Goal: Task Accomplishment & Management: Manage account settings

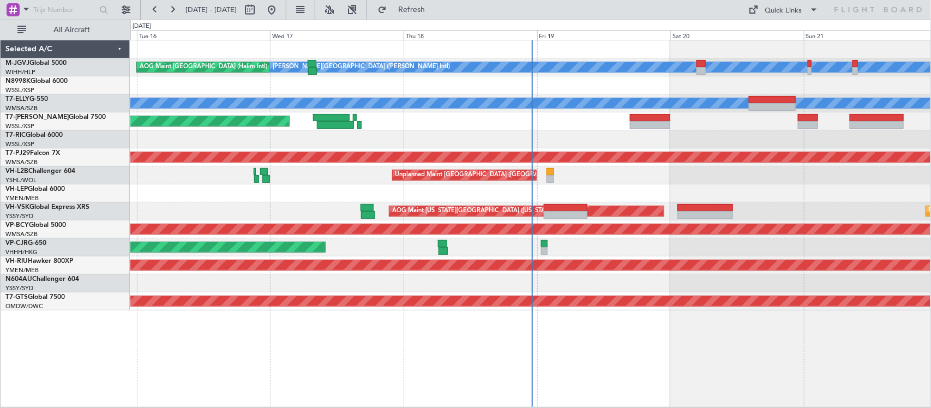
click at [595, 176] on div "Unplanned Maint [GEOGRAPHIC_DATA] ([GEOGRAPHIC_DATA])" at bounding box center [530, 175] width 800 height 18
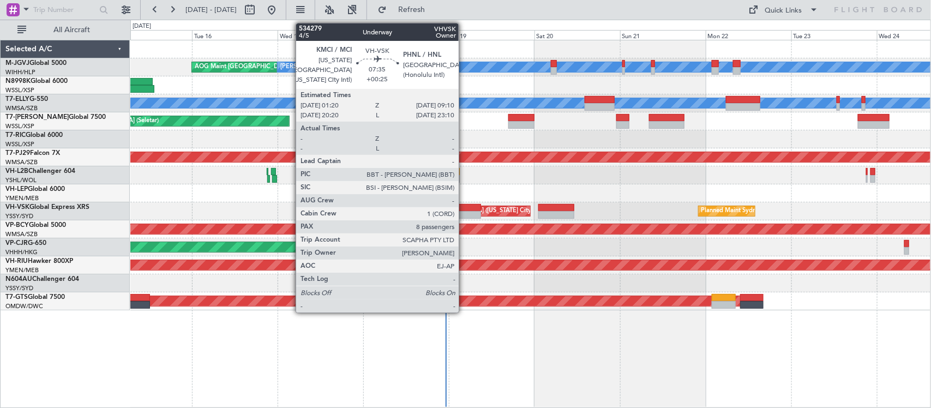
click at [464, 211] on div at bounding box center [467, 215] width 28 height 8
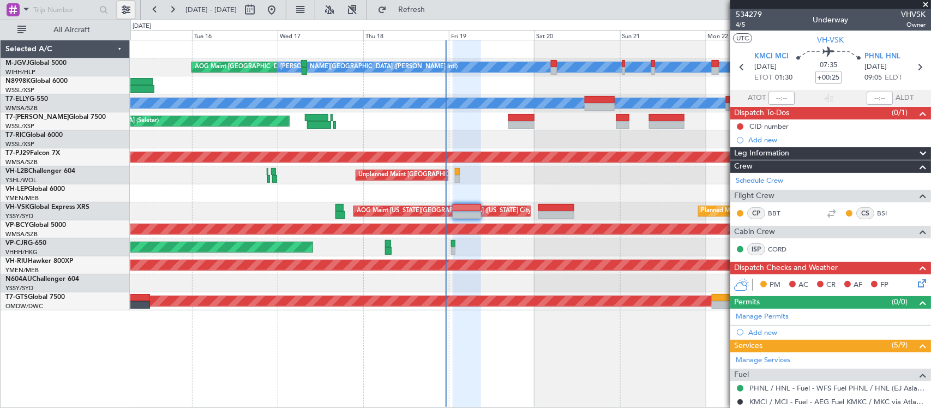
click at [131, 8] on button at bounding box center [125, 9] width 17 height 17
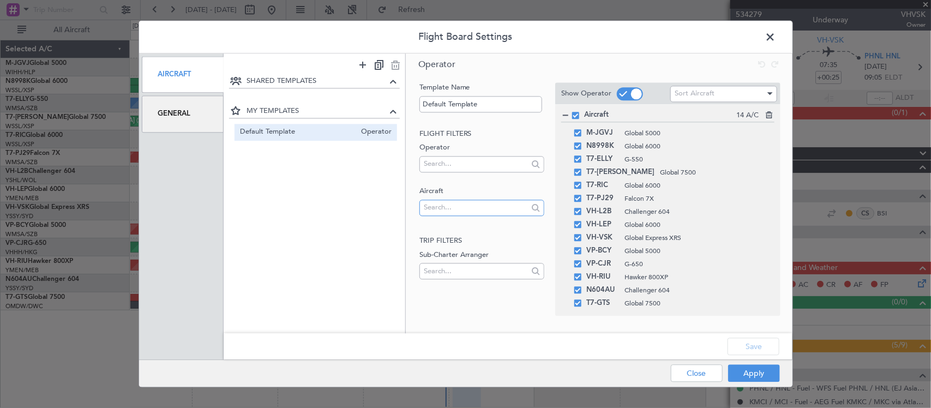
click at [483, 203] on input "text" at bounding box center [476, 208] width 104 height 16
type input "v"
click at [367, 207] on div "SHARED TEMPLATES MY TEMPLATES Default Template Operator" at bounding box center [315, 196] width 182 height 243
click at [685, 373] on button "Close" at bounding box center [697, 373] width 52 height 17
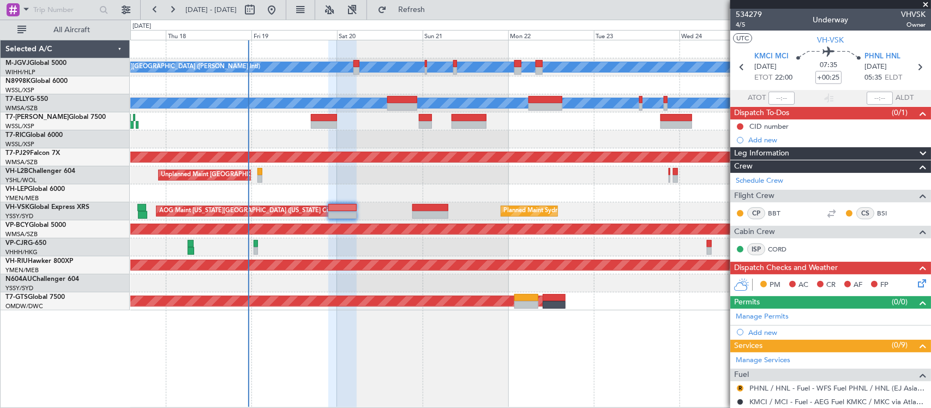
click at [278, 193] on div at bounding box center [530, 193] width 800 height 18
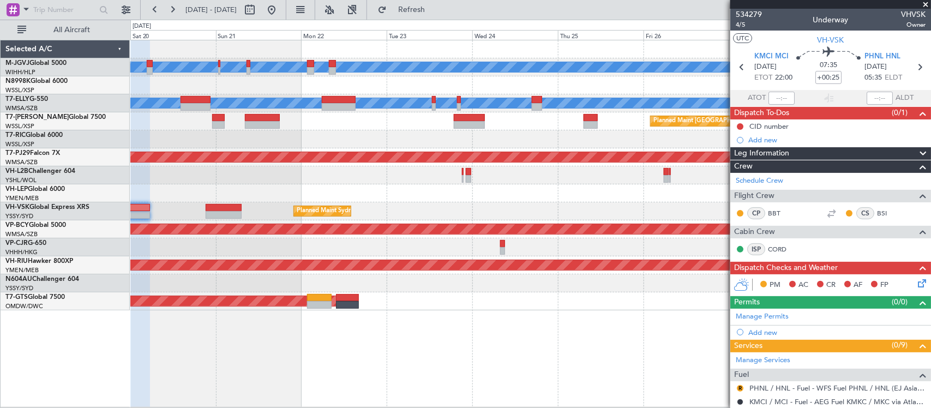
click at [470, 140] on div at bounding box center [530, 139] width 800 height 18
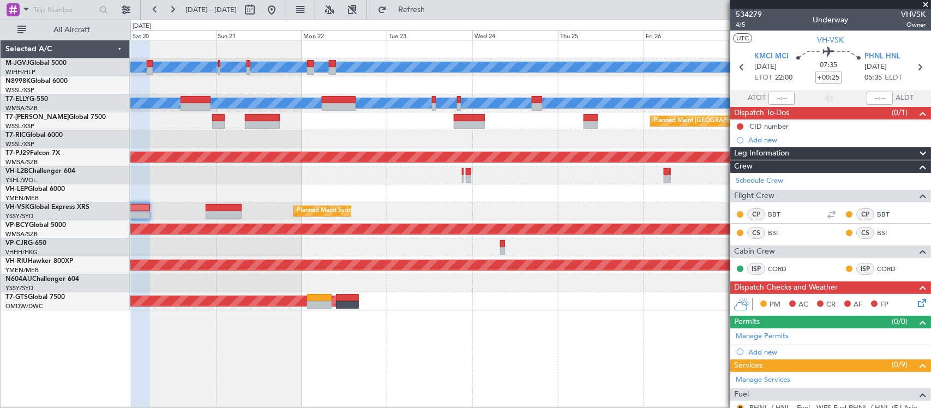
click at [526, 177] on div "Unplanned Maint [GEOGRAPHIC_DATA] ([GEOGRAPHIC_DATA])" at bounding box center [530, 175] width 800 height 18
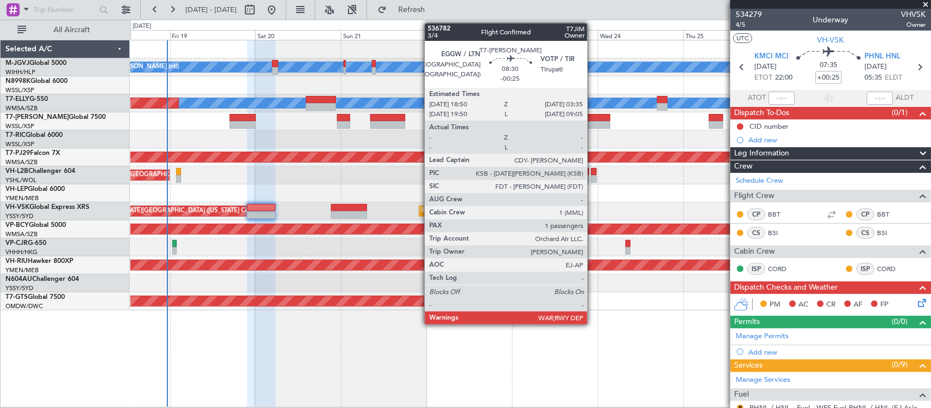
click at [593, 123] on div at bounding box center [595, 125] width 32 height 8
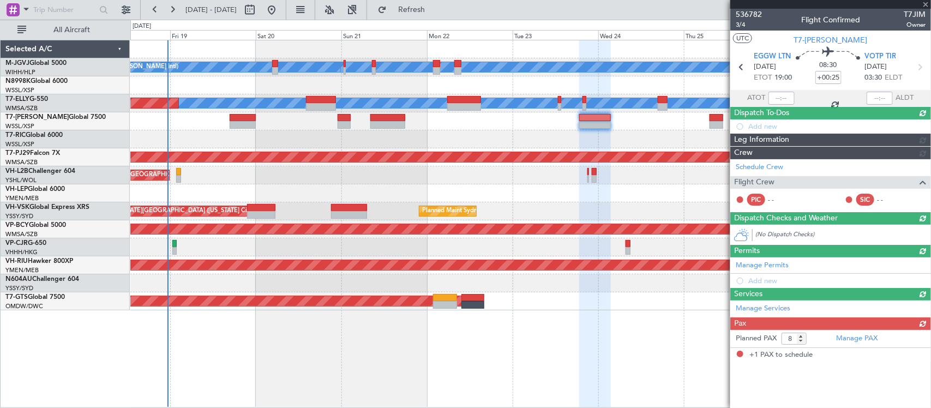
type input "-00:25"
type input "1"
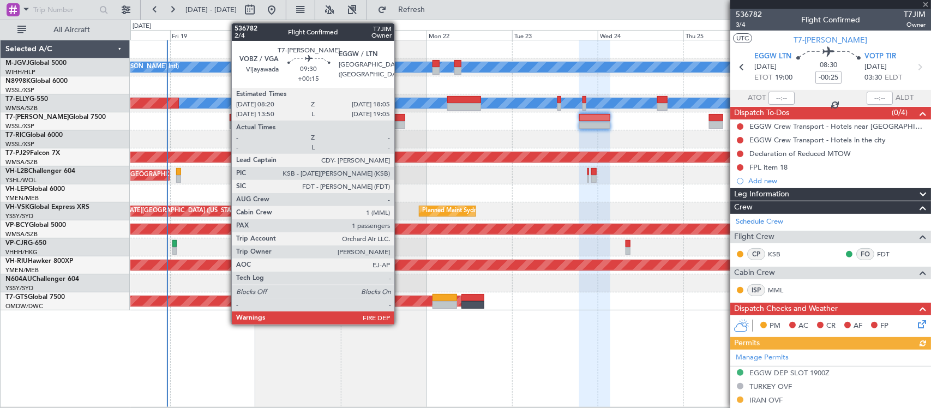
click at [400, 125] on div at bounding box center [387, 125] width 35 height 8
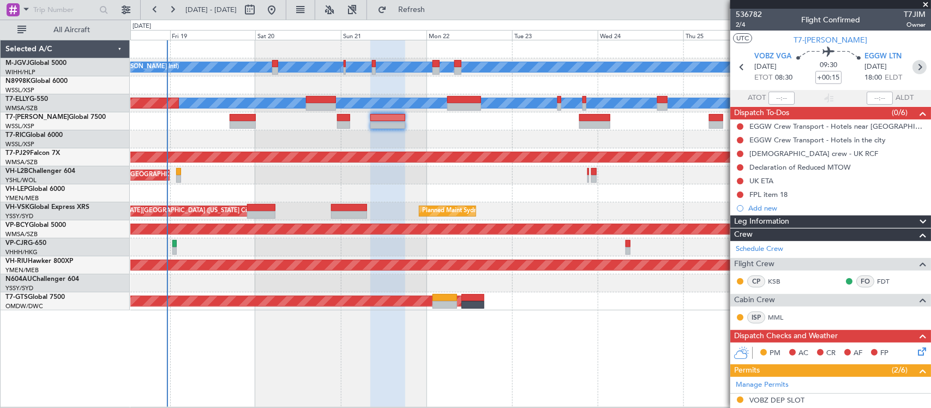
click at [913, 67] on icon at bounding box center [920, 67] width 14 height 14
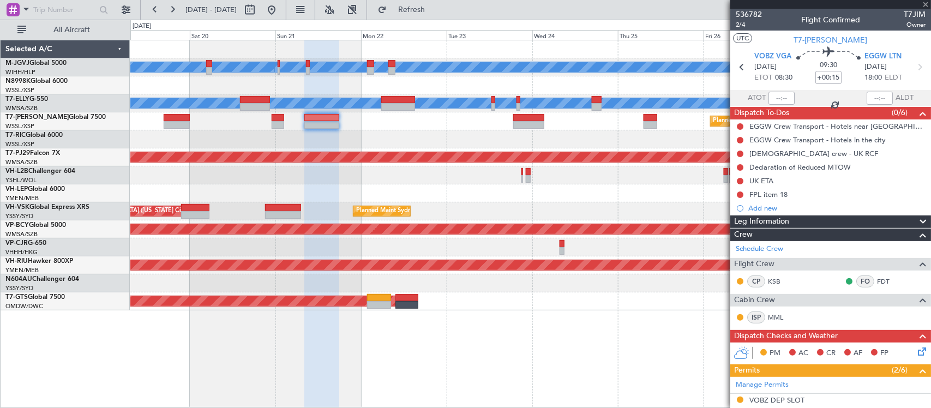
click at [568, 307] on div "AOG Maint [GEOGRAPHIC_DATA] (Seletar)" at bounding box center [530, 301] width 800 height 18
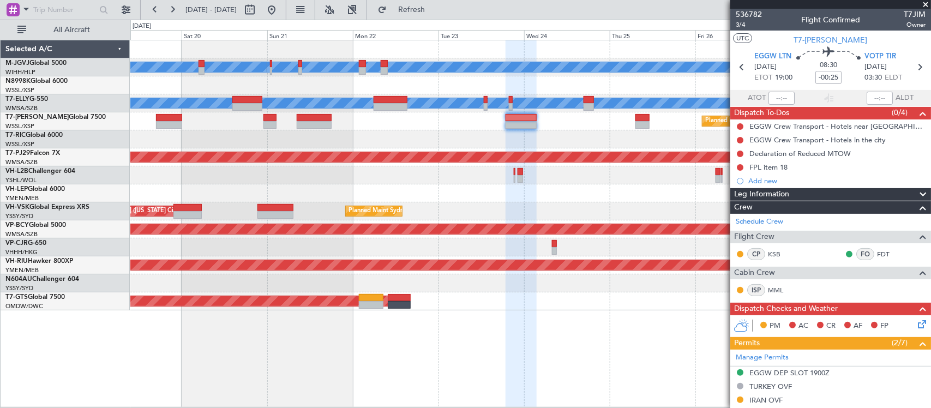
click at [672, 167] on div "Unplanned Maint [GEOGRAPHIC_DATA] ([GEOGRAPHIC_DATA])" at bounding box center [530, 175] width 800 height 18
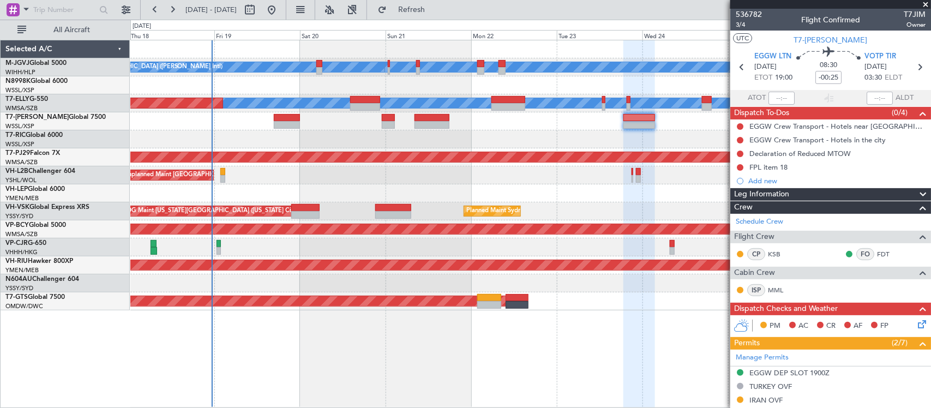
click at [403, 197] on div "[PERSON_NAME][GEOGRAPHIC_DATA] ([PERSON_NAME] Intl) [PERSON_NAME] Jakarta (Hali…" at bounding box center [530, 175] width 800 height 270
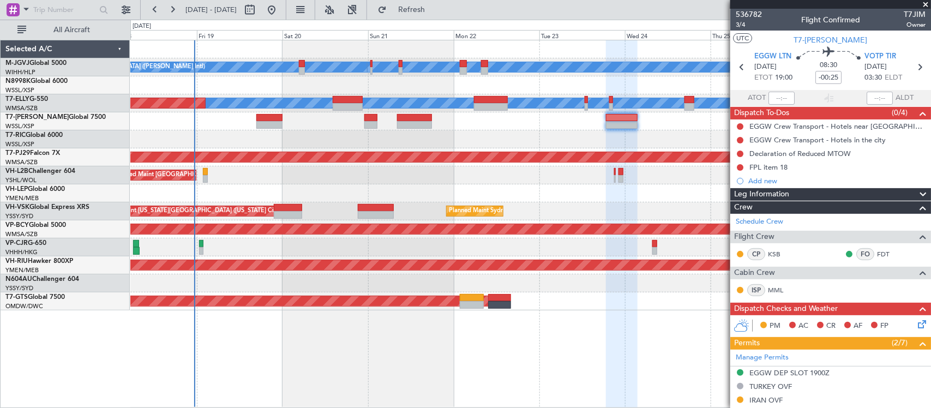
click at [551, 195] on div at bounding box center [530, 193] width 800 height 18
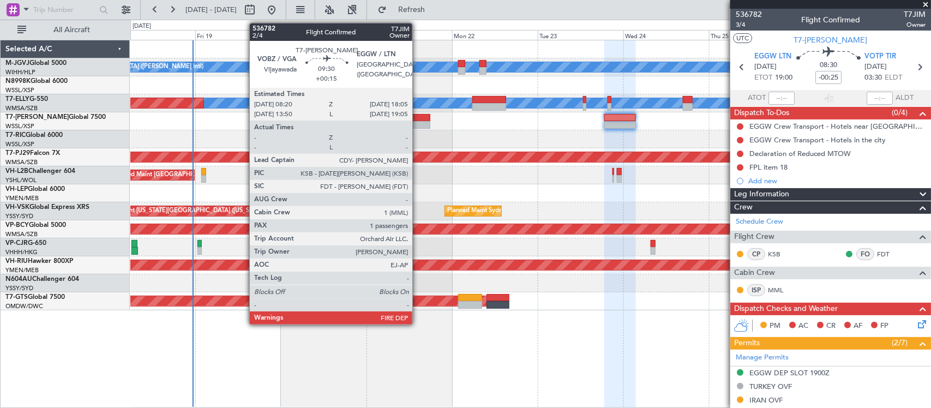
click at [418, 121] on div at bounding box center [412, 125] width 35 height 8
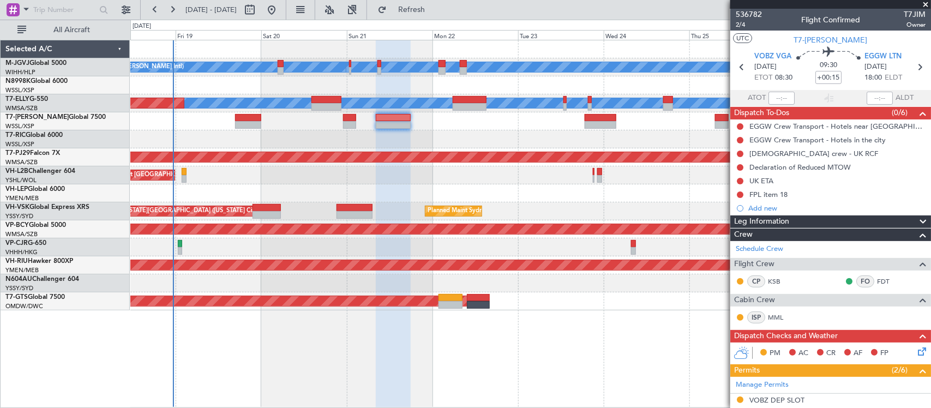
click at [577, 200] on div at bounding box center [530, 193] width 800 height 18
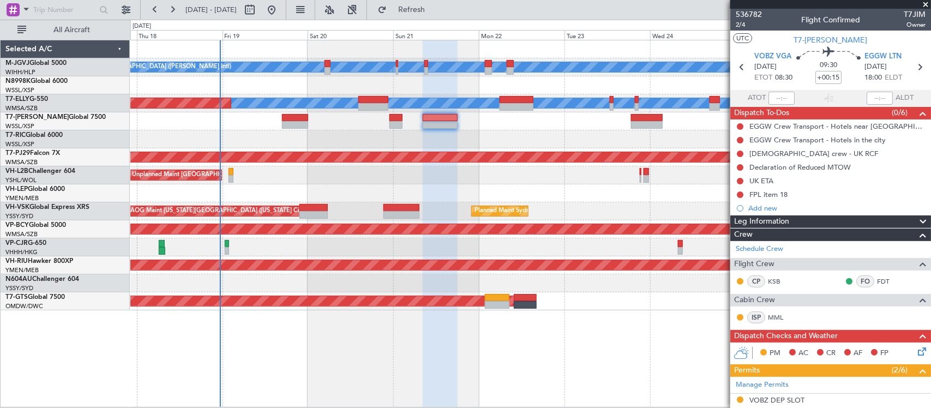
click at [409, 133] on div "[PERSON_NAME][GEOGRAPHIC_DATA] ([PERSON_NAME] Intl) [PERSON_NAME] Jakarta (Hali…" at bounding box center [530, 175] width 800 height 270
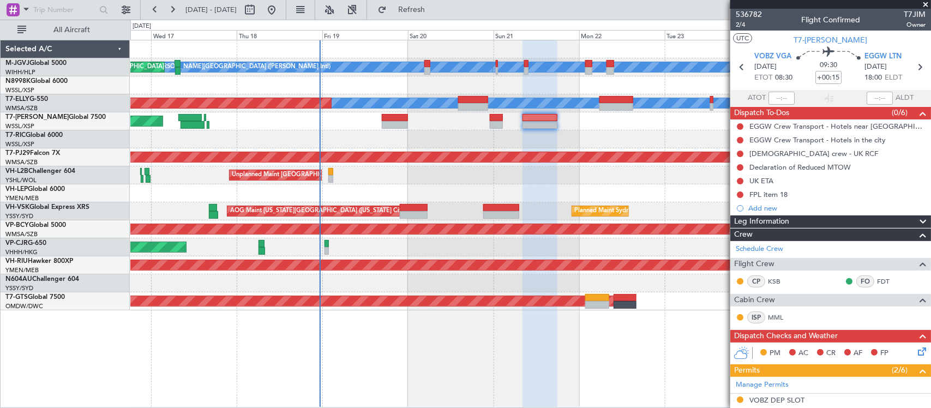
click at [464, 190] on div at bounding box center [530, 193] width 800 height 18
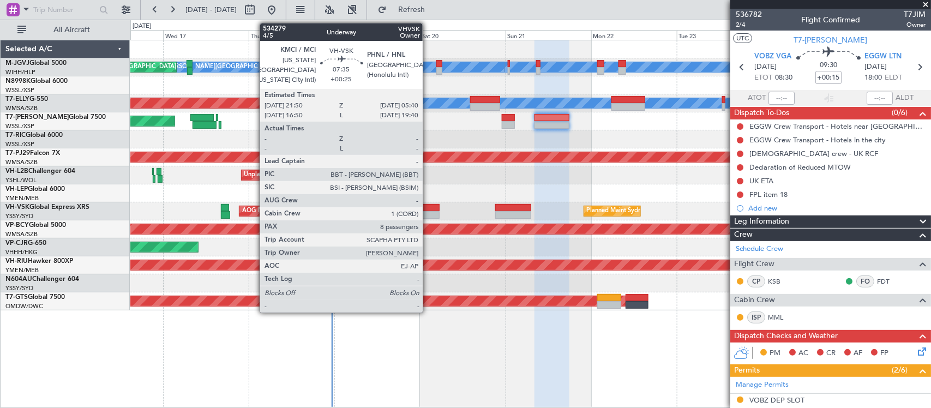
click at [428, 208] on div at bounding box center [426, 208] width 28 height 8
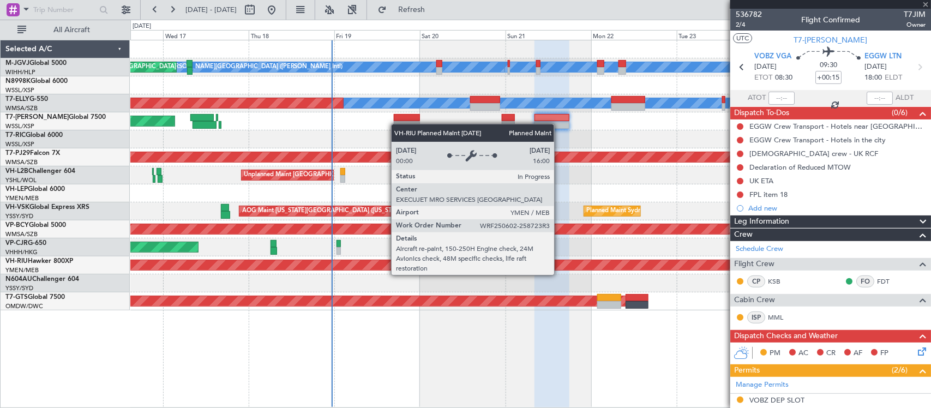
type input "+00:25"
type input "8"
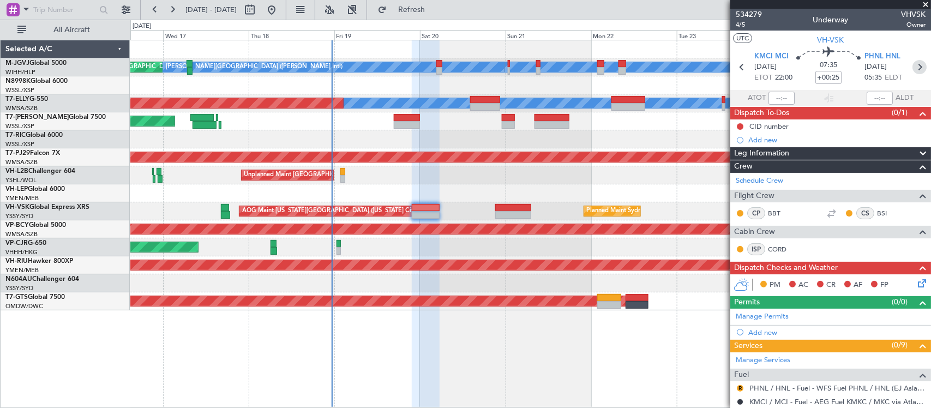
click at [913, 64] on icon at bounding box center [920, 67] width 14 height 14
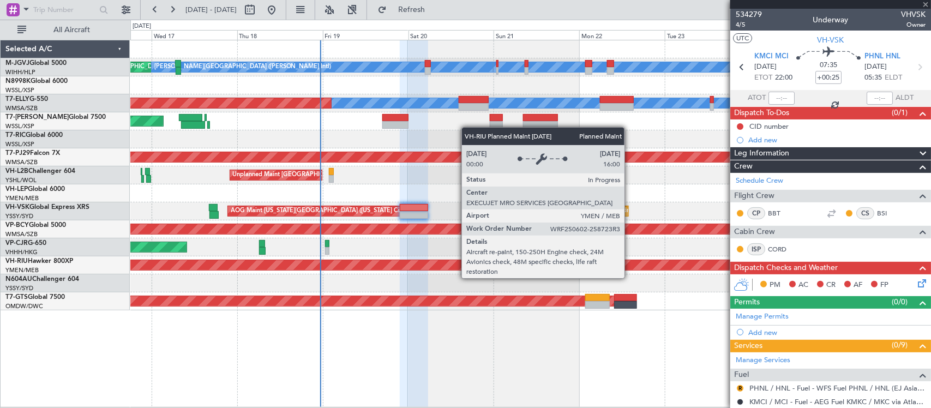
click at [616, 270] on div "Planned Maint [GEOGRAPHIC_DATA] ([GEOGRAPHIC_DATA])" at bounding box center [530, 265] width 2398 height 10
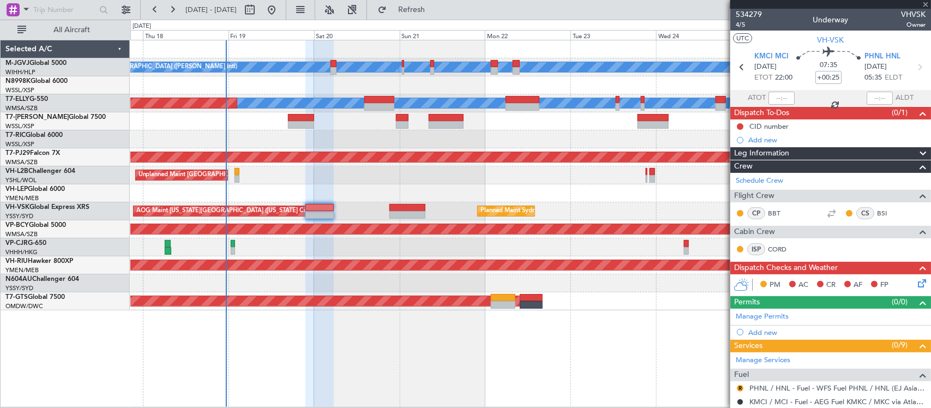
type input "+00:30"
type input "7"
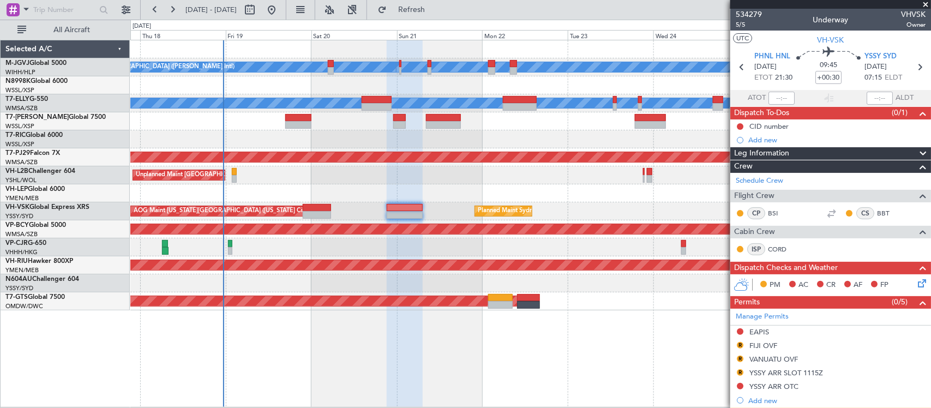
click at [266, 247] on div "Planned Maint [GEOGRAPHIC_DATA] ([GEOGRAPHIC_DATA] Intl)" at bounding box center [530, 247] width 800 height 18
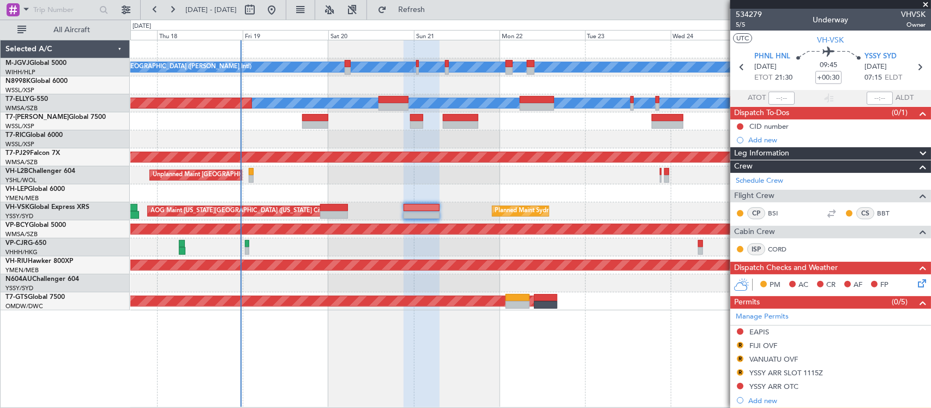
click at [538, 254] on div "[PERSON_NAME][GEOGRAPHIC_DATA] ([PERSON_NAME] Intl) [PERSON_NAME] Jakarta (Hali…" at bounding box center [530, 175] width 800 height 270
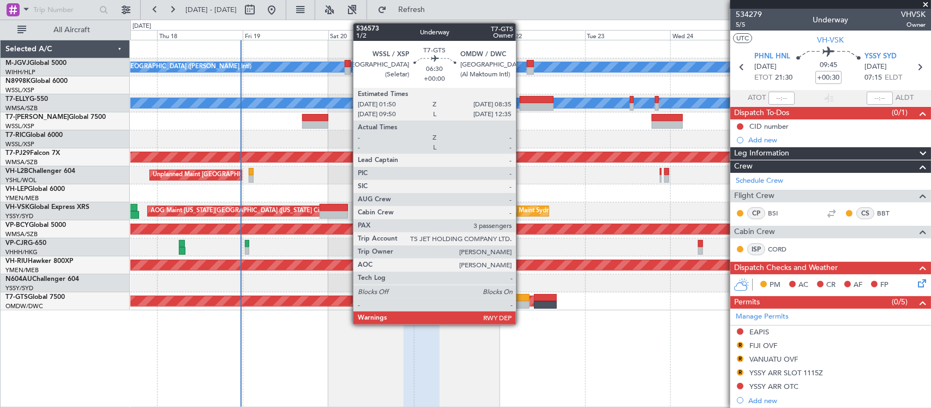
click at [521, 306] on div at bounding box center [518, 305] width 25 height 8
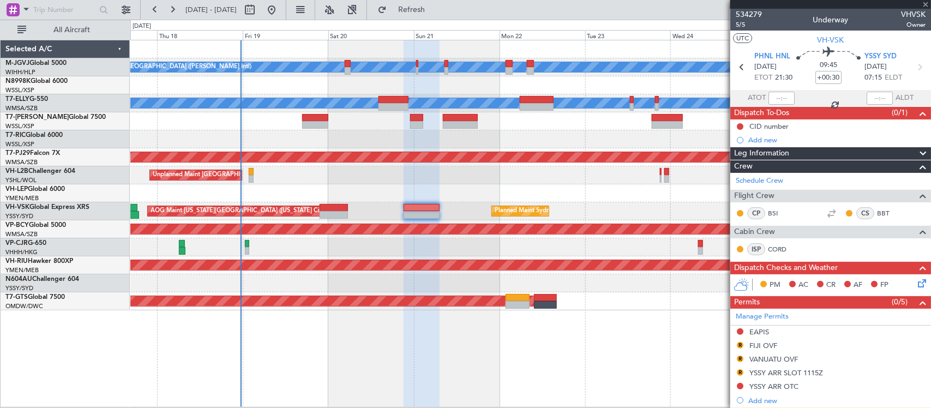
type input "3"
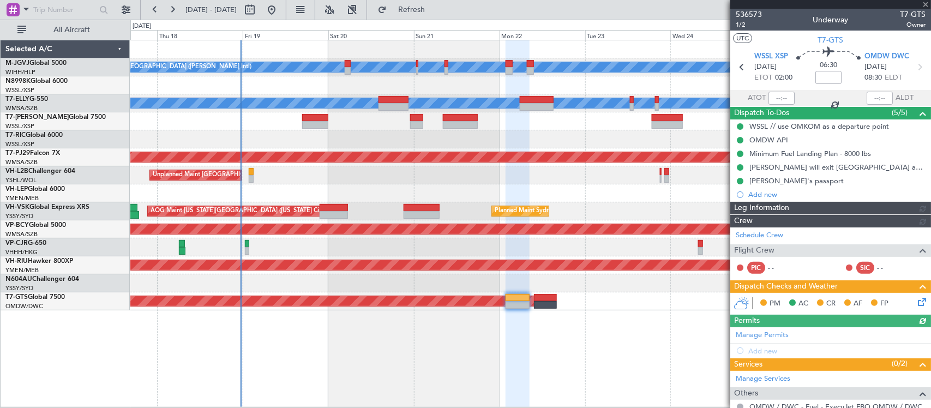
type input "[PERSON_NAME] (ANI)"
type input "7241"
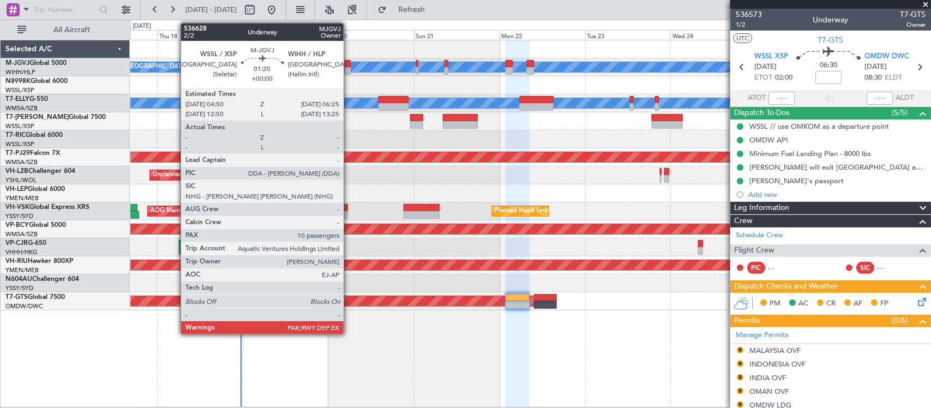
click at [347, 67] on div at bounding box center [348, 71] width 6 height 8
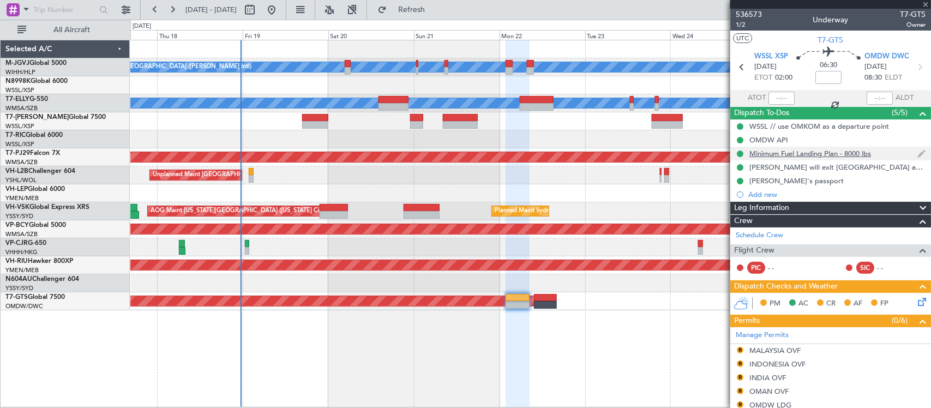
type input "10"
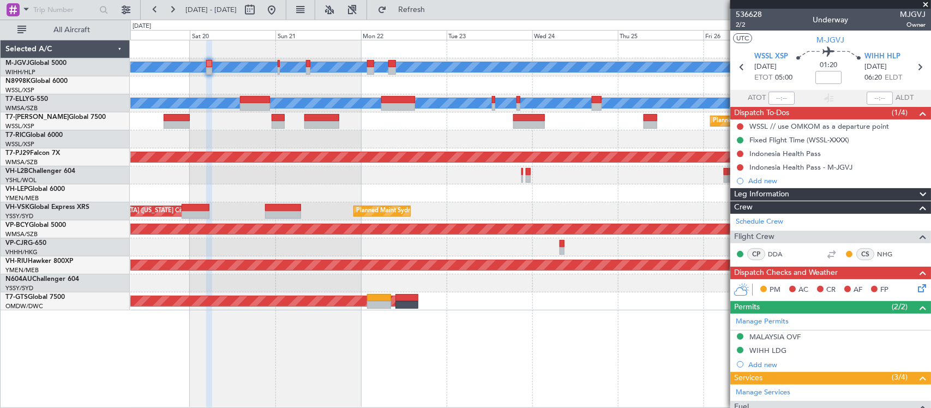
click at [421, 87] on div at bounding box center [530, 85] width 800 height 18
click at [401, 169] on div "[PERSON_NAME][GEOGRAPHIC_DATA] ([PERSON_NAME] Intl) [PERSON_NAME] Jakarta (Hali…" at bounding box center [530, 175] width 800 height 270
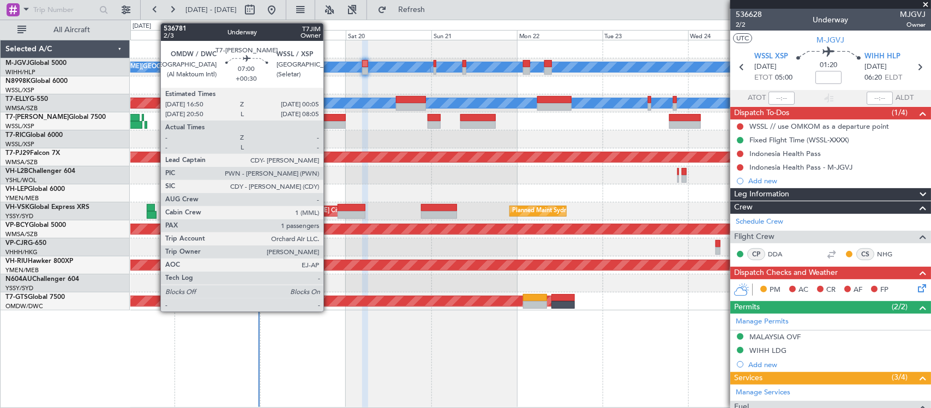
click at [329, 122] on div at bounding box center [333, 125] width 26 height 8
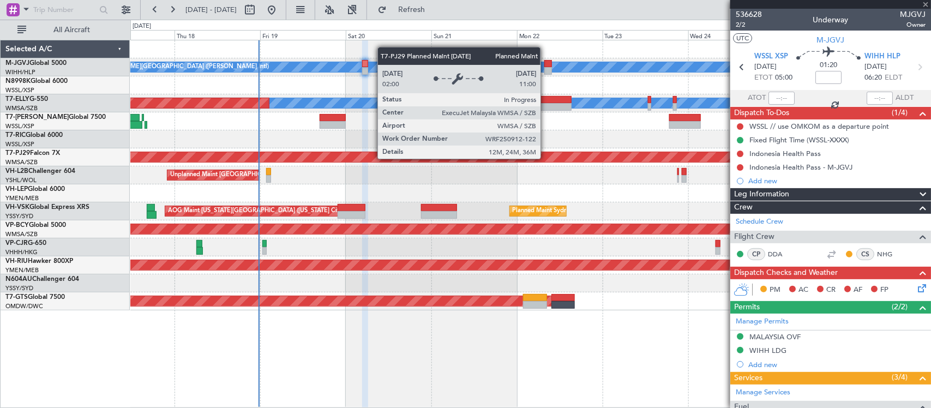
type input "+00:30"
type input "1"
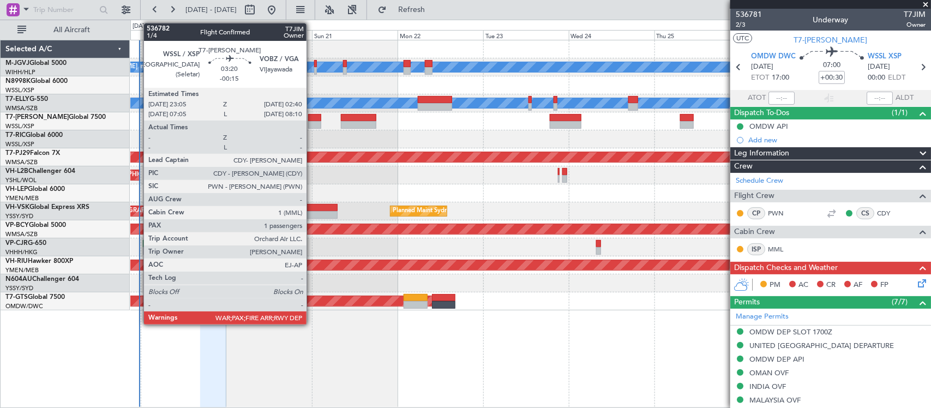
click at [312, 121] on div at bounding box center [314, 125] width 13 height 8
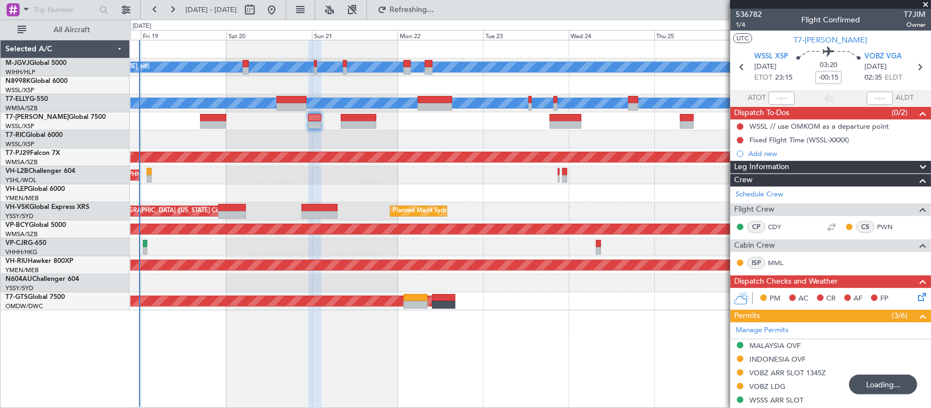
scroll to position [206, 0]
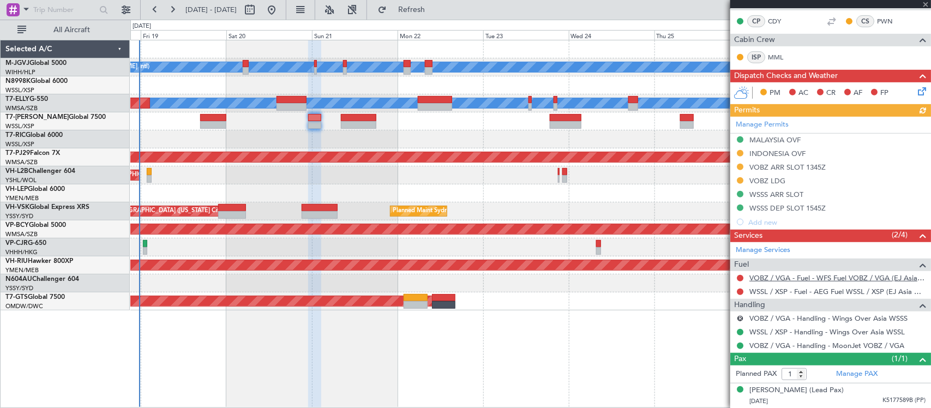
click at [783, 280] on link "VOBZ / VGA - Fuel - WFS Fuel VOBZ / VGA (EJ Asia Only)" at bounding box center [837, 277] width 176 height 9
click at [779, 277] on link "VOBZ / VGA - Fuel - WFS Fuel VOBZ / VGA (EJ Asia Only)" at bounding box center [837, 277] width 176 height 9
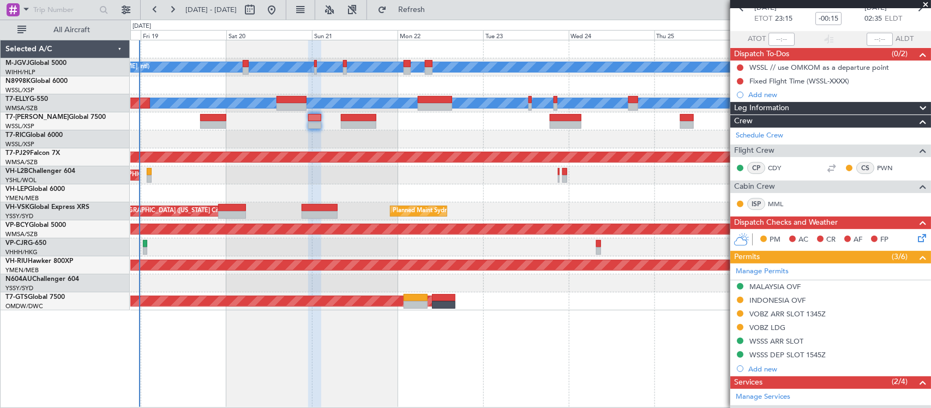
scroll to position [0, 0]
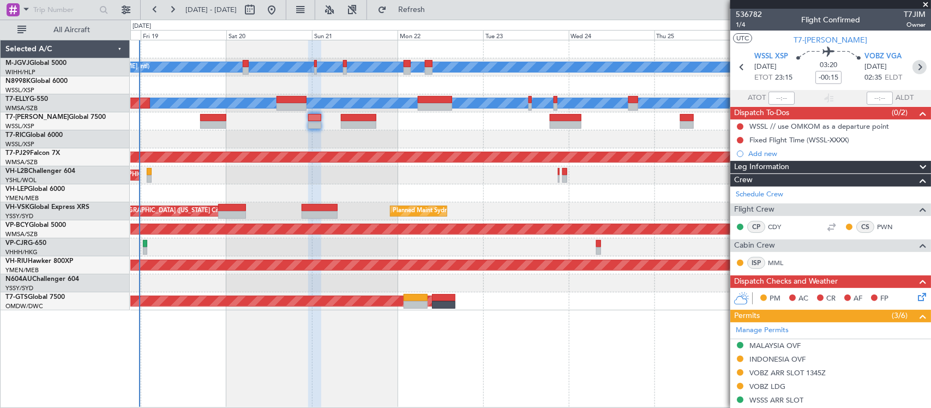
click at [914, 66] on icon at bounding box center [920, 67] width 14 height 14
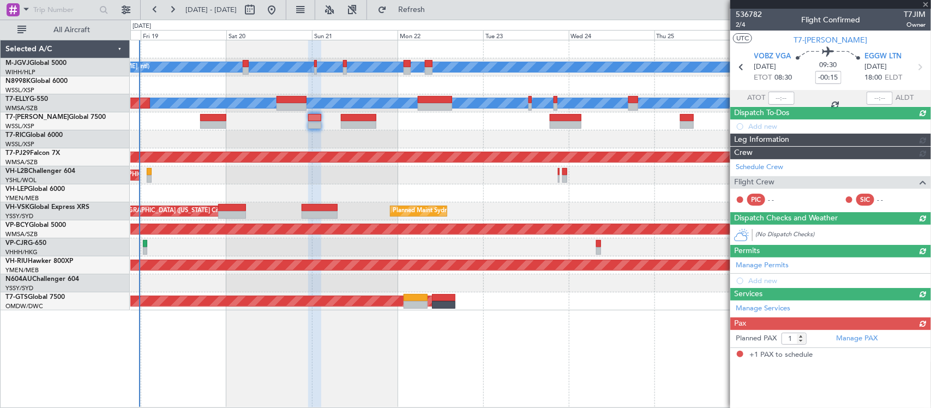
type input "+00:15"
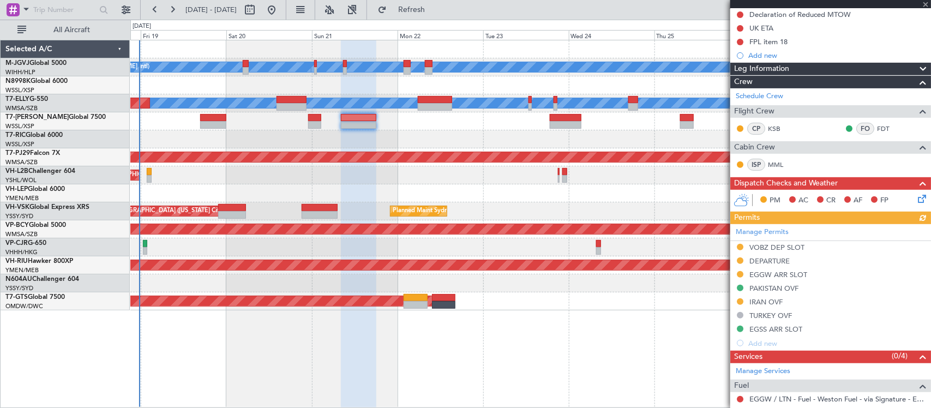
scroll to position [261, 0]
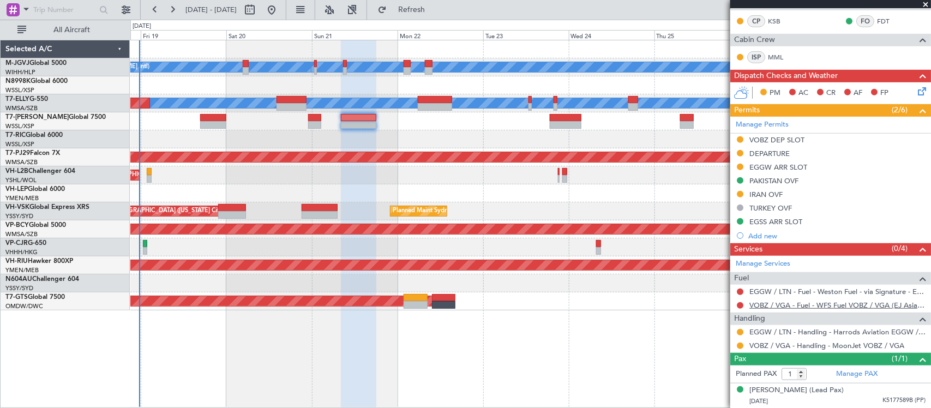
click at [771, 306] on link "VOBZ / VGA - Fuel - WFS Fuel VOBZ / VGA (EJ Asia Only)" at bounding box center [837, 305] width 176 height 9
click at [767, 122] on link "Manage Permits" at bounding box center [762, 124] width 53 height 11
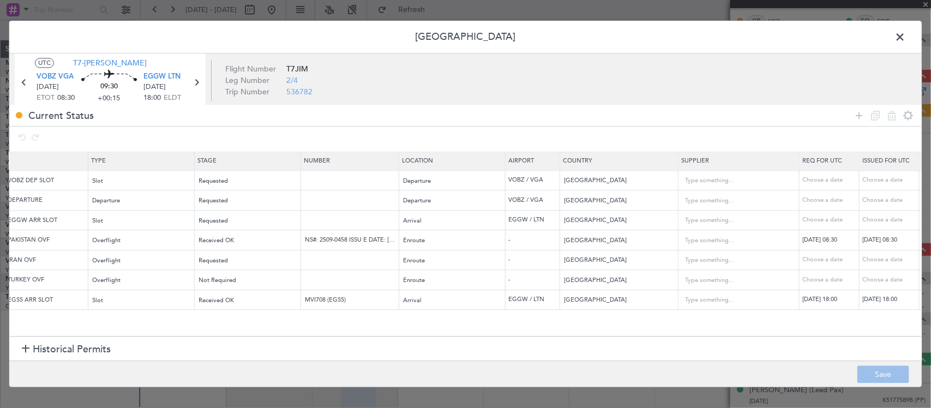
scroll to position [0, 0]
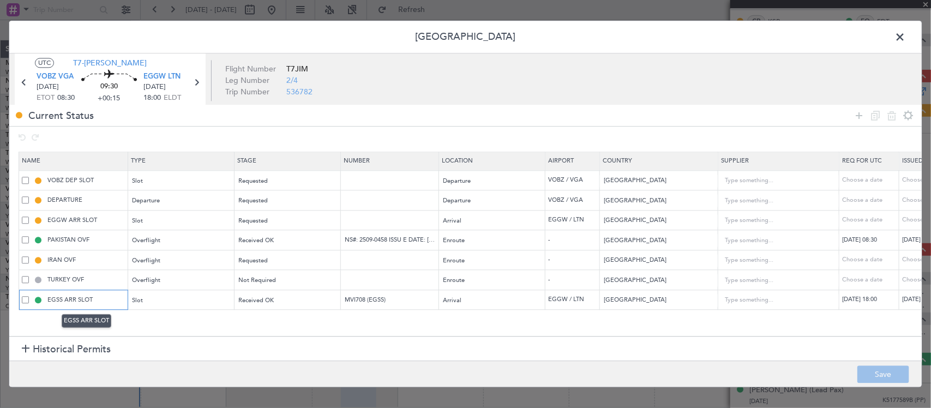
click at [113, 303] on input "EGSS ARR SLOT" at bounding box center [86, 299] width 82 height 9
type input "EGSS ARR SLOT 1800Z"
click at [878, 375] on button "Save" at bounding box center [883, 374] width 52 height 17
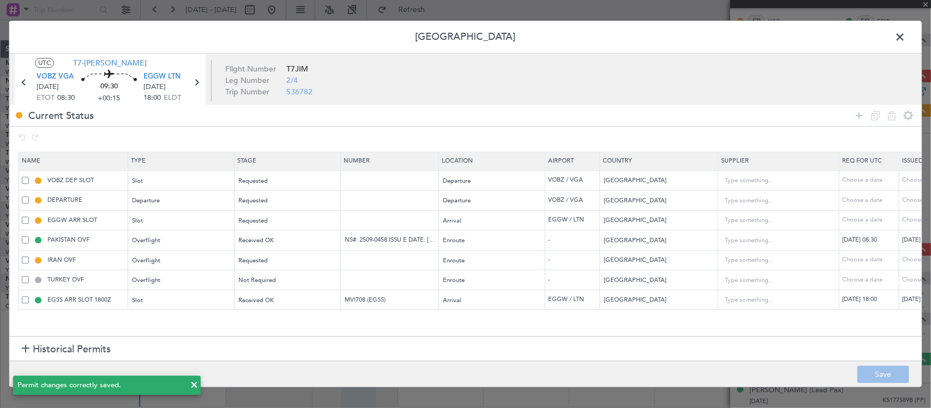
click at [905, 37] on span at bounding box center [905, 40] width 0 height 22
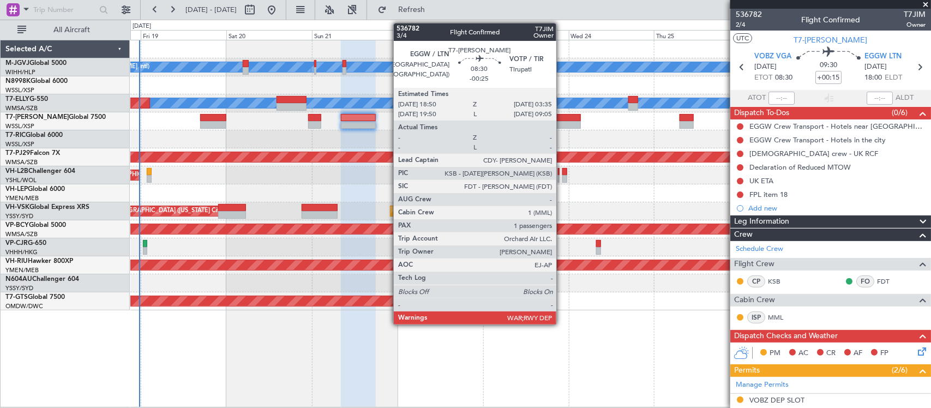
click at [562, 123] on div at bounding box center [566, 125] width 32 height 8
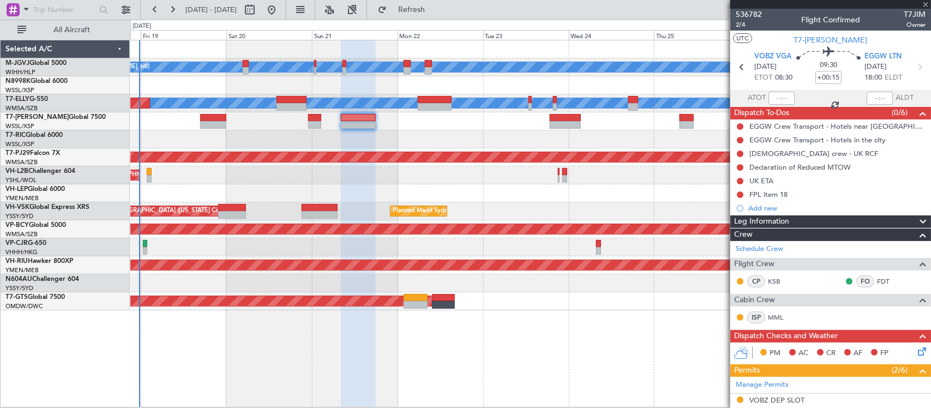
type input "-00:25"
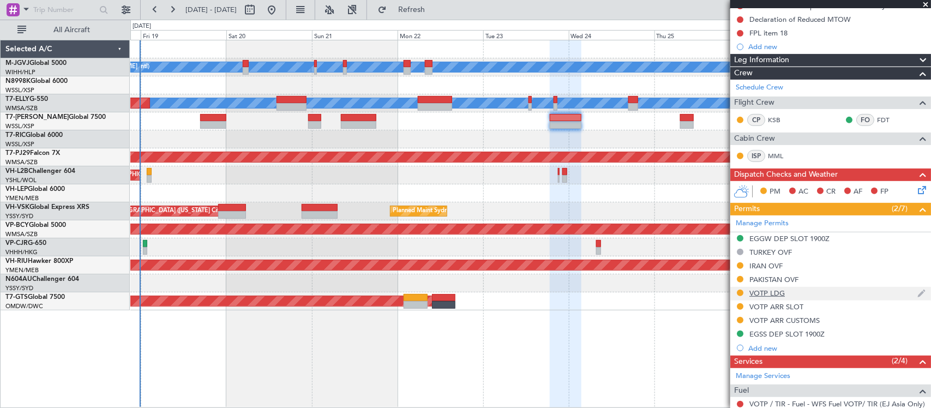
scroll to position [247, 0]
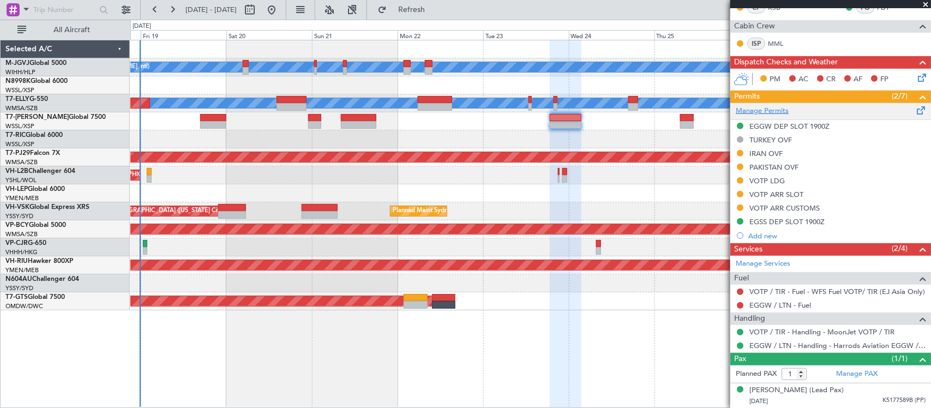
click at [779, 106] on link "Manage Permits" at bounding box center [762, 111] width 53 height 11
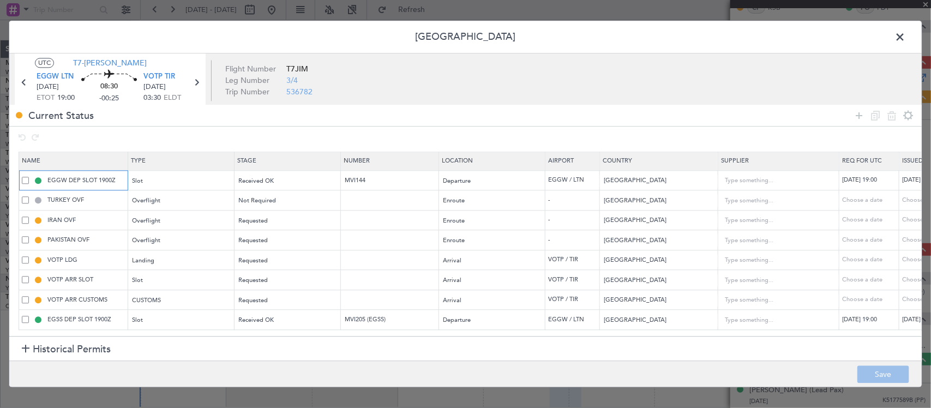
click at [122, 181] on input "EGGW DEP SLOT 1900Z" at bounding box center [86, 180] width 82 height 9
type input "EGGW DEP SLOT 1900Z (Harrods)"
click at [863, 367] on button "Save" at bounding box center [883, 374] width 52 height 17
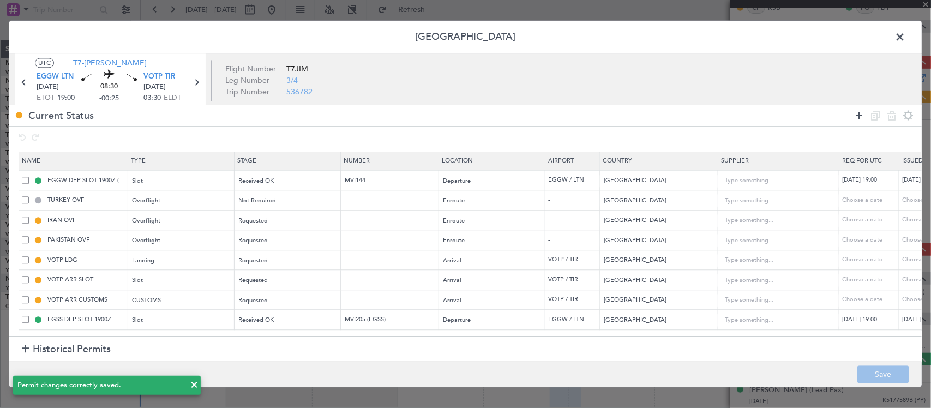
click at [861, 116] on icon at bounding box center [859, 115] width 13 height 13
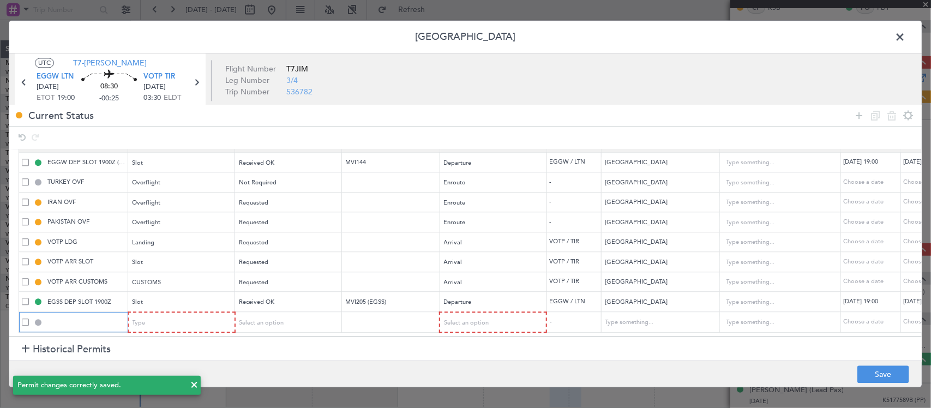
click at [88, 317] on input "text" at bounding box center [86, 321] width 82 height 9
click at [261, 319] on span "Select an option" at bounding box center [262, 323] width 45 height 8
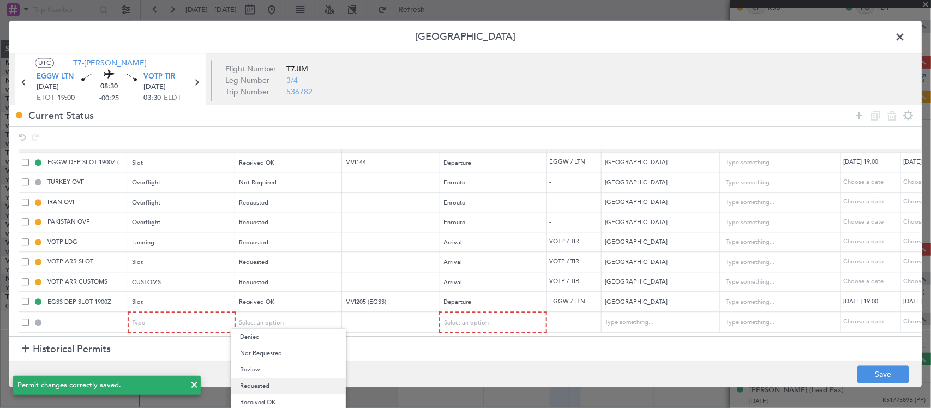
click at [265, 388] on span "Requested" at bounding box center [288, 386] width 97 height 16
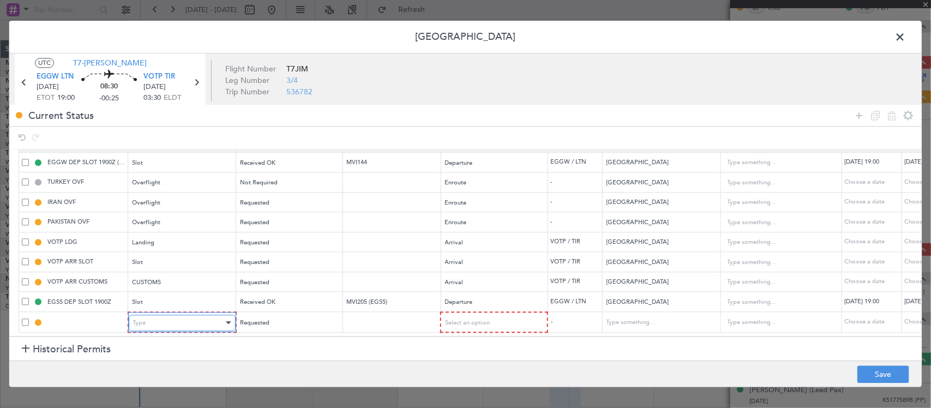
click at [183, 315] on div "Type" at bounding box center [178, 323] width 91 height 16
click at [467, 319] on span "Select an option" at bounding box center [466, 323] width 45 height 8
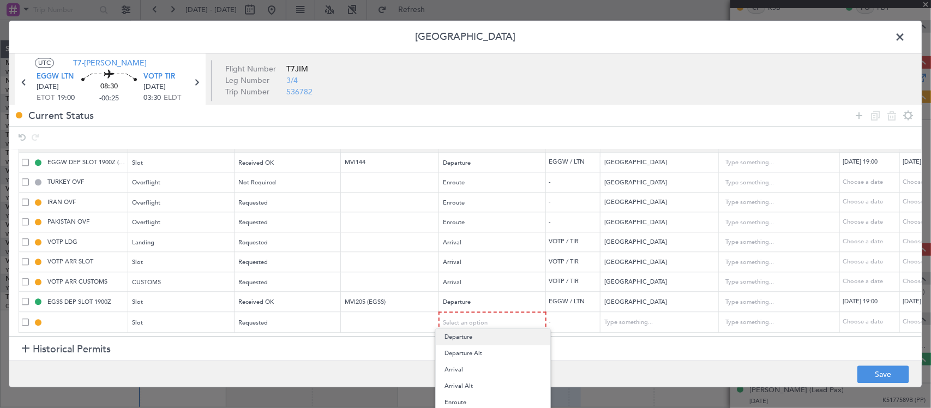
click at [483, 341] on span "Departure" at bounding box center [493, 337] width 97 height 16
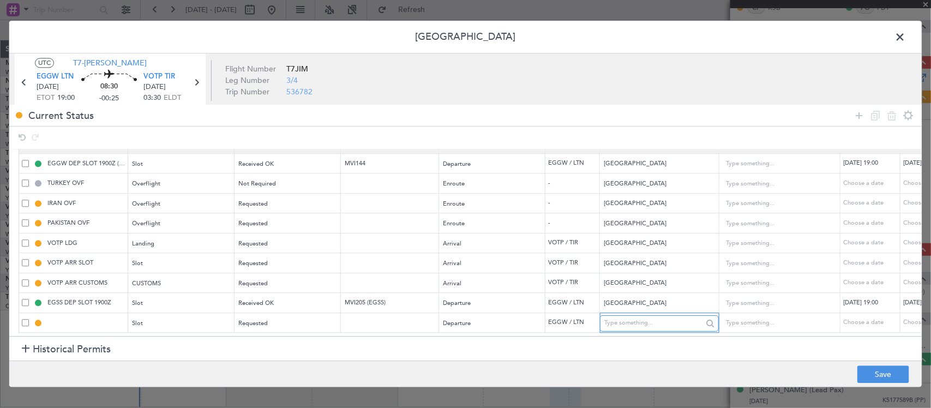
click at [655, 317] on input "text" at bounding box center [653, 323] width 98 height 16
click at [907, 319] on div "Choose a date" at bounding box center [930, 323] width 57 height 9
select select "9"
select select "2025"
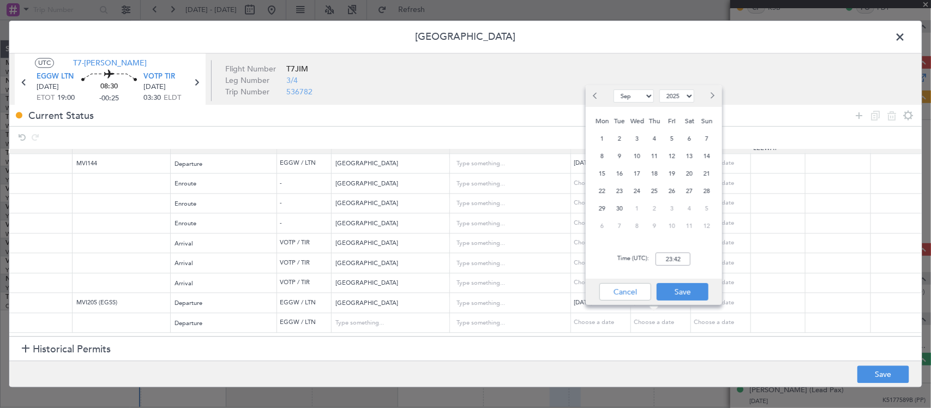
scroll to position [28, 277]
click at [619, 193] on span "23" at bounding box center [620, 191] width 14 height 14
click at [675, 263] on input "00:00" at bounding box center [673, 259] width 35 height 13
type input "19:00"
click at [691, 295] on button "Save" at bounding box center [683, 291] width 52 height 17
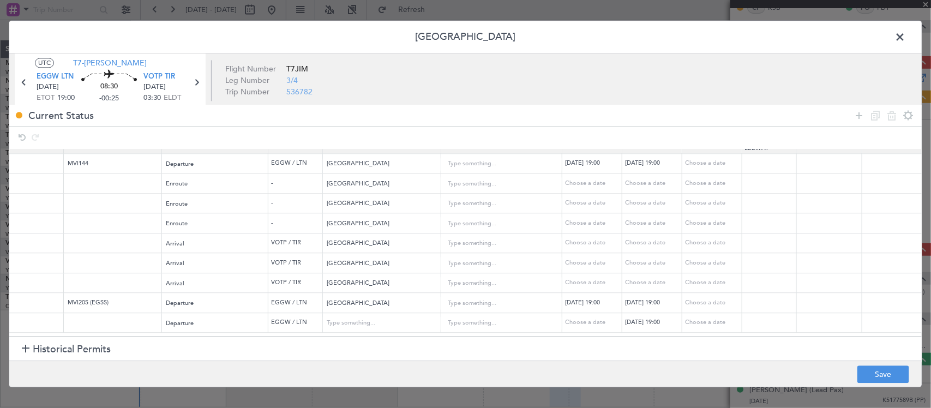
click at [646, 319] on div "[DATE] 19:00" at bounding box center [653, 323] width 57 height 9
select select "9"
select select "2025"
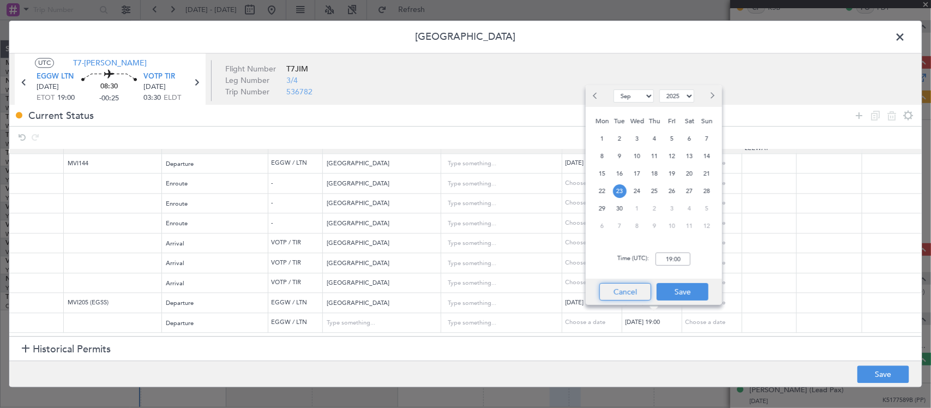
click at [639, 296] on button "Cancel" at bounding box center [625, 291] width 52 height 17
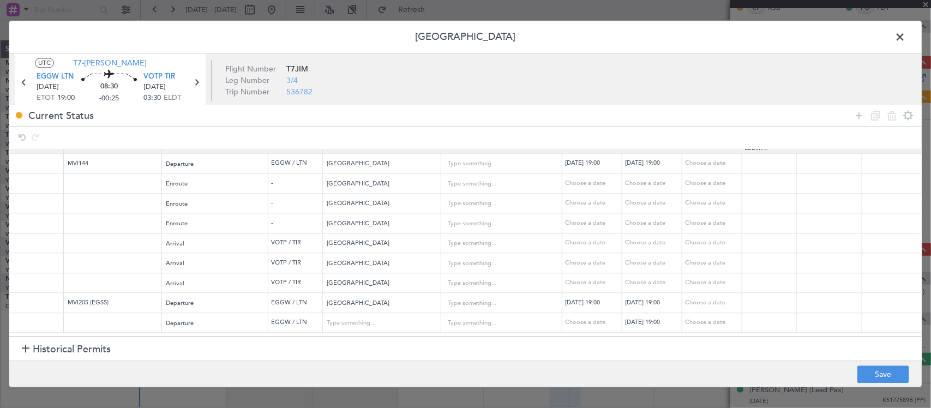
click at [905, 31] on span at bounding box center [905, 40] width 0 height 22
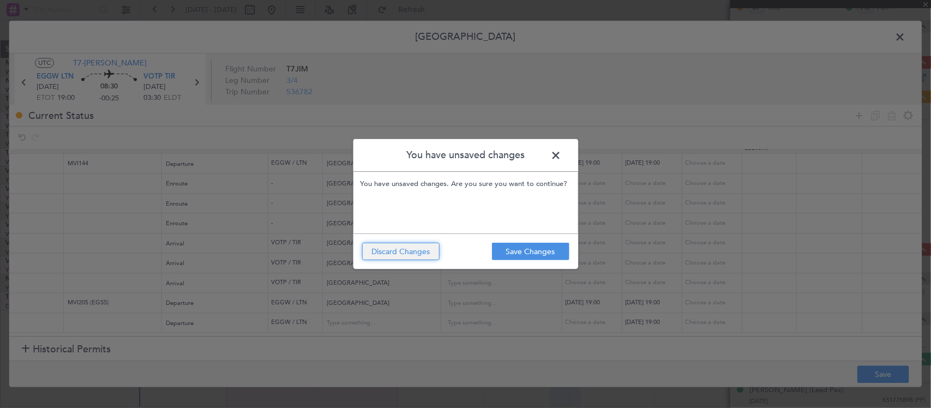
click at [402, 249] on button "Discard Changes" at bounding box center [400, 251] width 77 height 17
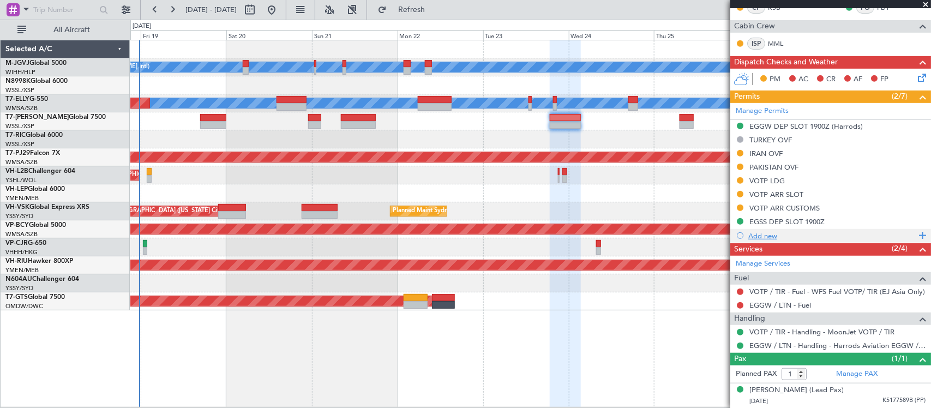
click at [759, 233] on div "Add new" at bounding box center [831, 235] width 167 height 9
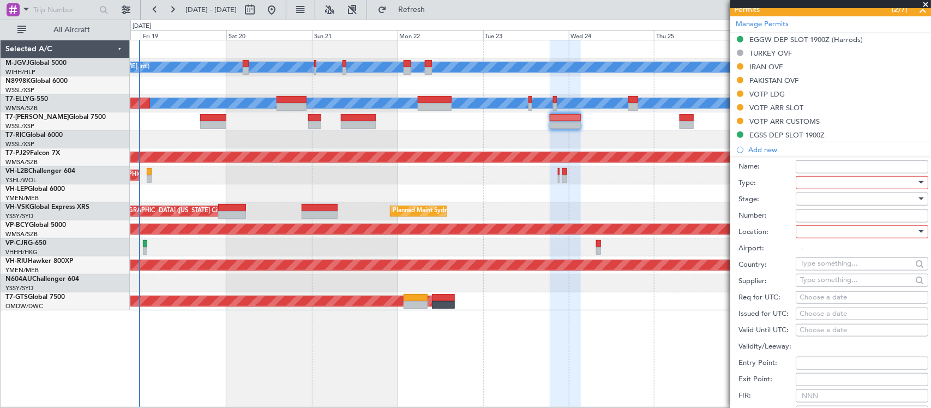
scroll to position [361, 0]
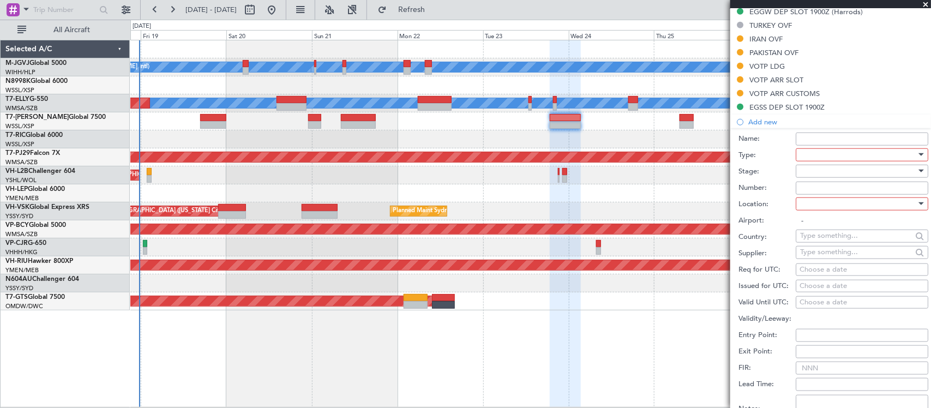
click at [852, 154] on div at bounding box center [858, 155] width 116 height 16
click at [762, 146] on div at bounding box center [465, 204] width 931 height 408
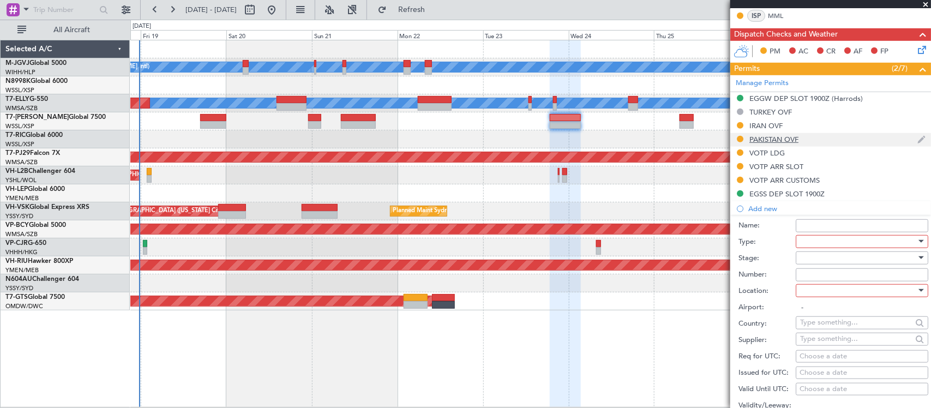
scroll to position [247, 0]
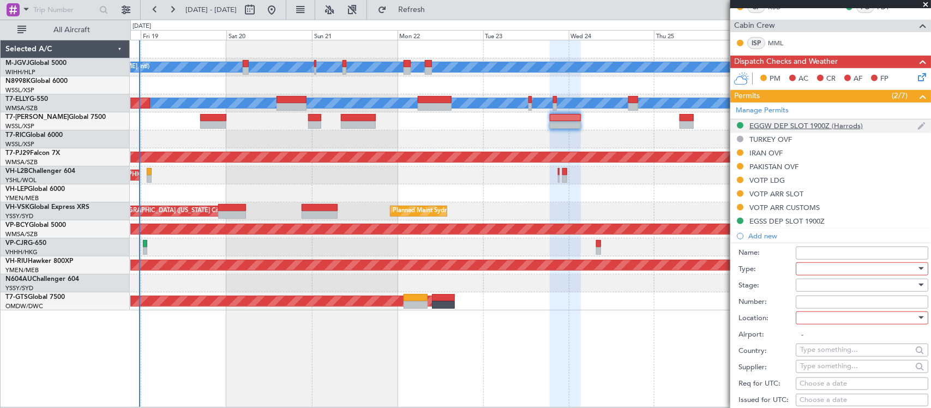
click at [799, 120] on div "EGGW DEP SLOT 1900Z (Harrods)" at bounding box center [830, 126] width 201 height 14
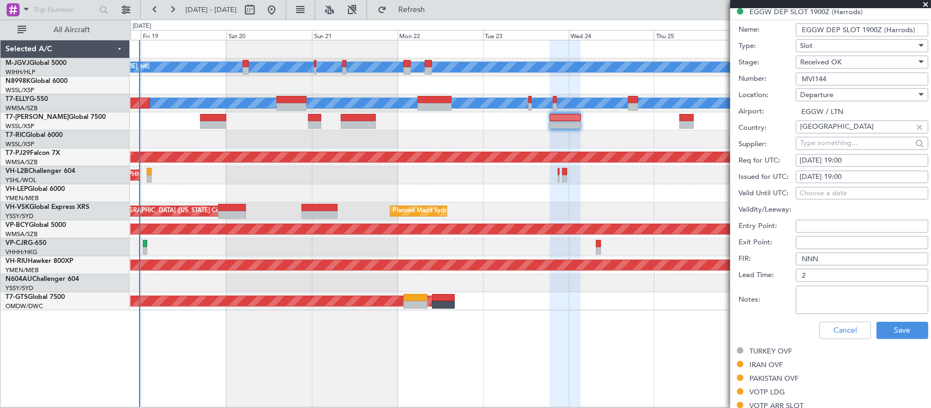
scroll to position [573, 0]
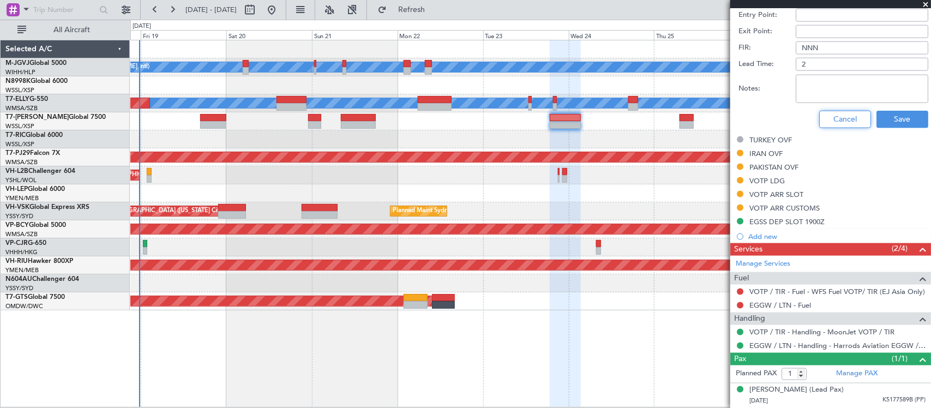
click at [835, 117] on button "Cancel" at bounding box center [845, 119] width 52 height 17
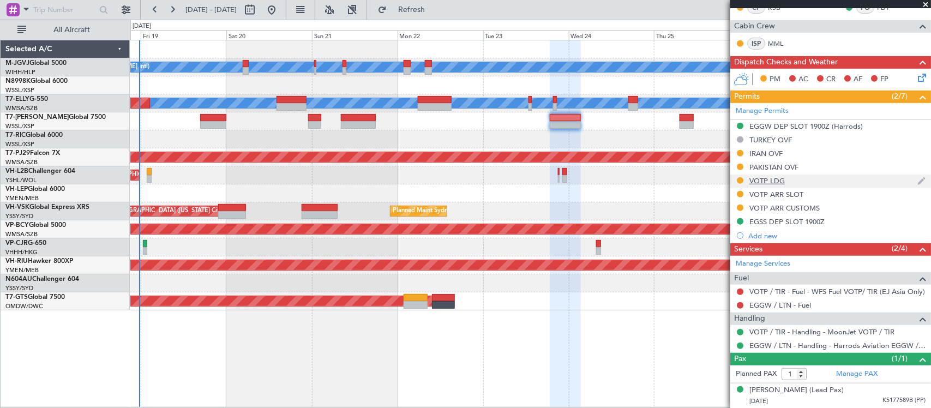
scroll to position [247, 0]
click at [768, 221] on div "EGSS DEP SLOT 1900Z" at bounding box center [786, 221] width 75 height 9
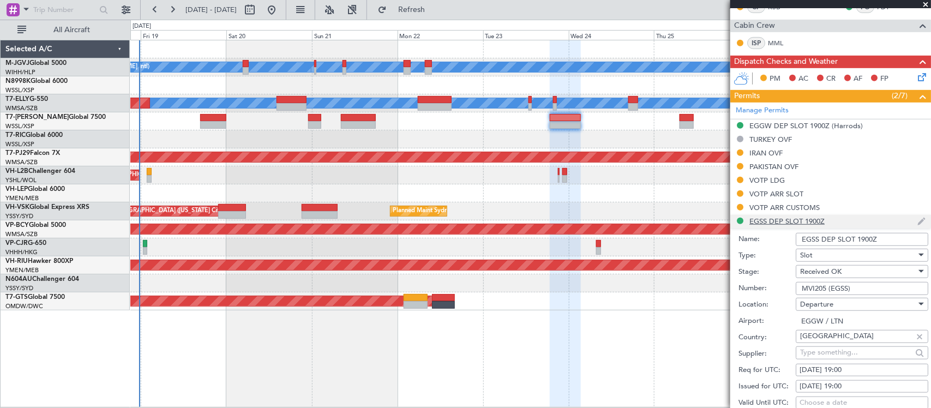
scroll to position [573, 0]
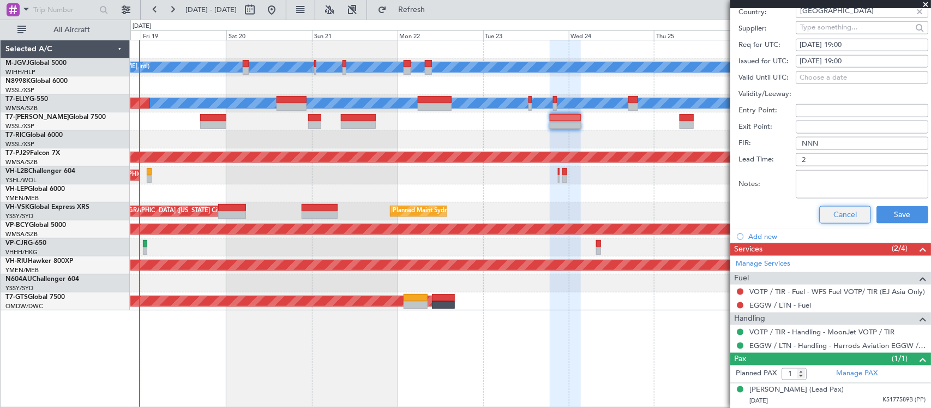
click at [831, 215] on button "Cancel" at bounding box center [845, 214] width 52 height 17
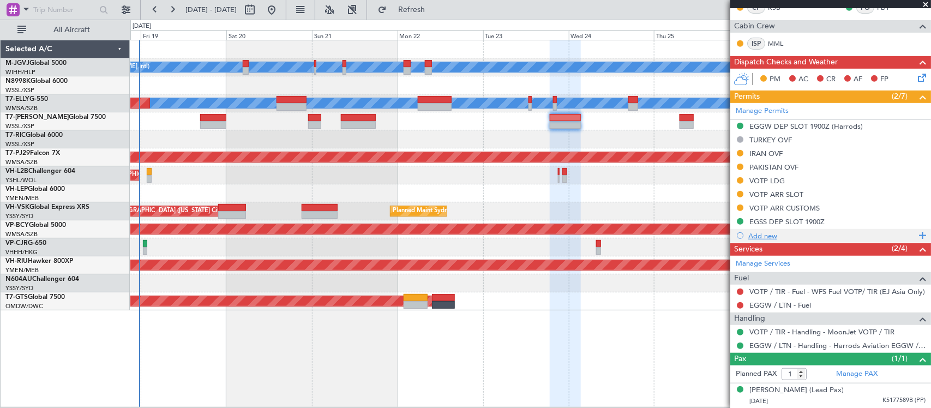
scroll to position [134, 0]
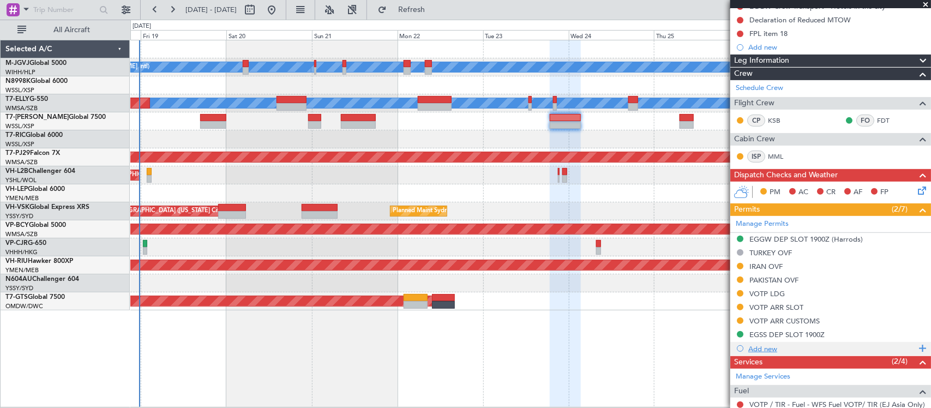
click at [769, 350] on div "Add new" at bounding box center [831, 348] width 167 height 9
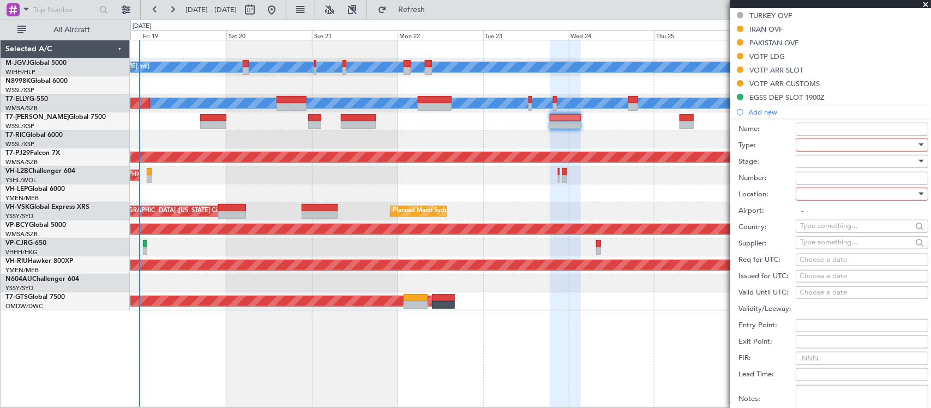
scroll to position [475, 0]
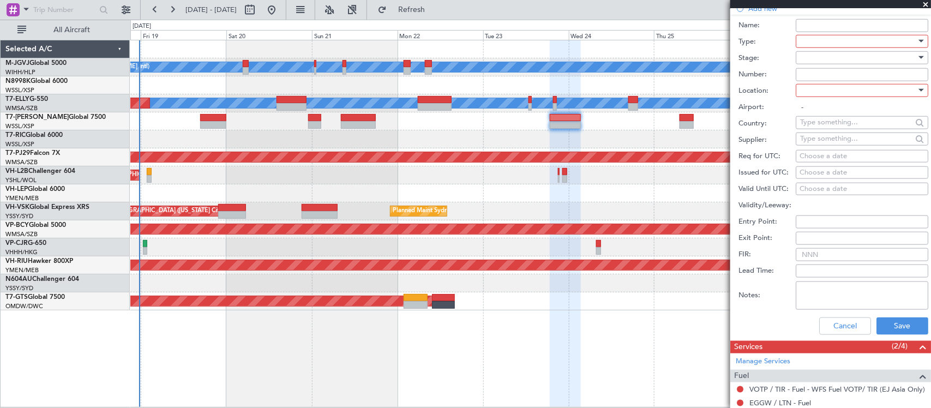
click at [849, 39] on div at bounding box center [858, 41] width 116 height 16
click at [857, 59] on div at bounding box center [858, 58] width 116 height 16
click at [846, 129] on span "Requested" at bounding box center [857, 130] width 112 height 16
click at [853, 97] on div at bounding box center [858, 90] width 116 height 16
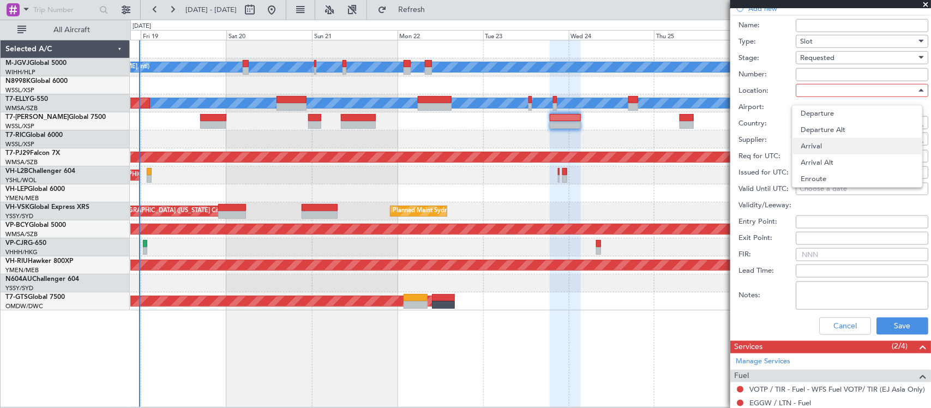
click at [835, 150] on span "Arrival" at bounding box center [857, 146] width 112 height 16
click at [836, 93] on div "Arrival" at bounding box center [858, 90] width 116 height 16
click at [835, 118] on span "Departure" at bounding box center [857, 113] width 112 height 16
type input "EGGW / LTN"
click at [832, 157] on div "Choose a date" at bounding box center [862, 156] width 125 height 11
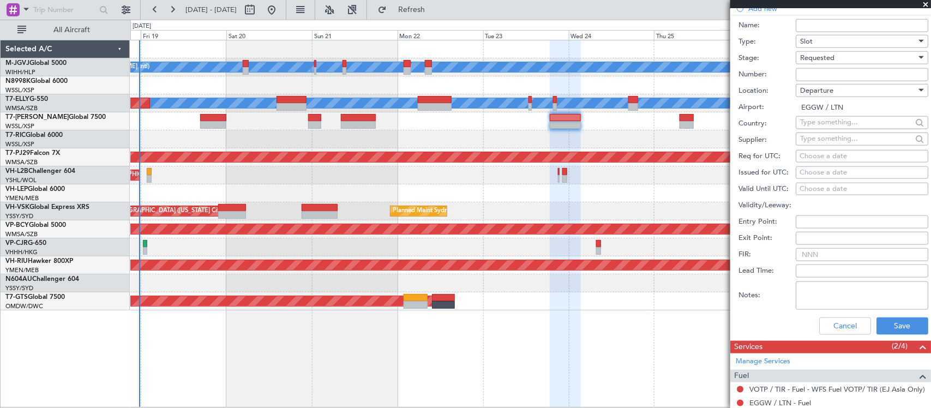
select select "9"
select select "2025"
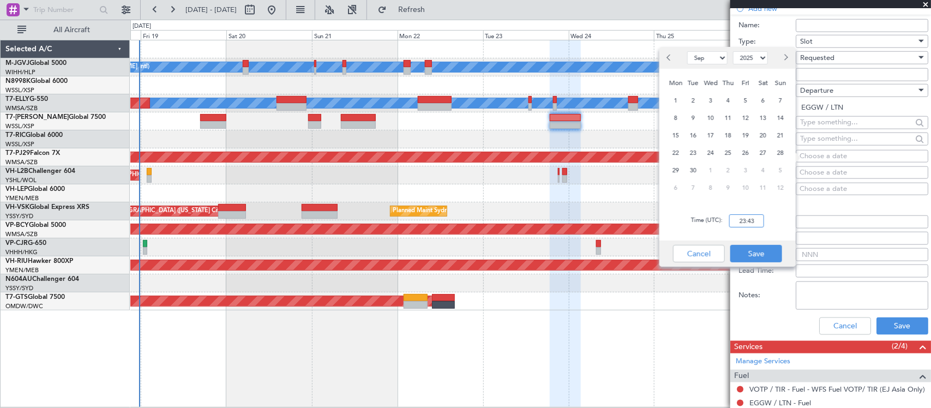
click at [754, 215] on input "23:43" at bounding box center [746, 220] width 35 height 13
click at [694, 154] on span "23" at bounding box center [694, 153] width 14 height 14
click at [749, 222] on input "00:00" at bounding box center [746, 220] width 35 height 13
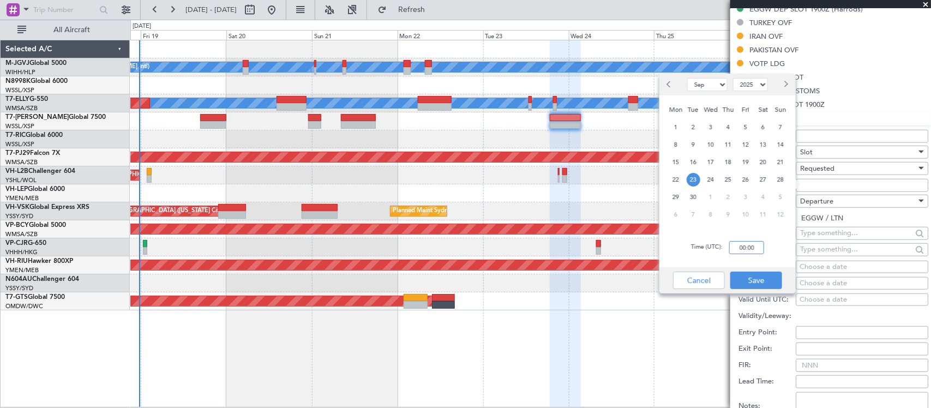
scroll to position [568, 0]
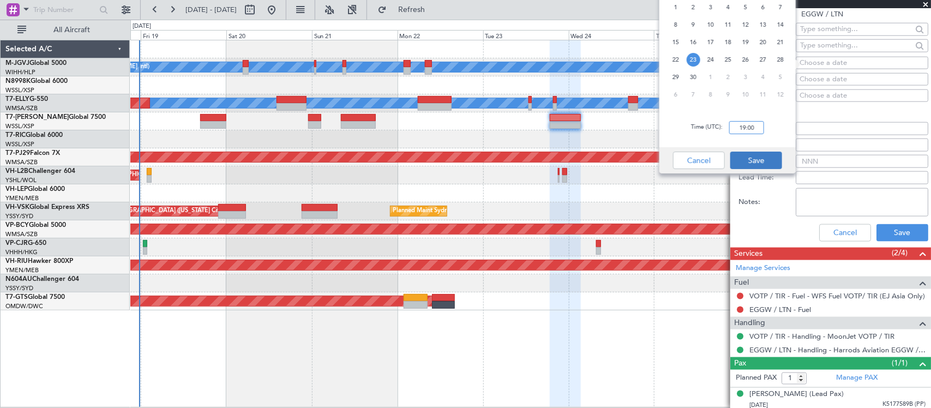
type input "19:00"
click at [770, 166] on button "Save" at bounding box center [756, 160] width 52 height 17
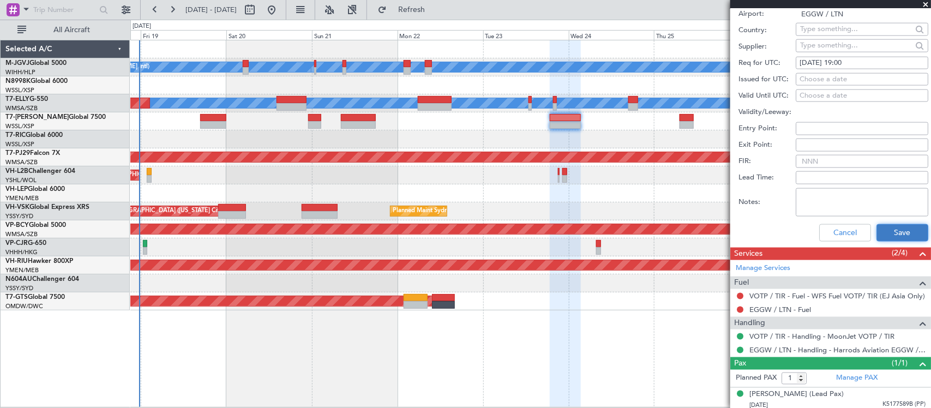
click at [892, 232] on button "Save" at bounding box center [903, 232] width 52 height 17
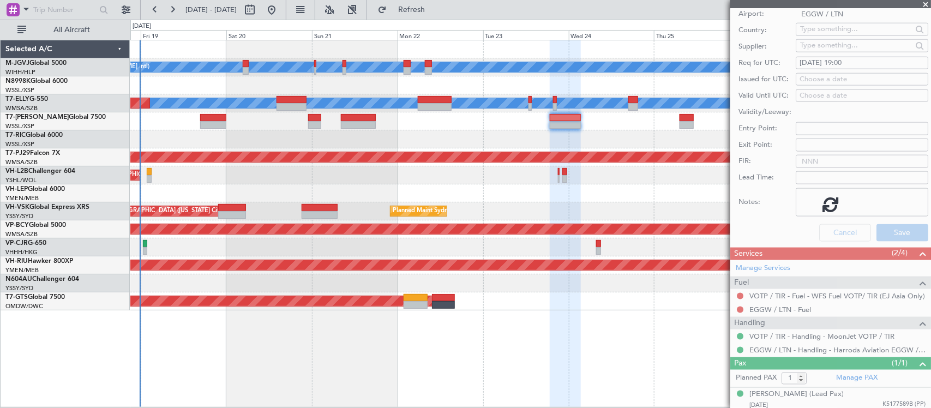
scroll to position [261, 0]
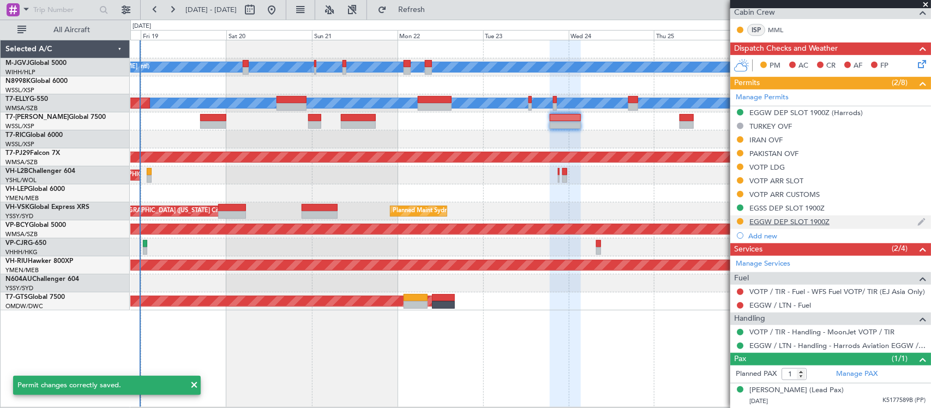
click at [792, 221] on div "EGGW DEP SLOT 1900Z" at bounding box center [789, 221] width 80 height 9
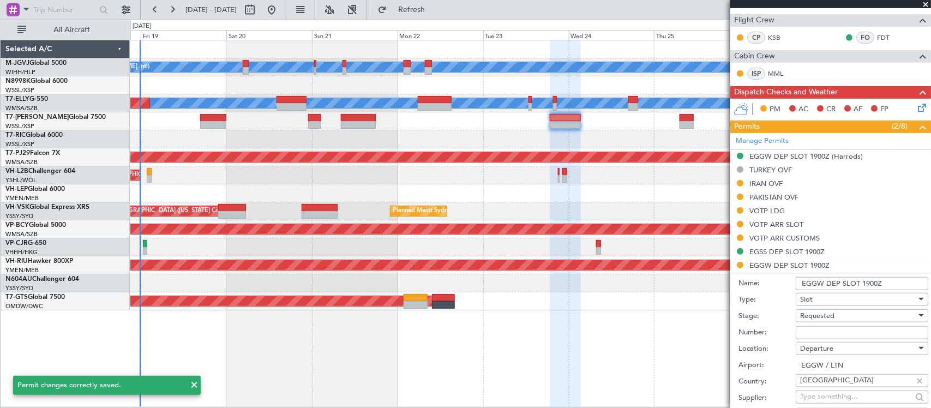
scroll to position [246, 0]
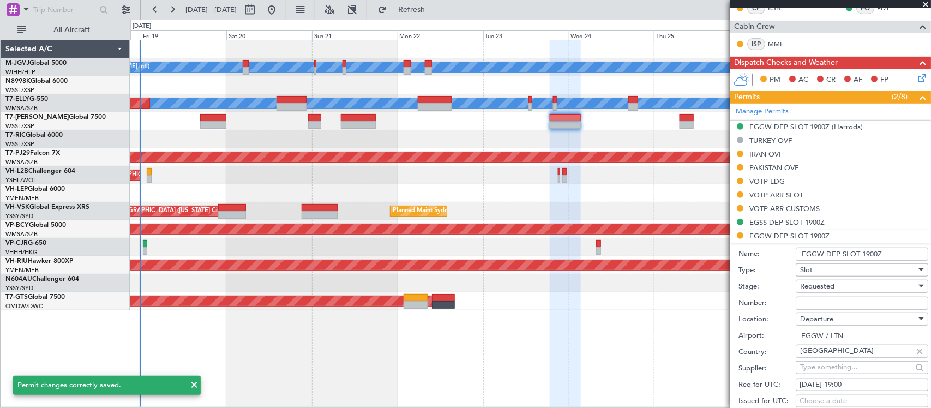
click at [895, 251] on input "EGGW DEP SLOT 1900Z" at bounding box center [862, 254] width 133 height 13
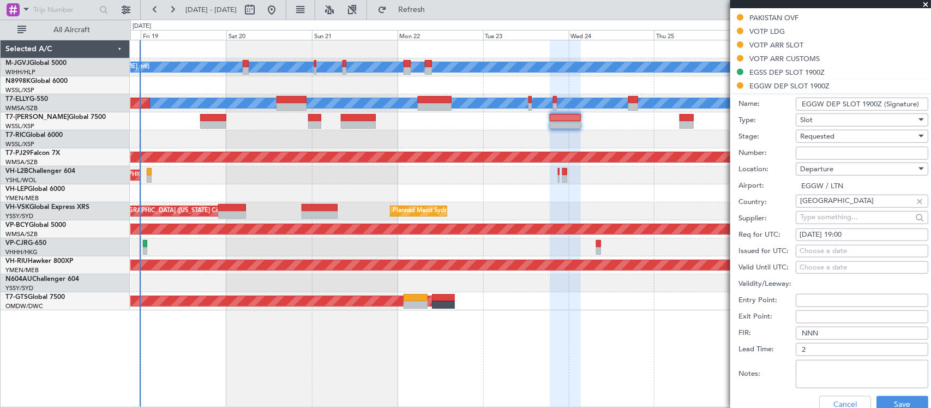
scroll to position [586, 0]
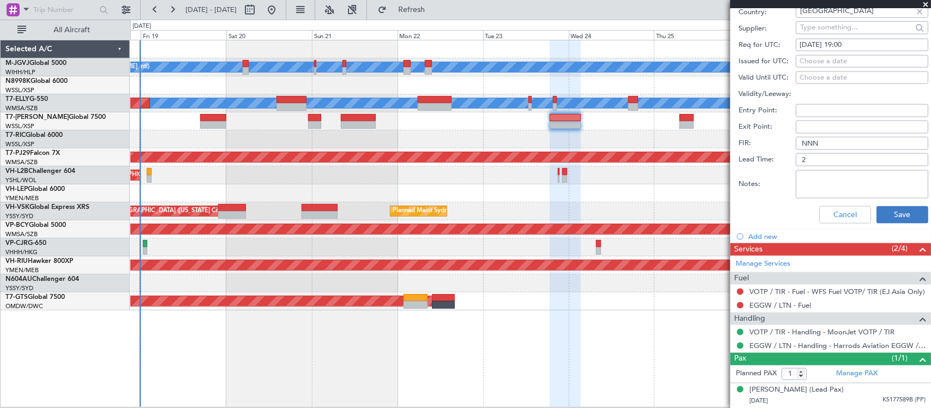
type input "EGGW DEP SLOT 1900Z (Signature)"
click at [877, 214] on button "Save" at bounding box center [903, 214] width 52 height 17
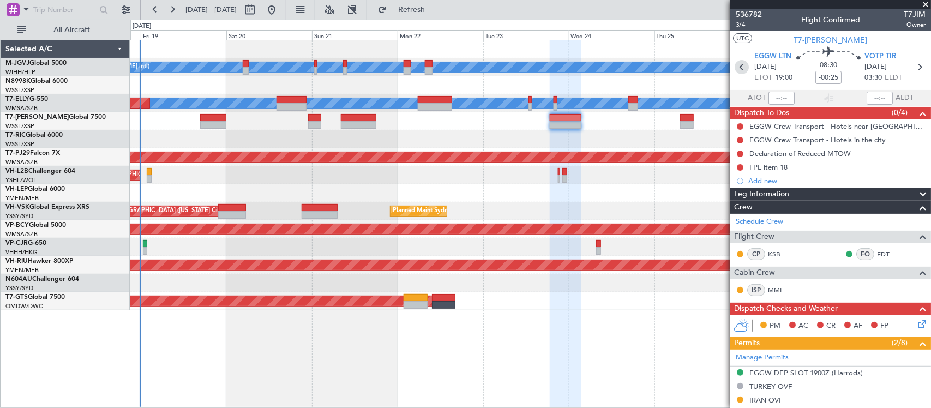
click at [737, 67] on icon at bounding box center [742, 67] width 14 height 14
type input "+00:15"
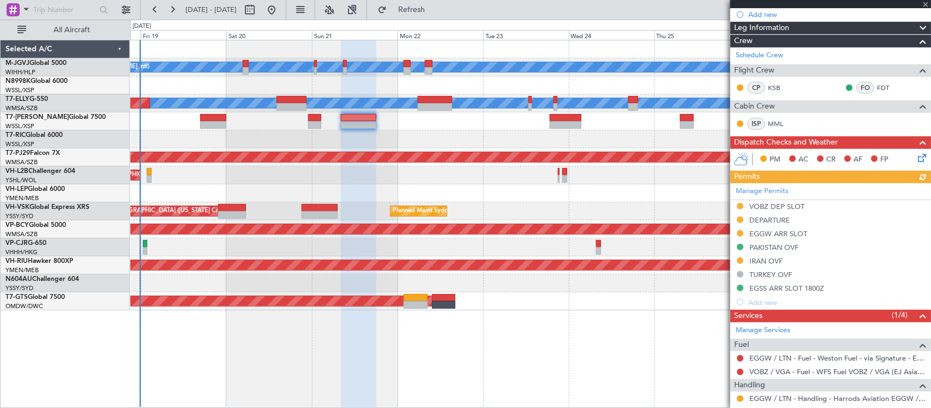
scroll to position [227, 0]
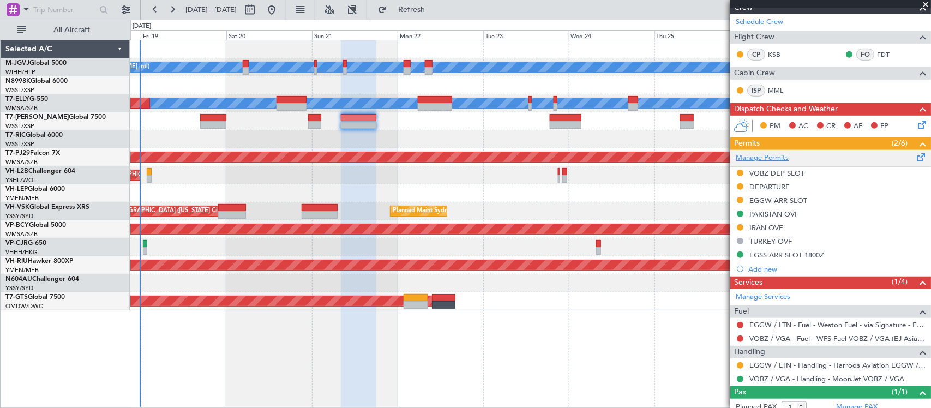
click at [759, 155] on link "Manage Permits" at bounding box center [762, 158] width 53 height 11
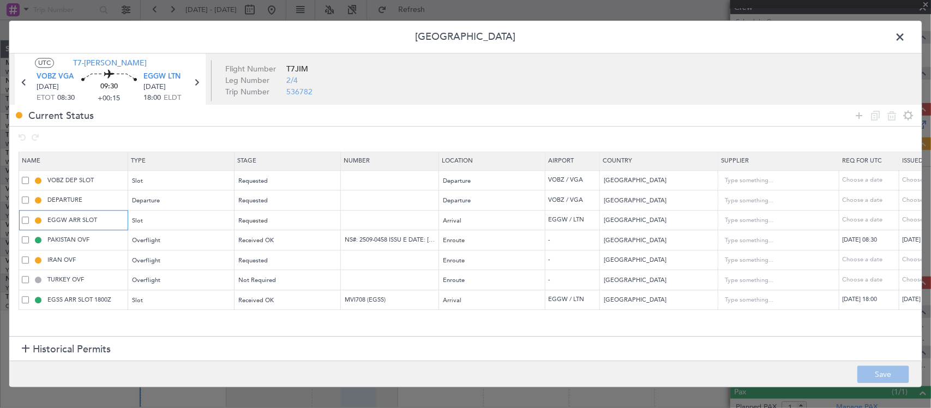
click at [110, 221] on input "EGGW ARR SLOT" at bounding box center [86, 219] width 82 height 9
type input "EGGW ARR SLOT (Harrods)"
click at [857, 116] on icon at bounding box center [859, 115] width 13 height 13
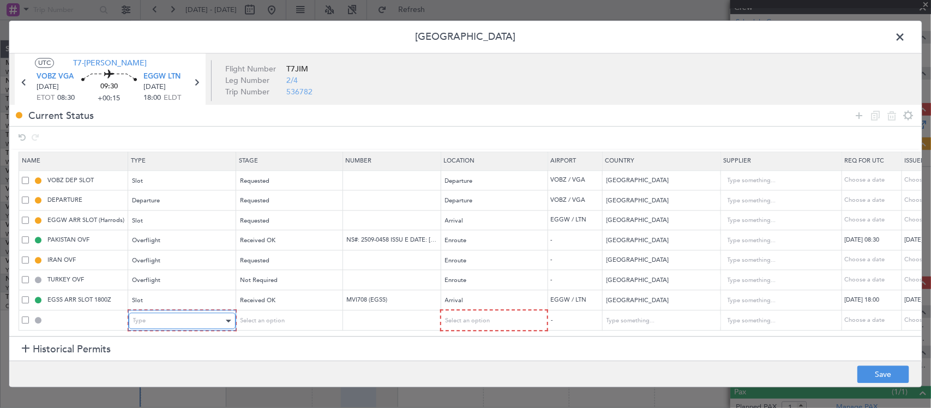
click at [208, 314] on div "Type" at bounding box center [178, 321] width 91 height 16
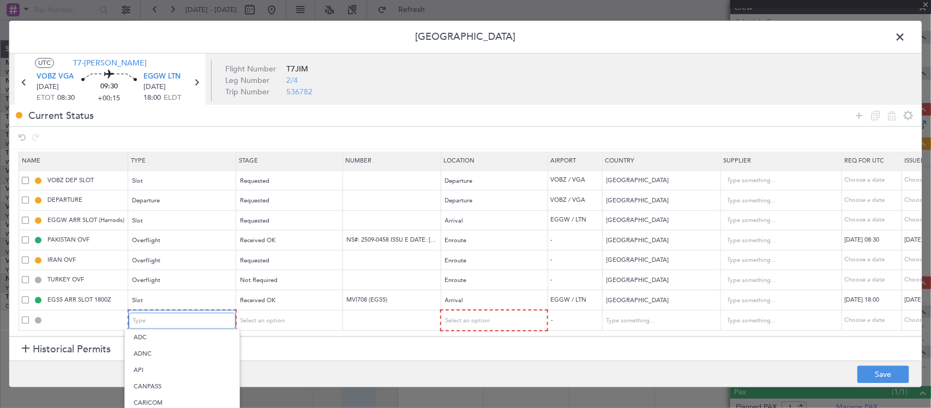
scroll to position [328, 0]
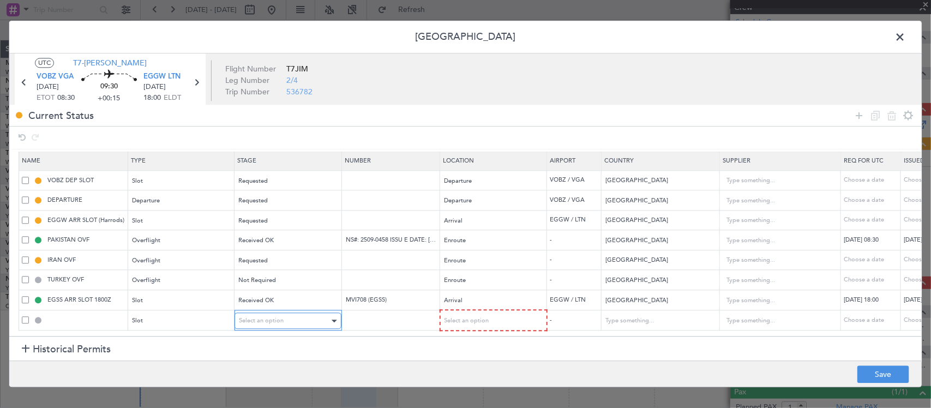
click at [251, 317] on span "Select an option" at bounding box center [261, 321] width 45 height 8
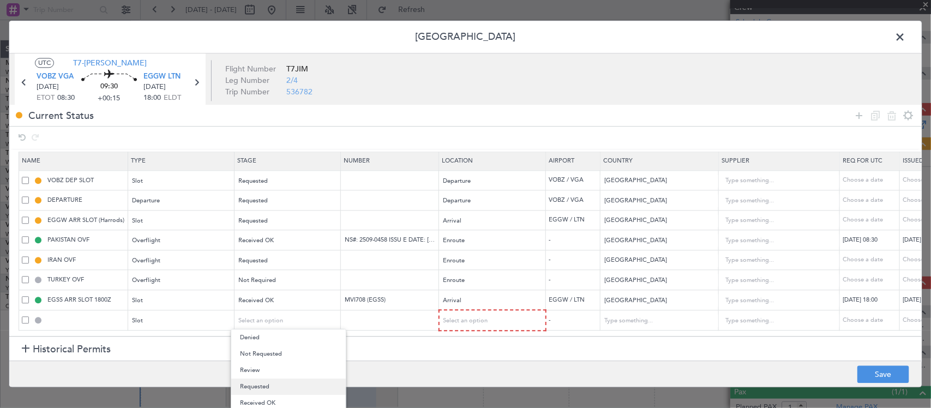
click at [278, 389] on span "Requested" at bounding box center [288, 387] width 97 height 16
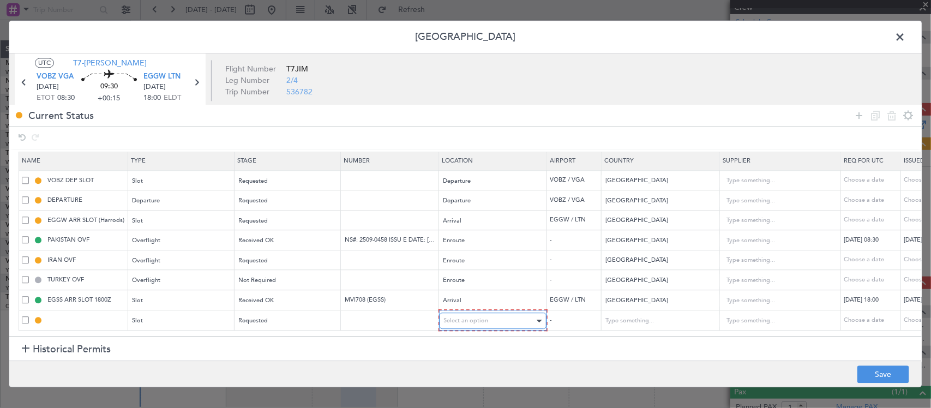
click at [484, 317] on span "Select an option" at bounding box center [466, 321] width 45 height 8
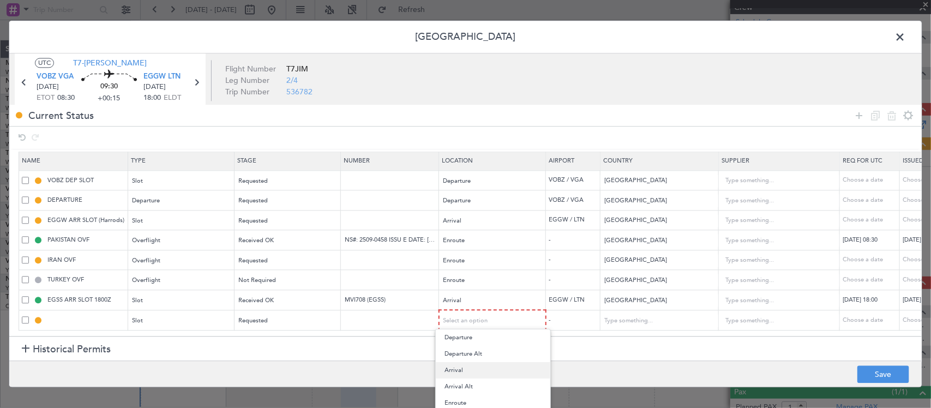
click at [475, 371] on span "Arrival" at bounding box center [493, 370] width 97 height 16
click at [854, 315] on div "Choose a date" at bounding box center [870, 319] width 57 height 9
select select "9"
select select "2025"
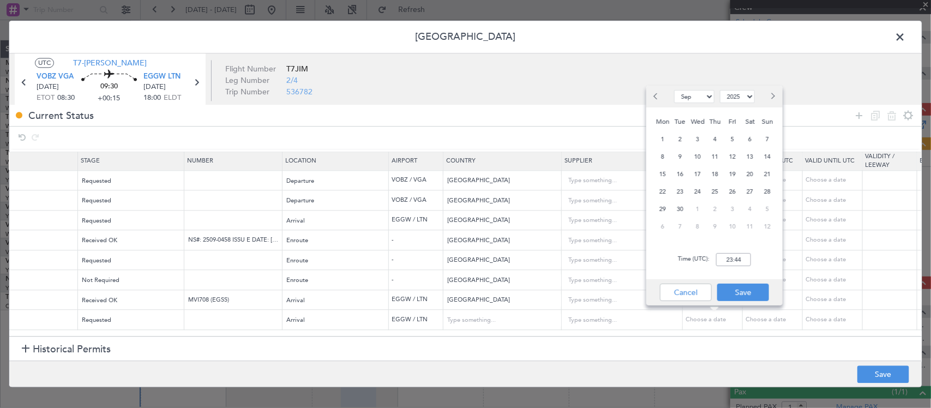
scroll to position [7, 172]
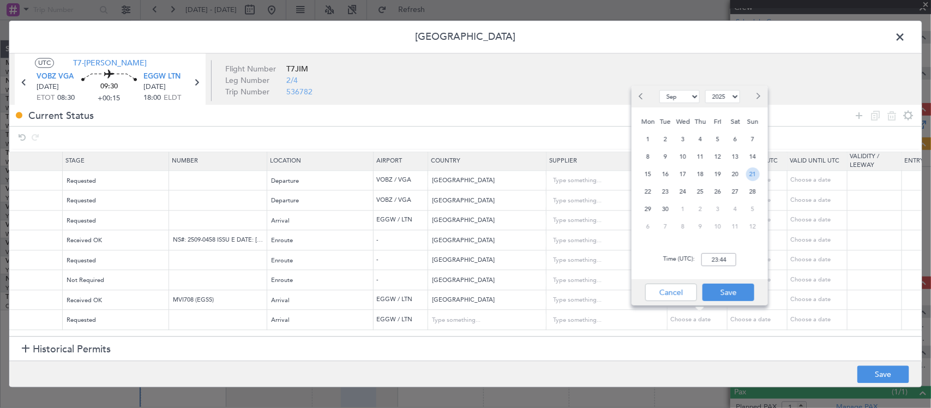
click at [748, 175] on span "21" at bounding box center [753, 174] width 14 height 14
click at [726, 261] on input "00:00" at bounding box center [718, 259] width 35 height 13
type input "18:00"
click at [729, 296] on button "Save" at bounding box center [729, 292] width 52 height 17
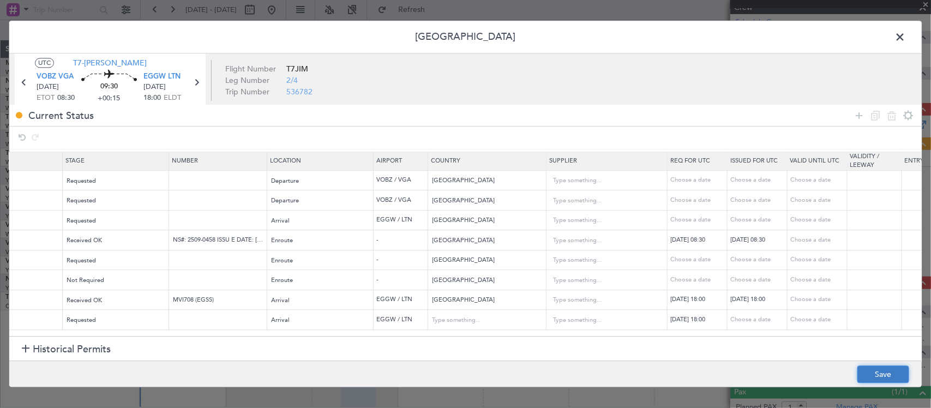
click at [874, 372] on button "Save" at bounding box center [883, 374] width 52 height 17
type input "EGGW ARR SLOT 1800Z"
type input "[GEOGRAPHIC_DATA]"
type input "NNN"
type input "2"
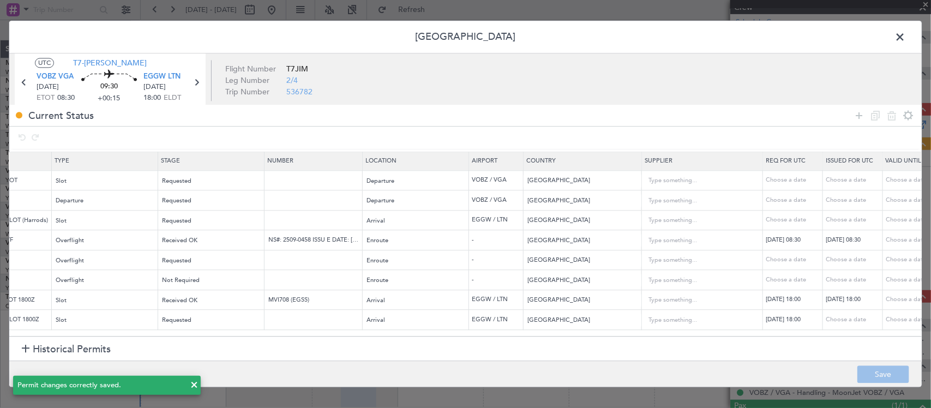
scroll to position [7, 0]
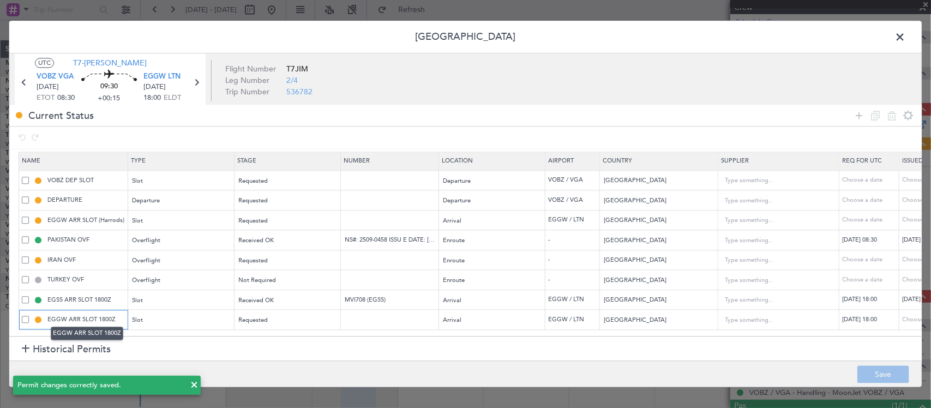
click at [119, 315] on input "EGGW ARR SLOT 1800Z" at bounding box center [86, 319] width 82 height 9
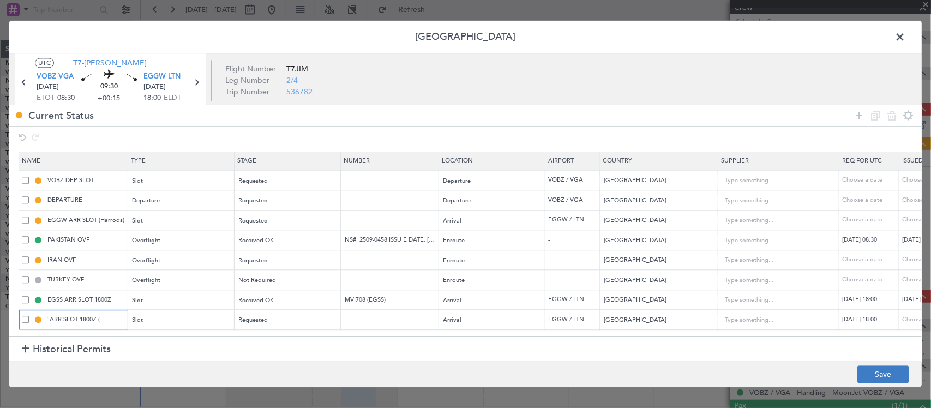
type input "EGGW ARR SLOT 1800Z (Signature)"
click at [879, 367] on button "Save" at bounding box center [883, 374] width 52 height 17
click at [905, 31] on span at bounding box center [905, 40] width 0 height 22
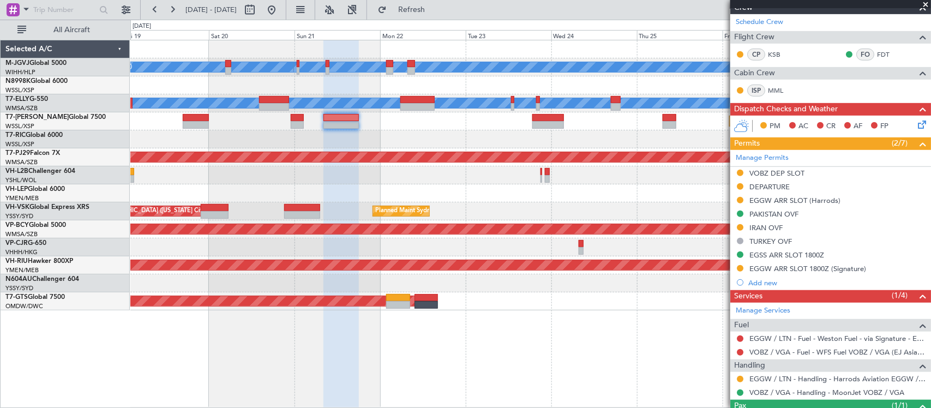
click at [593, 135] on div at bounding box center [530, 139] width 800 height 18
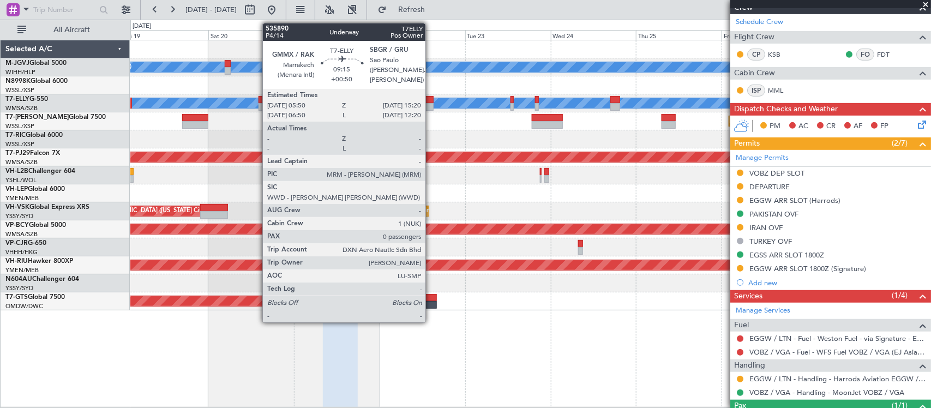
click at [431, 105] on div at bounding box center [417, 107] width 34 height 8
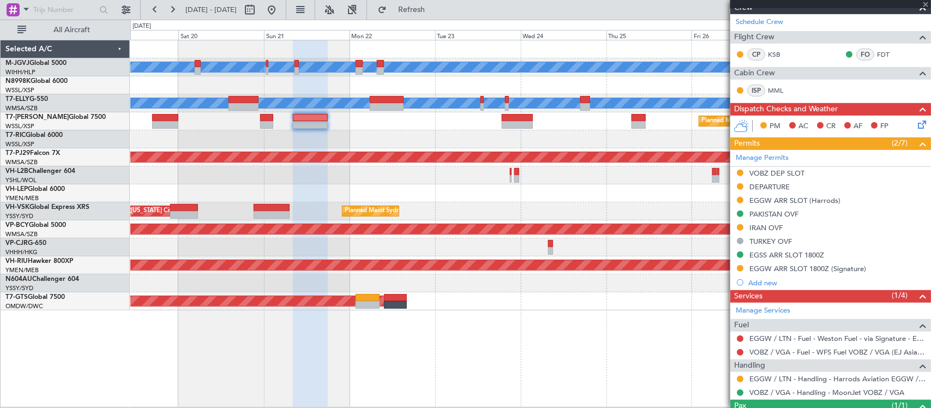
click at [579, 171] on div "[PERSON_NAME][GEOGRAPHIC_DATA] ([PERSON_NAME] Intl) [PERSON_NAME] Jakarta (Hali…" at bounding box center [530, 175] width 800 height 270
type input "+00:50"
type input "0"
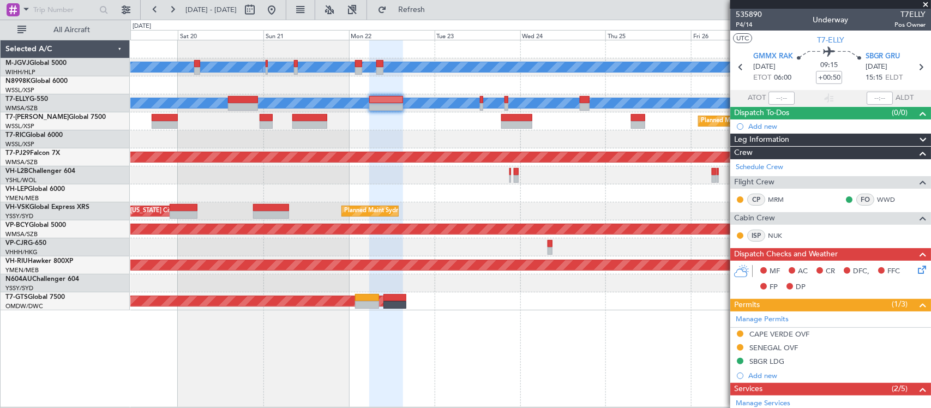
click at [592, 126] on div "Planned Maint [GEOGRAPHIC_DATA] (Seletar) Planned Maint [GEOGRAPHIC_DATA] (Sele…" at bounding box center [530, 121] width 800 height 18
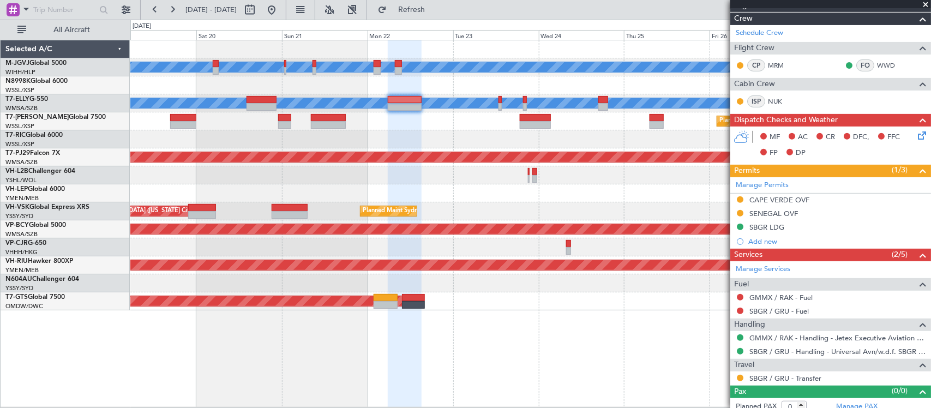
scroll to position [143, 0]
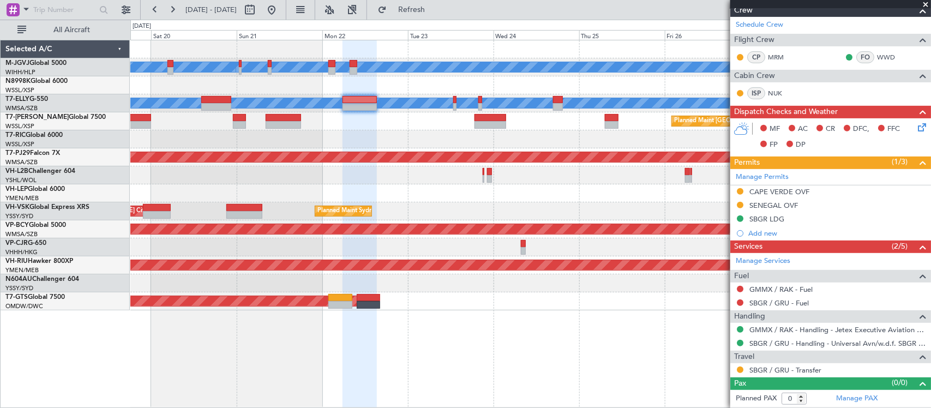
click at [512, 202] on div "[PERSON_NAME][GEOGRAPHIC_DATA] ([PERSON_NAME] Intl) [PERSON_NAME] Jakarta (Hali…" at bounding box center [530, 175] width 800 height 270
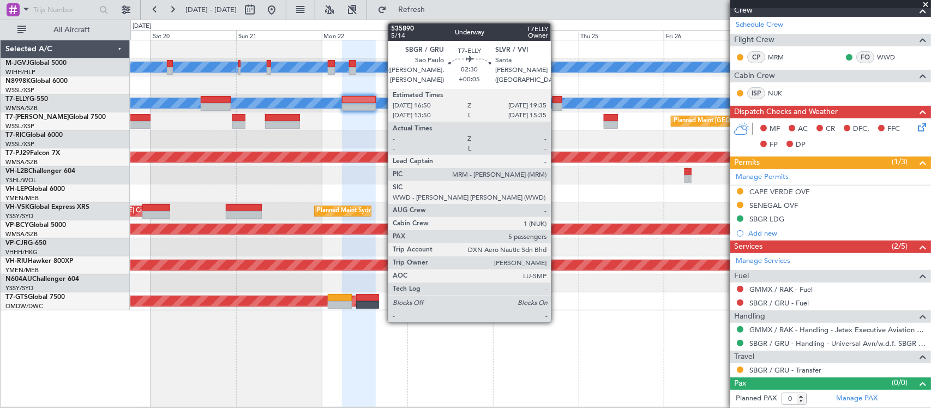
click at [556, 102] on div at bounding box center [558, 100] width 10 height 8
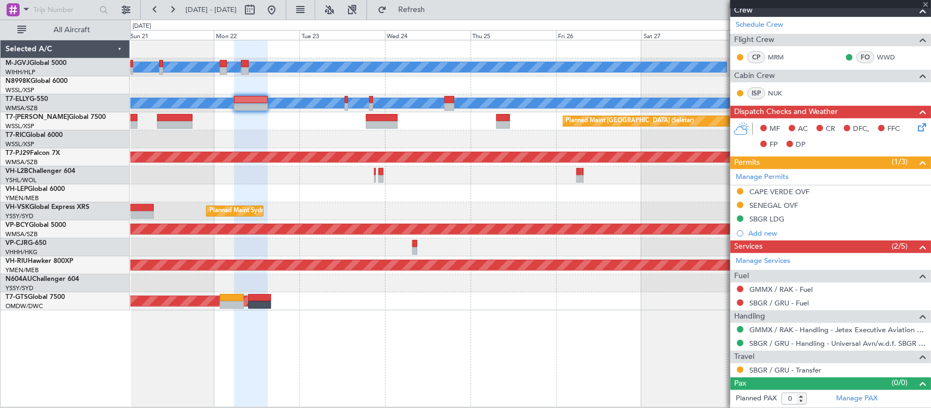
click at [482, 179] on div "[PERSON_NAME][GEOGRAPHIC_DATA] ([PERSON_NAME] Intl) [PERSON_NAME] Jakarta (Hali…" at bounding box center [530, 175] width 800 height 270
type input "+00:05"
type input "5"
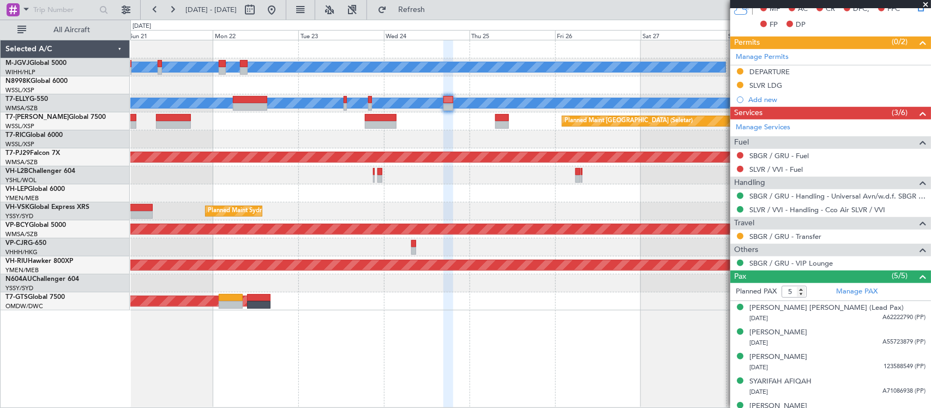
scroll to position [279, 0]
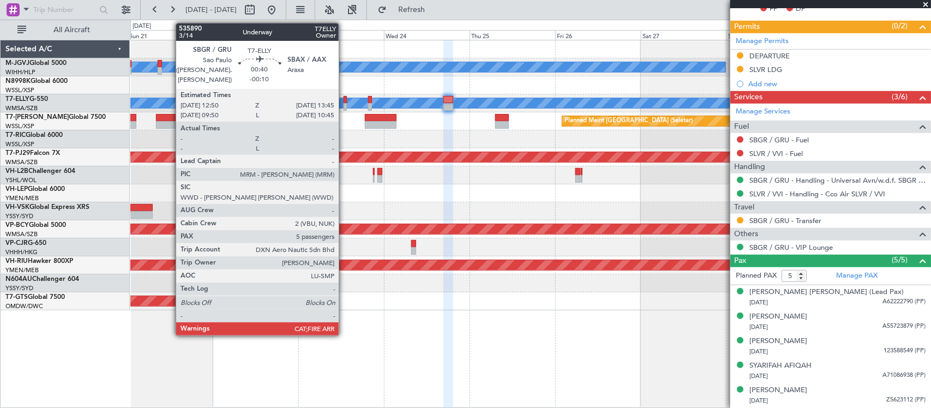
click at [344, 104] on div at bounding box center [345, 107] width 3 height 8
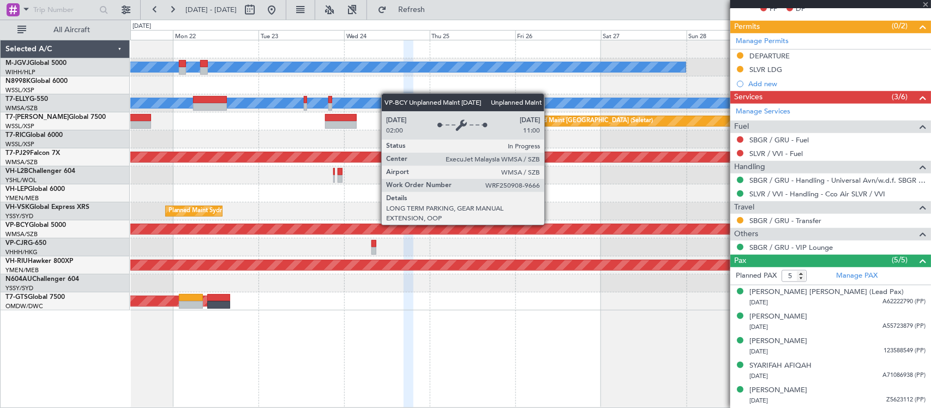
click at [508, 227] on div "Unplanned Maint [GEOGRAPHIC_DATA] (Sultan [PERSON_NAME] [PERSON_NAME] - Subang)" at bounding box center [531, 229] width 2400 height 10
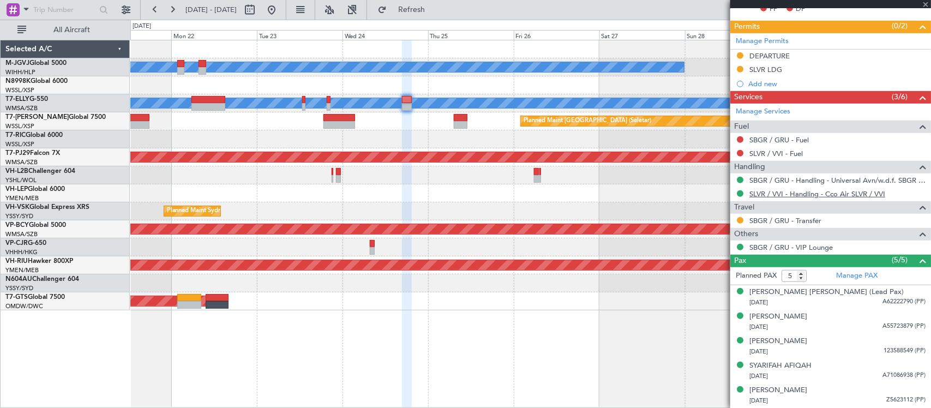
scroll to position [0, 0]
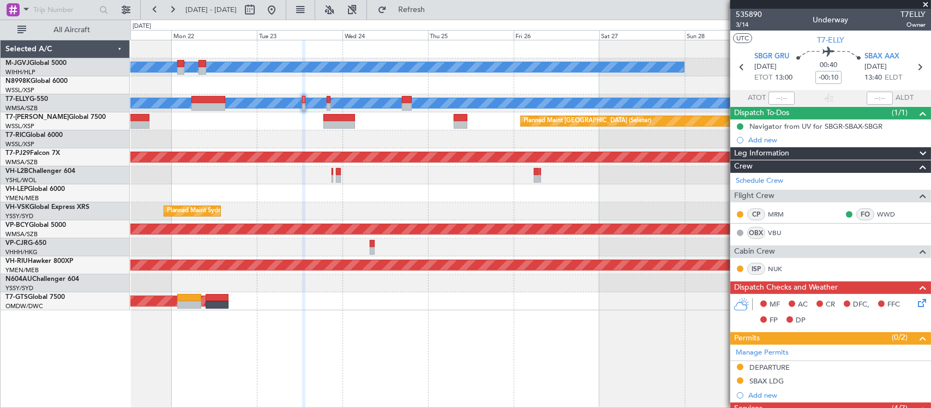
click at [248, 129] on div "Planned Maint [GEOGRAPHIC_DATA] (Seletar)" at bounding box center [530, 121] width 800 height 18
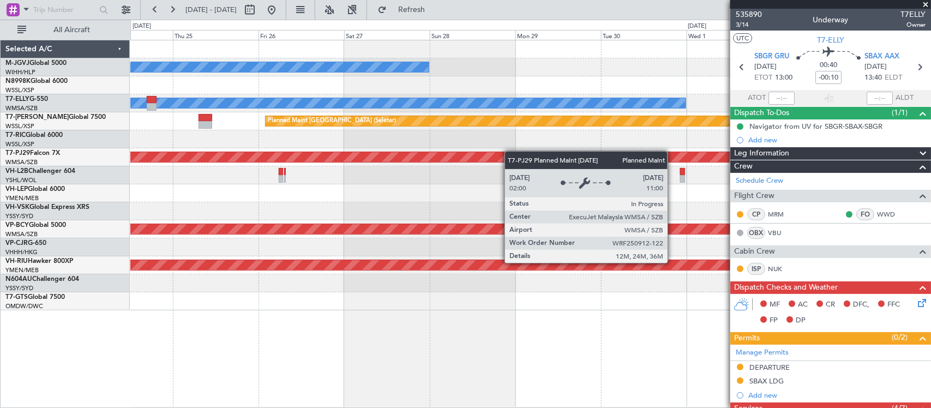
click at [350, 159] on div "[PERSON_NAME][GEOGRAPHIC_DATA] ([PERSON_NAME] Intl) [PERSON_NAME] Jakarta (Hali…" at bounding box center [530, 175] width 800 height 270
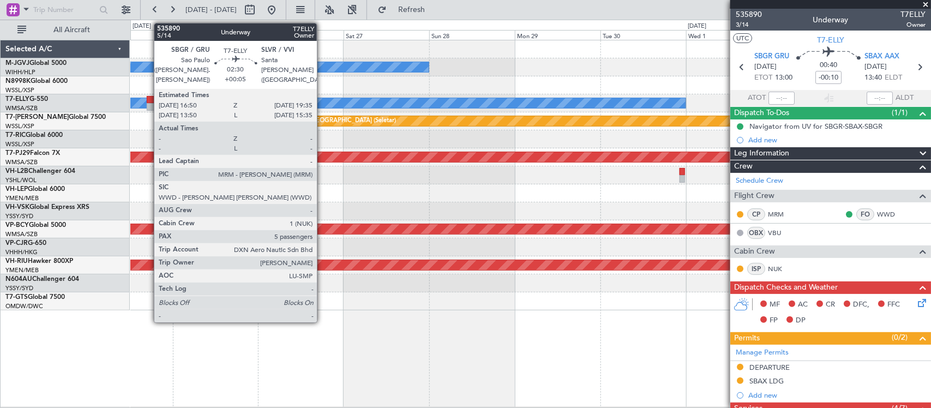
click at [149, 100] on div at bounding box center [152, 100] width 10 height 8
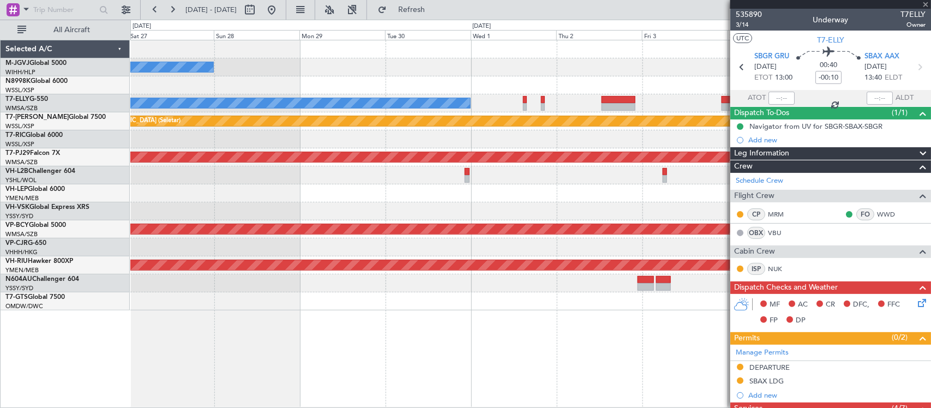
click at [328, 164] on div "Planned Maint [GEOGRAPHIC_DATA] (Sultan [PERSON_NAME] [PERSON_NAME] - Subang)" at bounding box center [530, 157] width 800 height 18
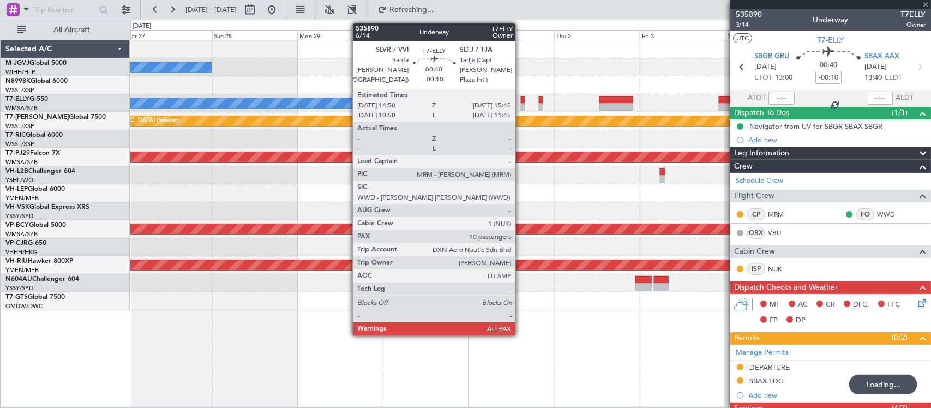
type input "+00:05"
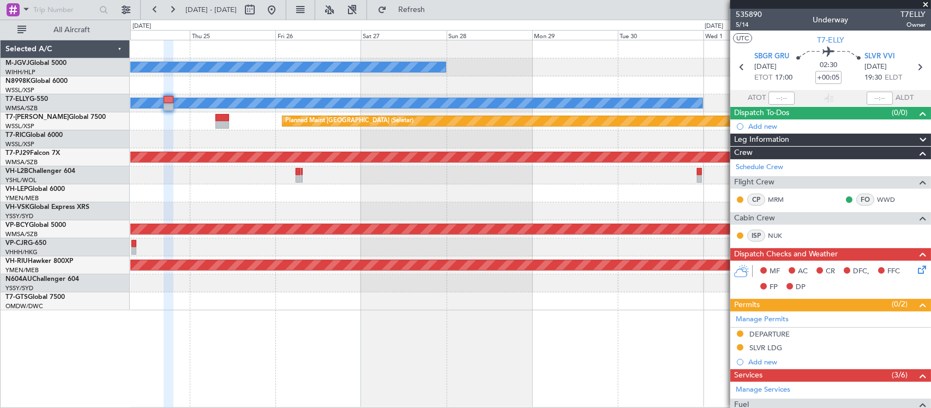
click at [595, 213] on div "[PERSON_NAME][GEOGRAPHIC_DATA] ([PERSON_NAME] Intl) [PERSON_NAME] Jakarta (Hali…" at bounding box center [530, 175] width 800 height 270
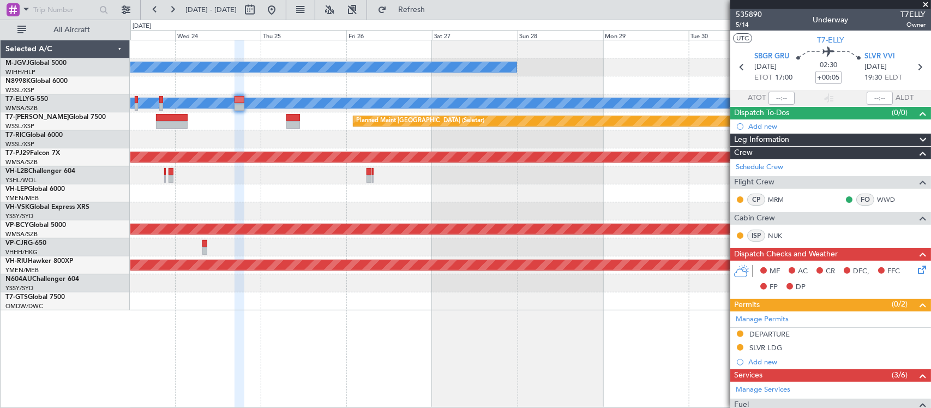
click at [406, 209] on div "Planned Maint Sydney ([PERSON_NAME] Intl)" at bounding box center [530, 211] width 800 height 18
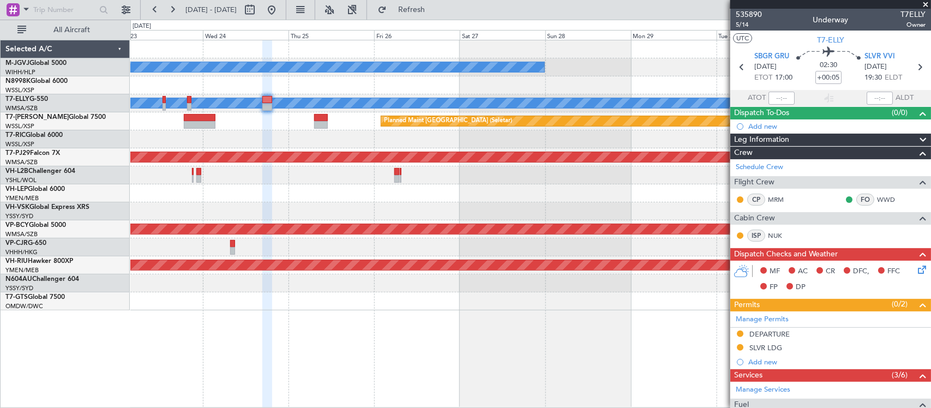
click at [487, 179] on div at bounding box center [530, 175] width 800 height 18
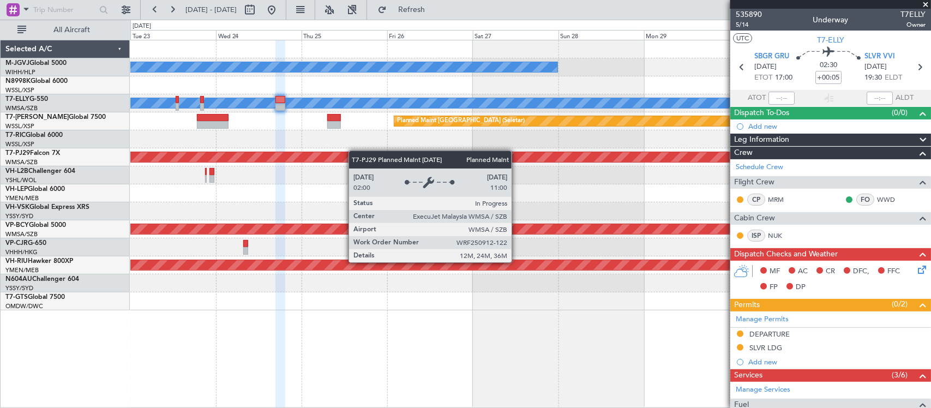
click at [247, 163] on div "MEL Jakarta (Halim Intl) MEL Jakarta (Halim Intl) MEL Jakarta (Halim Intl) MEL …" at bounding box center [530, 175] width 800 height 270
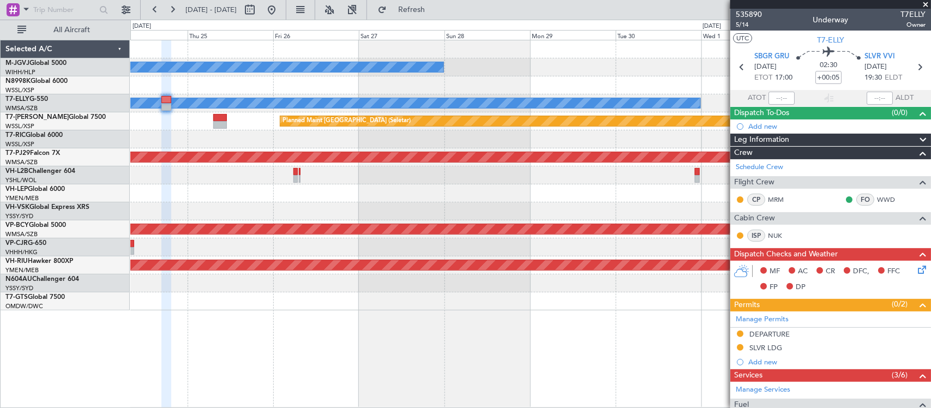
click at [269, 186] on div at bounding box center [530, 193] width 800 height 18
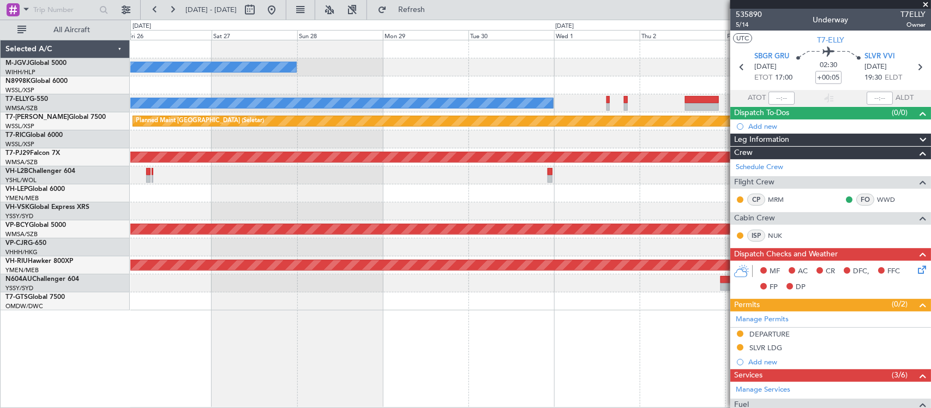
click at [456, 173] on div at bounding box center [530, 175] width 800 height 18
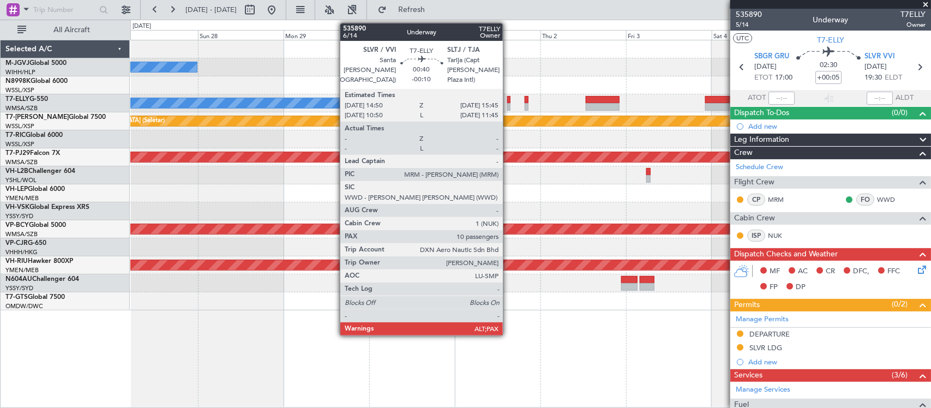
click at [508, 101] on div at bounding box center [508, 100] width 3 height 8
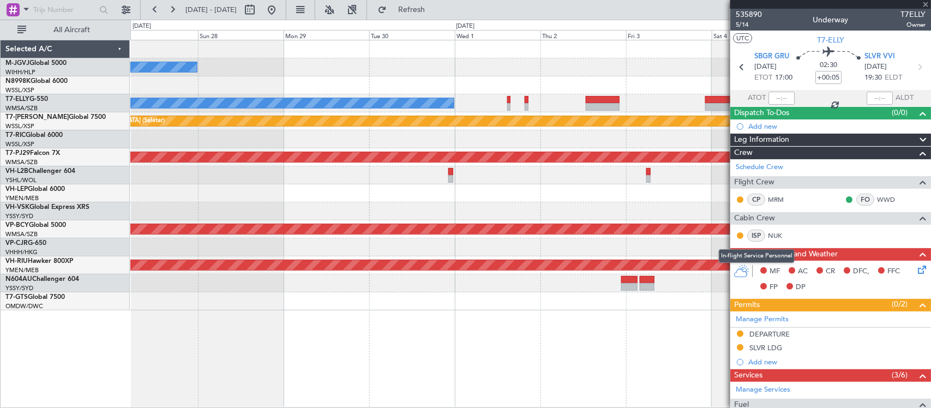
type input "-00:10"
type input "10"
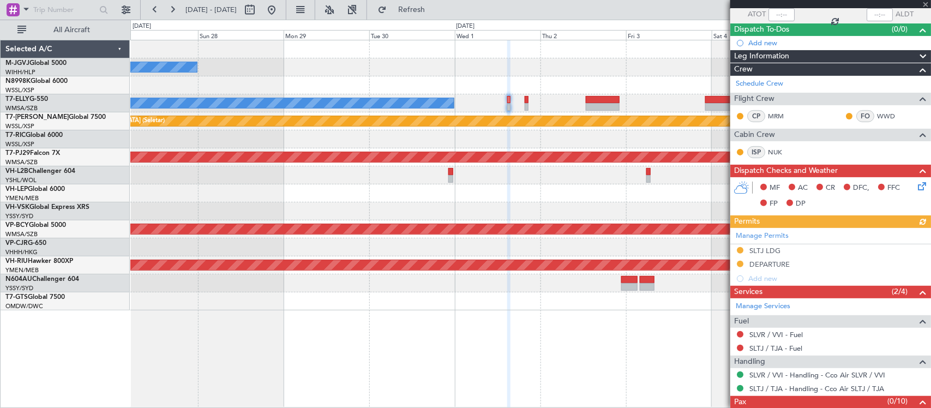
scroll to position [116, 0]
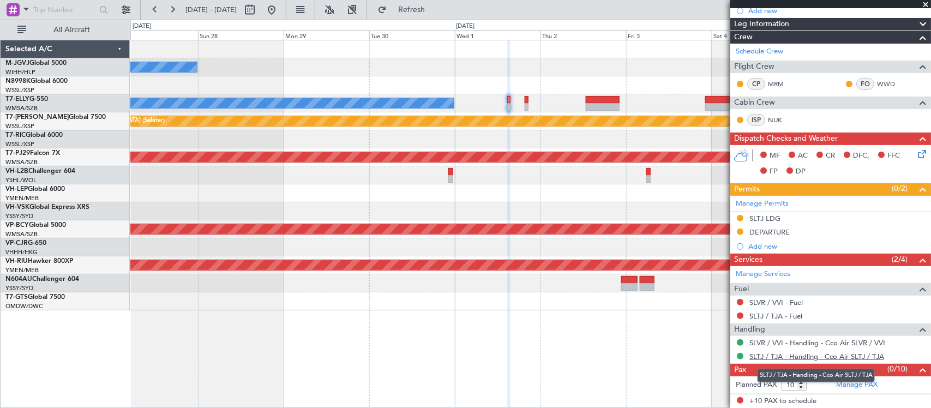
click at [772, 356] on link "SLTJ / TJA - Handling - Cco Air SLTJ / TJA" at bounding box center [816, 356] width 135 height 9
click at [775, 344] on link "SLVR / VVI - Handling - Cco Air SLVR / VVI" at bounding box center [817, 342] width 136 height 9
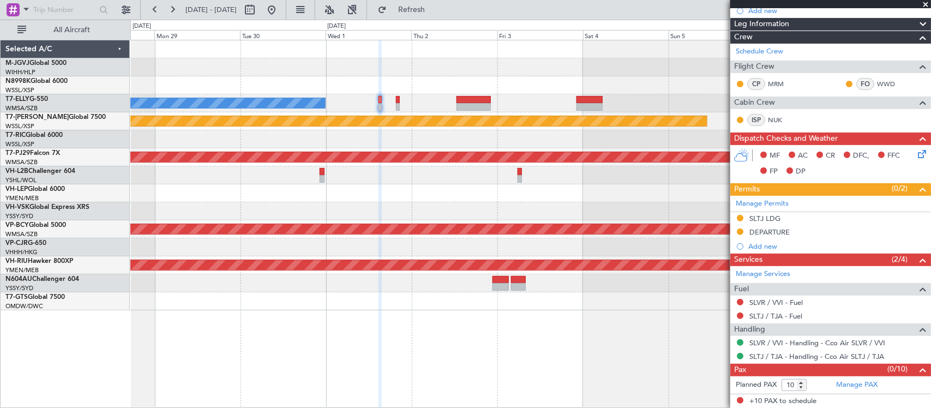
click at [410, 206] on div "MEL Jakarta (Halim Intl) MEL Jakarta (Halim Intl) MEL Planned Maint Singapore (…" at bounding box center [530, 175] width 800 height 270
click at [500, 192] on div "MEL Jakarta (Halim Intl) MEL Jakarta (Halim Intl) MEL Planned Maint Singapore (…" at bounding box center [530, 175] width 800 height 270
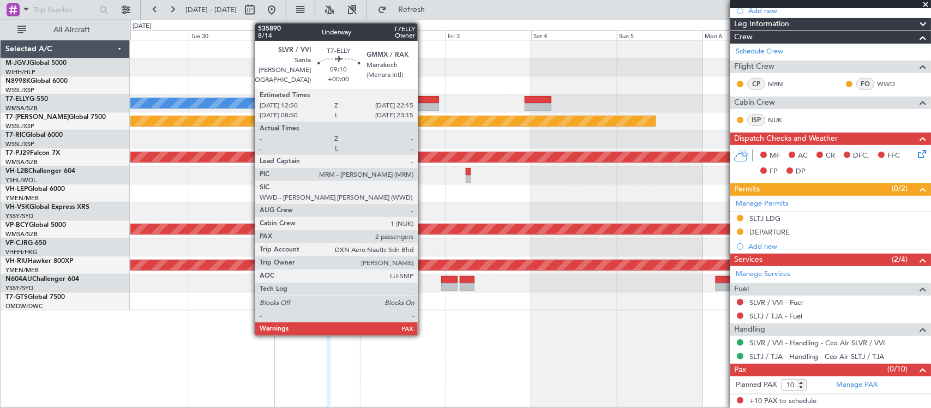
click at [423, 104] on div at bounding box center [422, 107] width 34 height 8
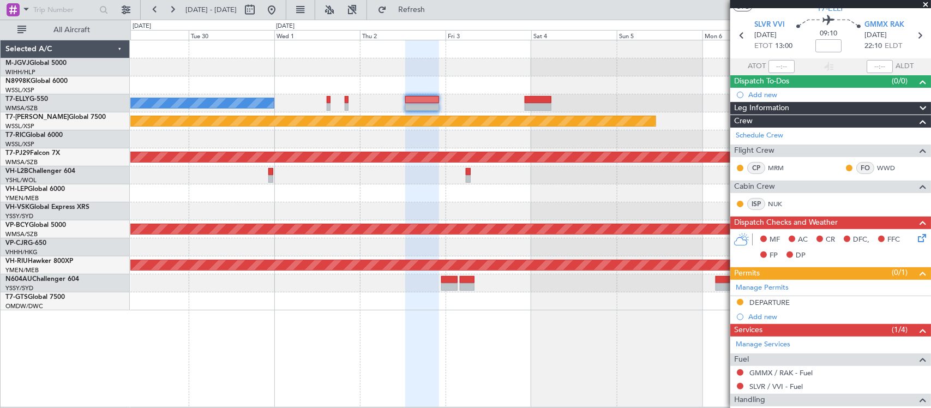
scroll to position [0, 0]
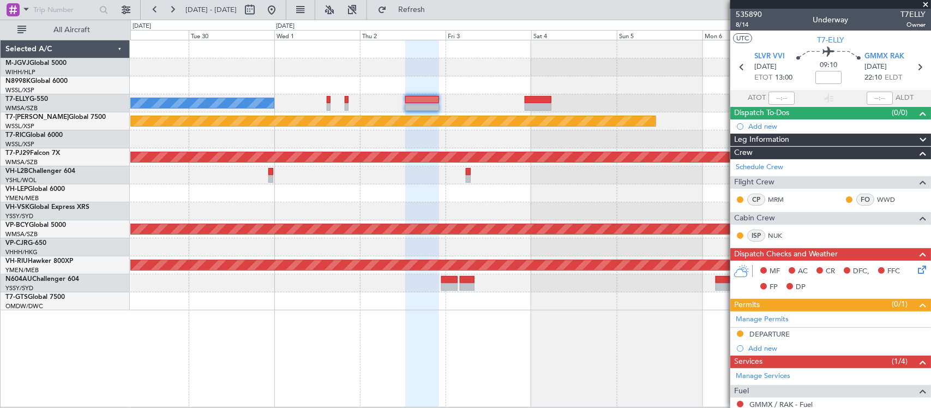
click at [239, 93] on div at bounding box center [530, 85] width 800 height 18
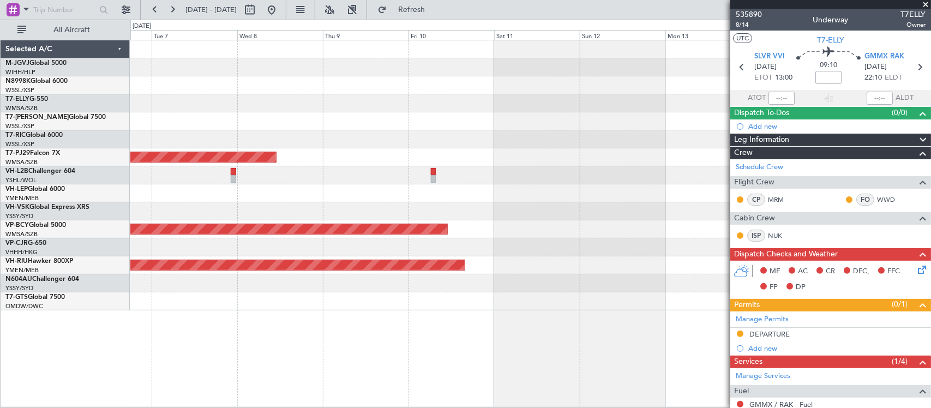
click at [371, 89] on div at bounding box center [530, 85] width 800 height 18
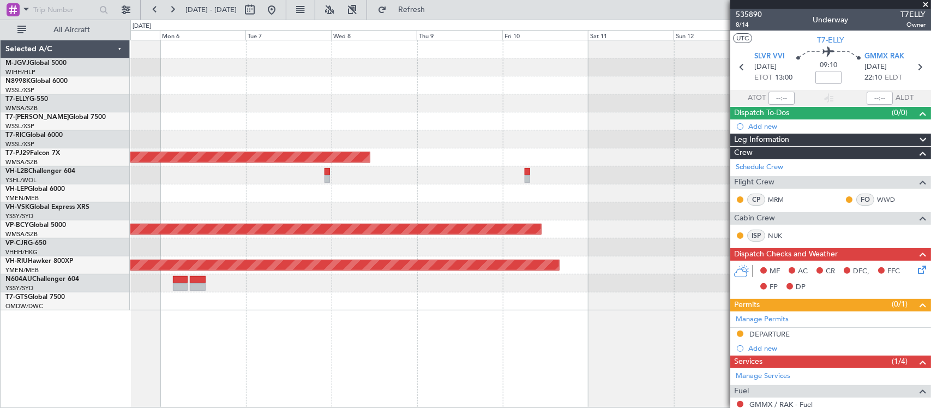
click at [591, 146] on div "Planned Maint Singapore (Seletar) Planned Maint Kuala Lumpur (Sultan Abdul Aziz…" at bounding box center [530, 175] width 800 height 270
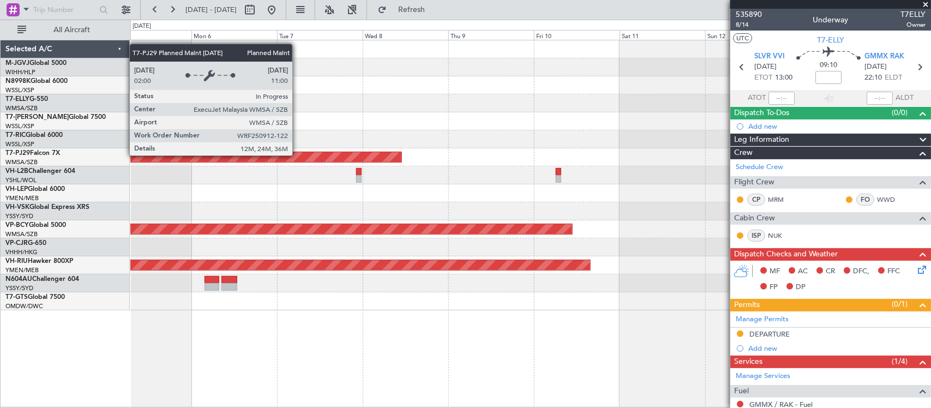
click at [678, 163] on div "Planned Maint [GEOGRAPHIC_DATA] (Sultan [PERSON_NAME] [PERSON_NAME] - Subang)" at bounding box center [530, 157] width 800 height 18
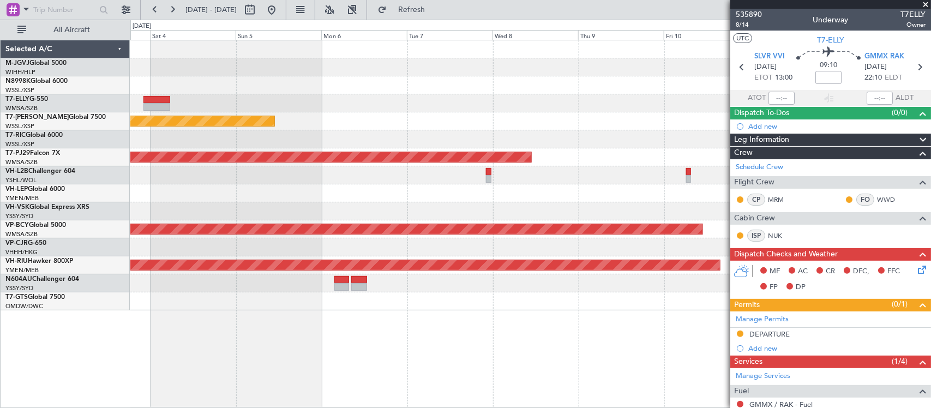
click at [233, 183] on div at bounding box center [530, 175] width 800 height 18
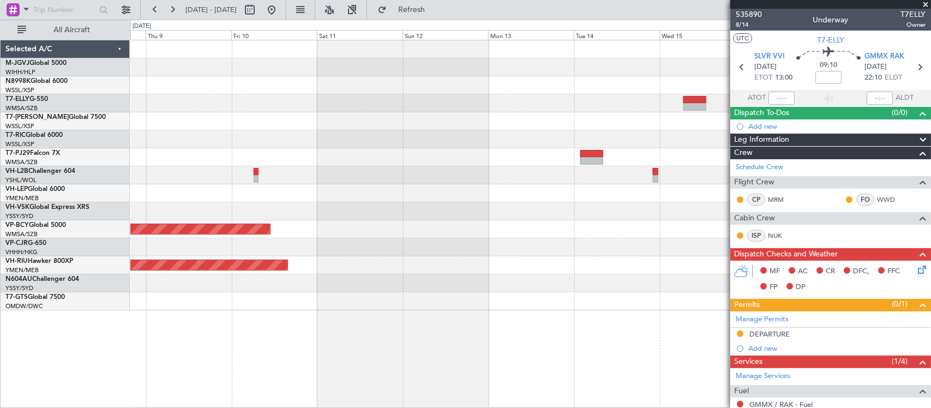
click at [475, 195] on div at bounding box center [530, 193] width 800 height 18
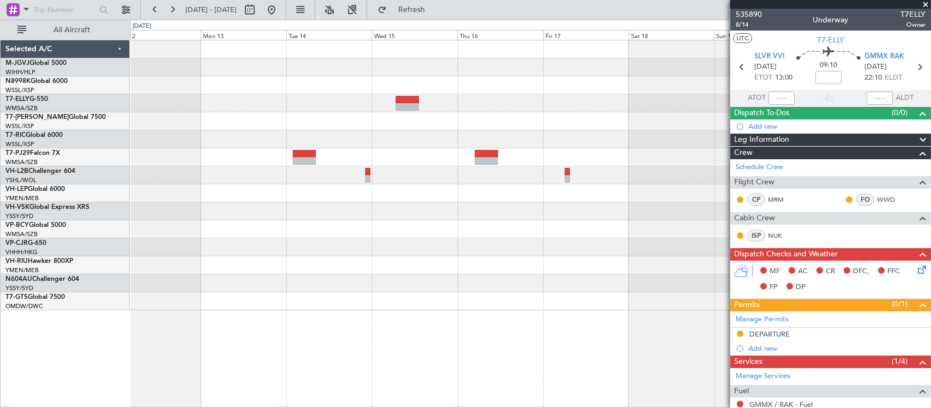
click at [290, 195] on div "Unplanned Maint Kuala Lumpur (Sultan Abdul Aziz Shah - Subang) Planned Maint Me…" at bounding box center [530, 175] width 800 height 270
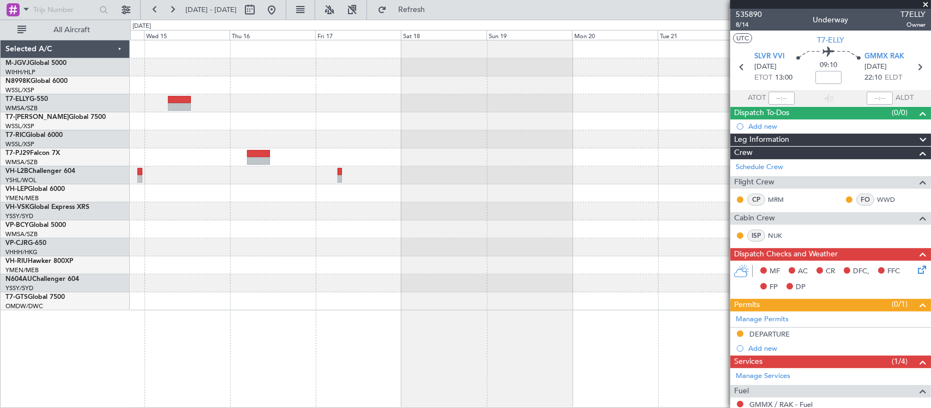
click at [320, 173] on div at bounding box center [530, 175] width 800 height 270
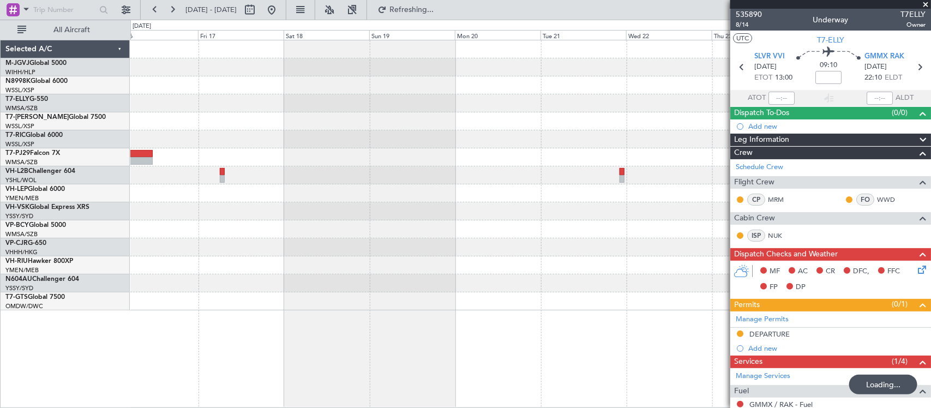
click at [645, 176] on div at bounding box center [530, 175] width 800 height 18
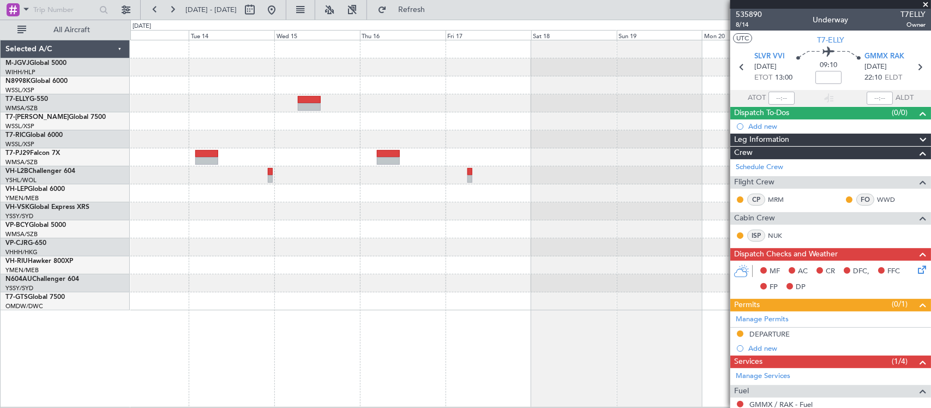
click at [593, 182] on div at bounding box center [530, 175] width 800 height 270
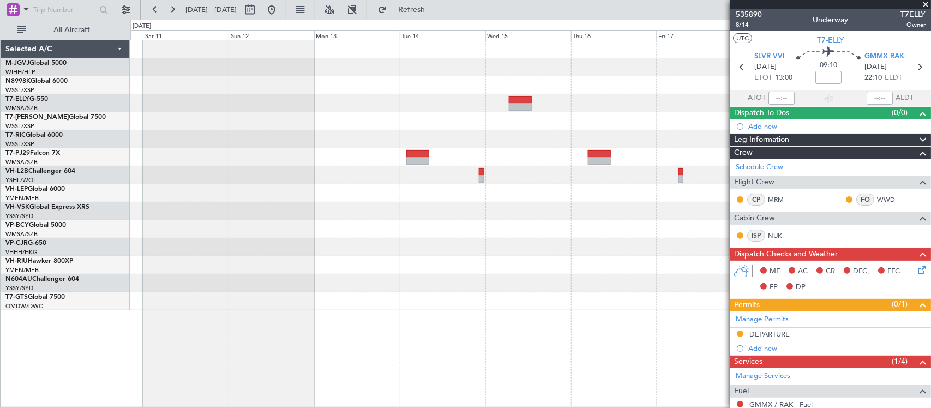
click at [620, 183] on div "Unplanned Maint Kuala Lumpur (Sultan Abdul Aziz Shah - Subang) Planned Maint Me…" at bounding box center [530, 175] width 800 height 270
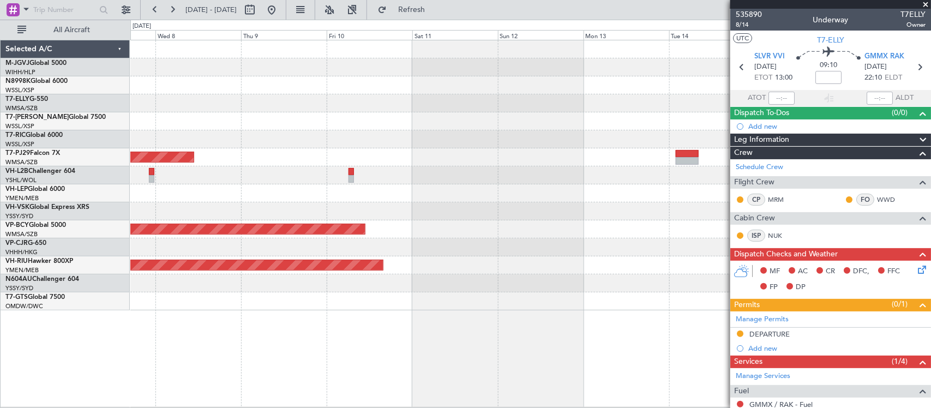
click at [531, 193] on div at bounding box center [530, 193] width 800 height 18
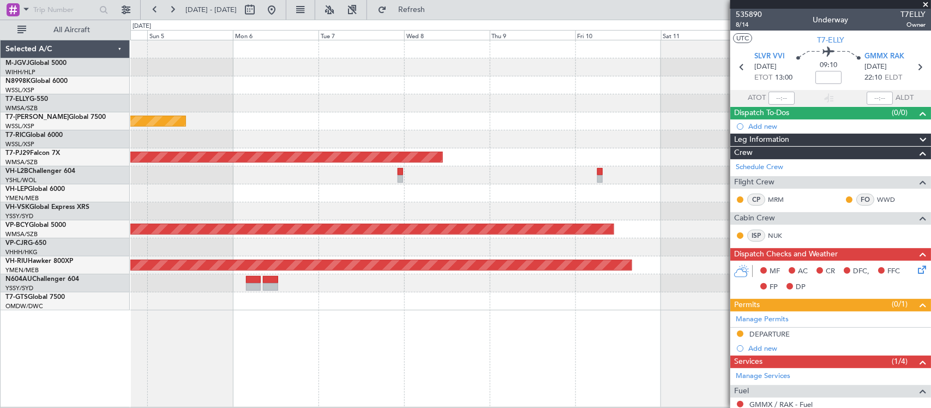
click at [491, 188] on div at bounding box center [530, 193] width 800 height 18
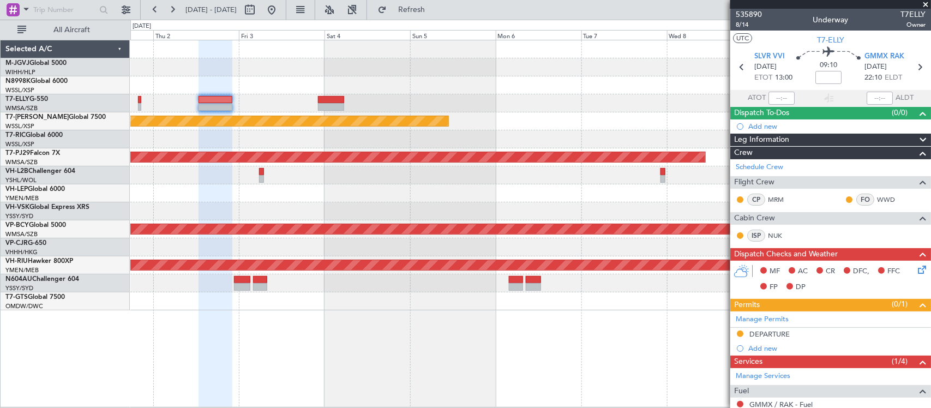
click at [495, 187] on div at bounding box center [530, 193] width 800 height 18
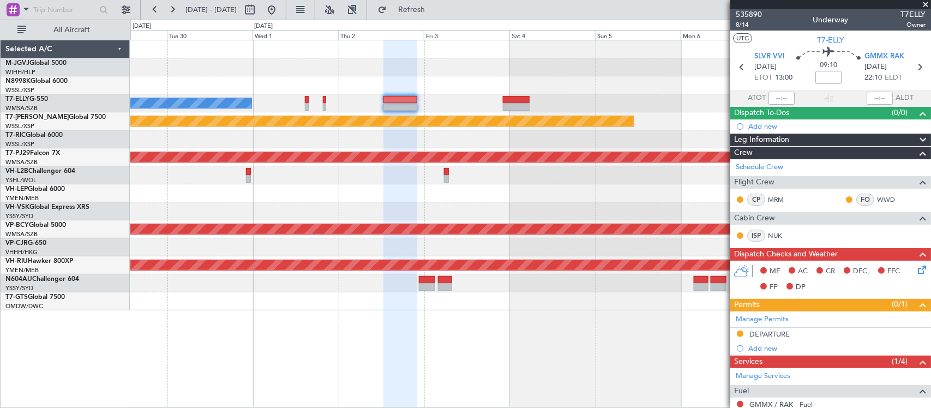
click at [521, 197] on div at bounding box center [530, 193] width 800 height 18
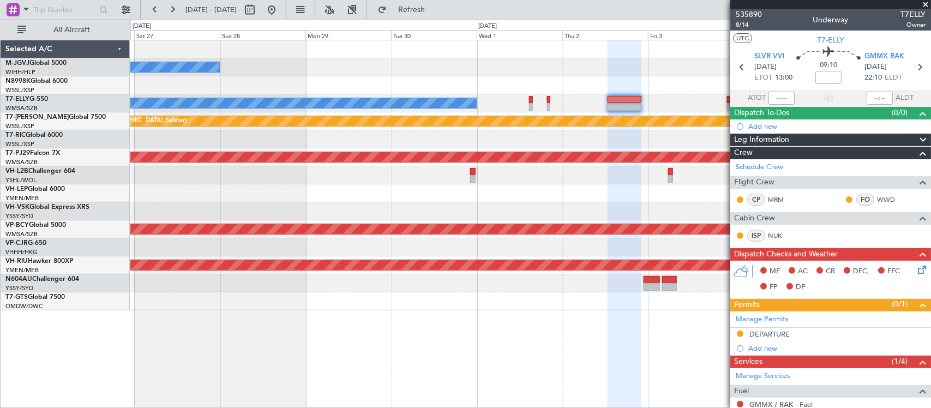
click at [557, 191] on div at bounding box center [530, 193] width 800 height 18
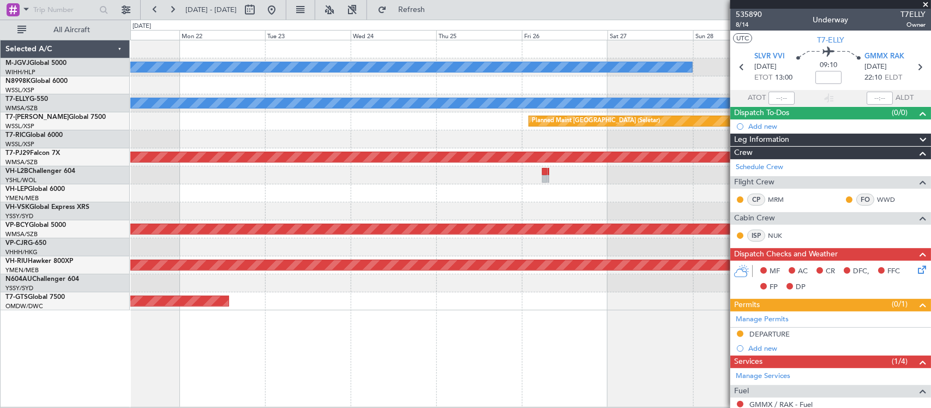
click at [622, 199] on div at bounding box center [530, 193] width 800 height 18
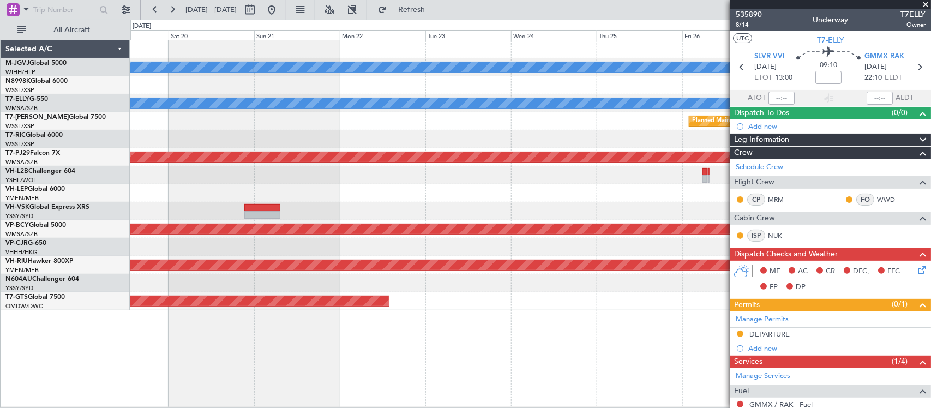
click at [547, 185] on div at bounding box center [530, 193] width 800 height 18
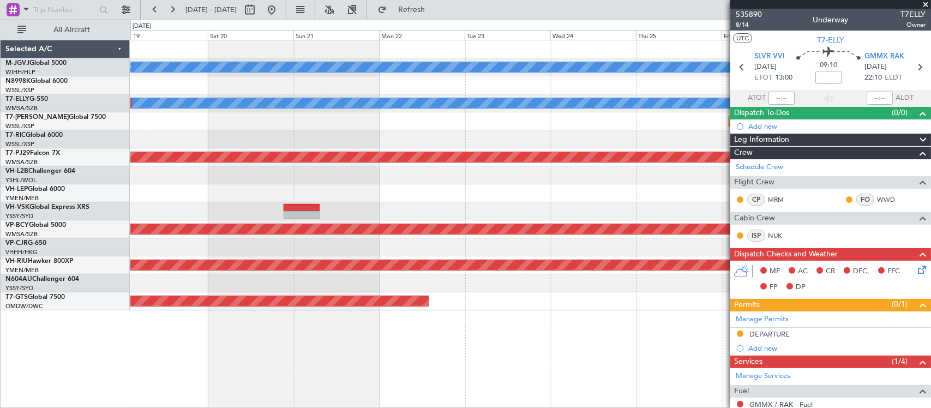
click at [502, 180] on div "MEL Jakarta (Halim Intl) MEL Jakarta (Halim Intl) MEL Jakarta (Halim Intl) AOG …" at bounding box center [530, 175] width 800 height 270
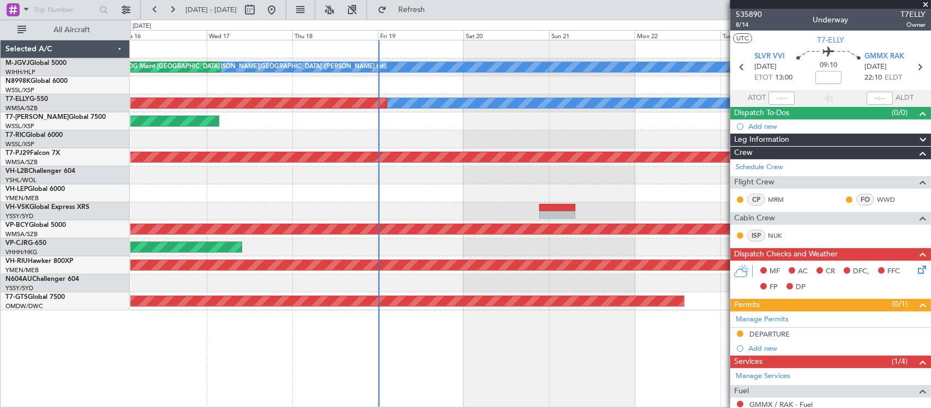
click at [405, 180] on div at bounding box center [530, 175] width 800 height 18
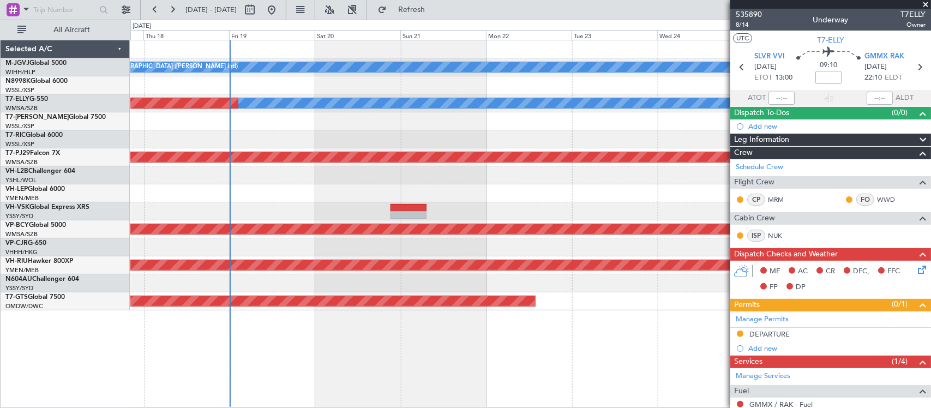
click at [352, 178] on div "MEL Jakarta (Halim Intl) MEL Jakarta (Halim Intl) MEL Jakarta (Halim Intl) AOG …" at bounding box center [530, 175] width 800 height 270
click at [197, 171] on div "MEL Jakarta (Halim Intl) MEL Jakarta (Halim Intl) MEL Jakarta (Halim Intl) AOG …" at bounding box center [530, 175] width 800 height 270
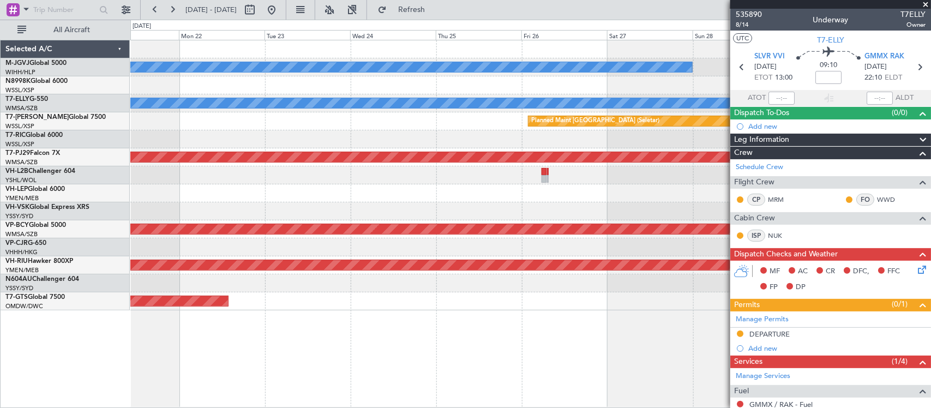
click at [248, 184] on div at bounding box center [530, 193] width 800 height 18
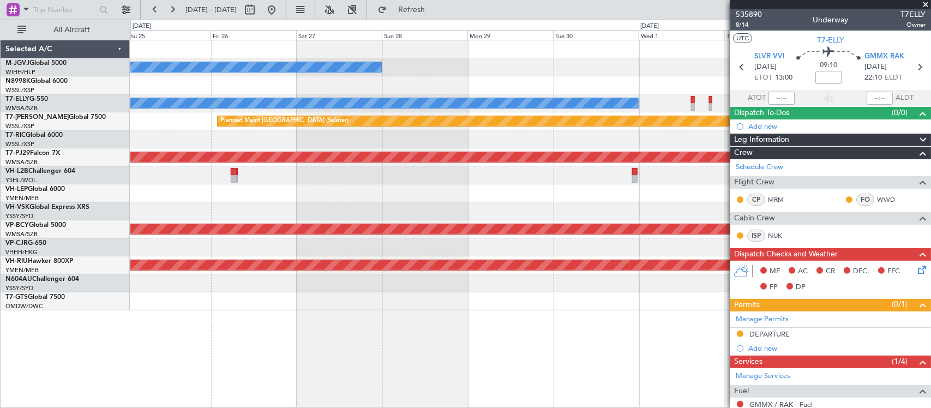
click at [225, 183] on div "MEL Jakarta (Halim Intl) MEL Jakarta (Halim Intl) MEL Planned Maint Singapore (…" at bounding box center [530, 175] width 800 height 270
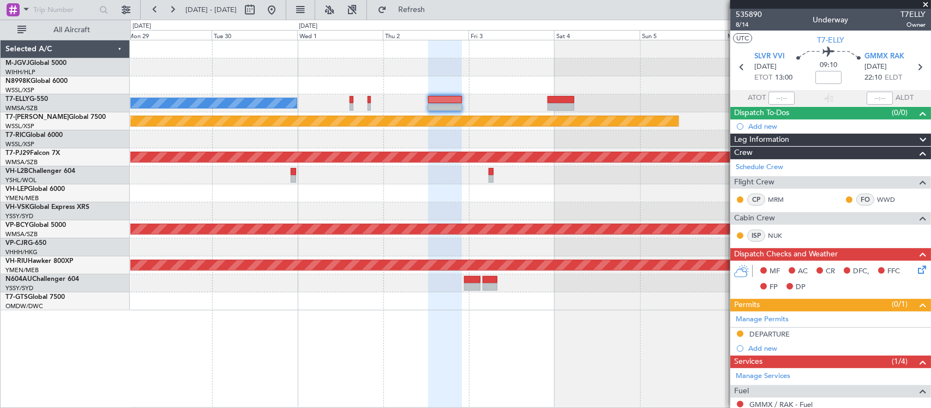
click at [292, 194] on div at bounding box center [530, 193] width 800 height 18
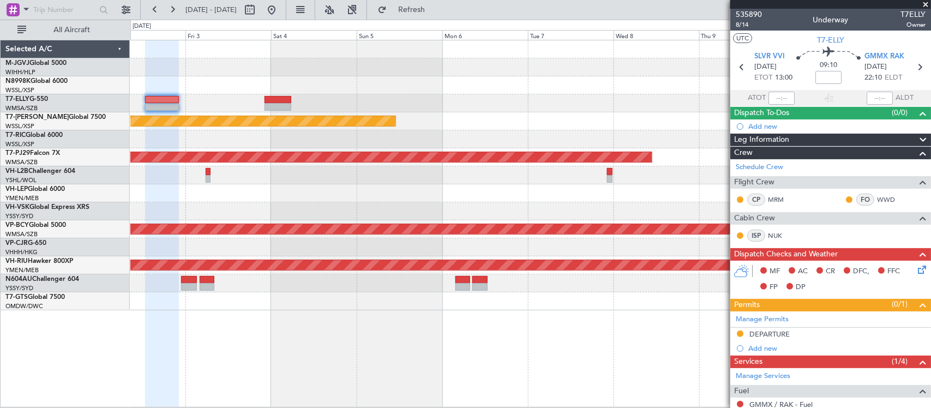
click at [268, 184] on div at bounding box center [530, 193] width 800 height 18
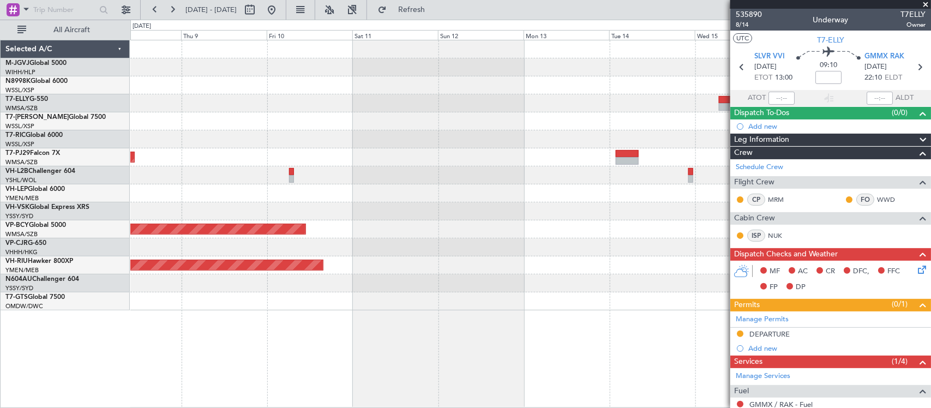
click at [293, 184] on div "Planned Maint Kuala Lumpur (Sultan Abdul Aziz Shah - Subang) Unplanned Maint Ku…" at bounding box center [530, 175] width 800 height 270
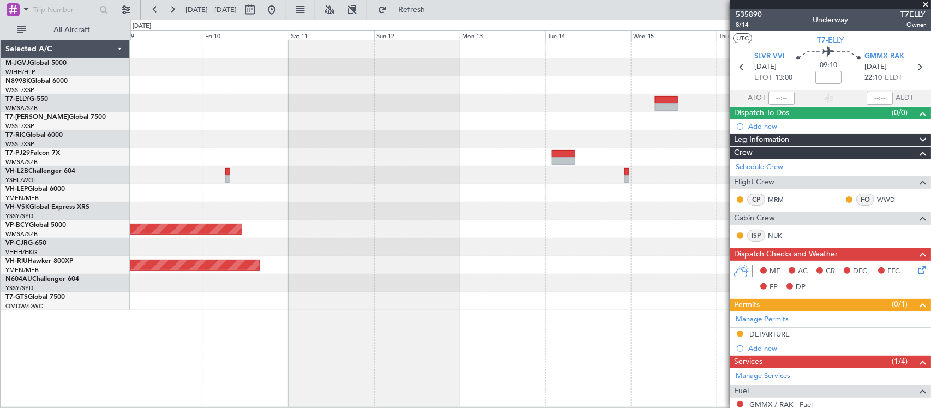
click at [484, 191] on div at bounding box center [530, 193] width 800 height 18
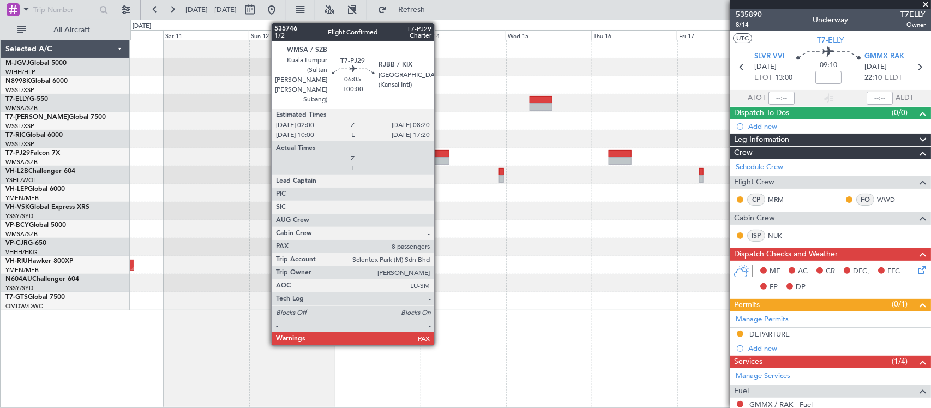
click at [440, 154] on div at bounding box center [438, 154] width 23 height 8
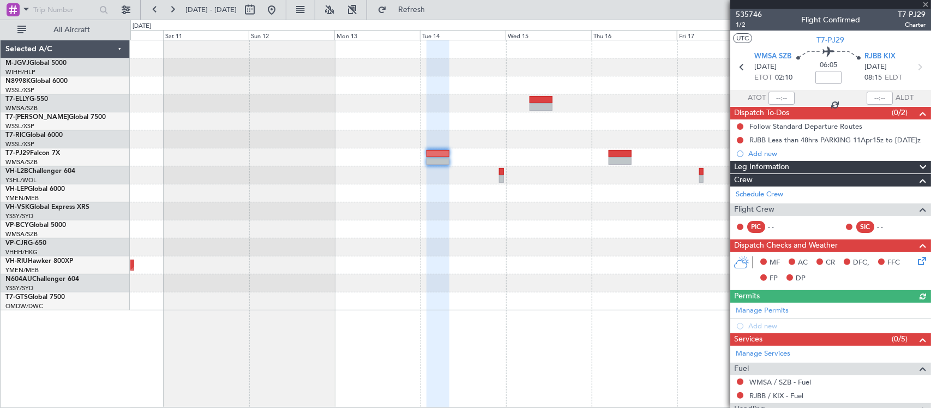
click at [637, 203] on div at bounding box center [530, 211] width 800 height 18
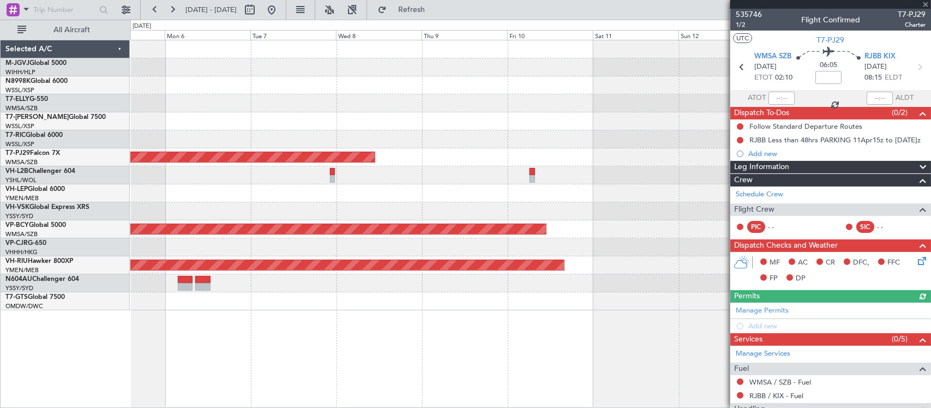
click at [563, 211] on div "Planned Maint Singapore (Seletar) Planned Maint Kuala Lumpur (Sultan Abdul Aziz…" at bounding box center [530, 175] width 800 height 270
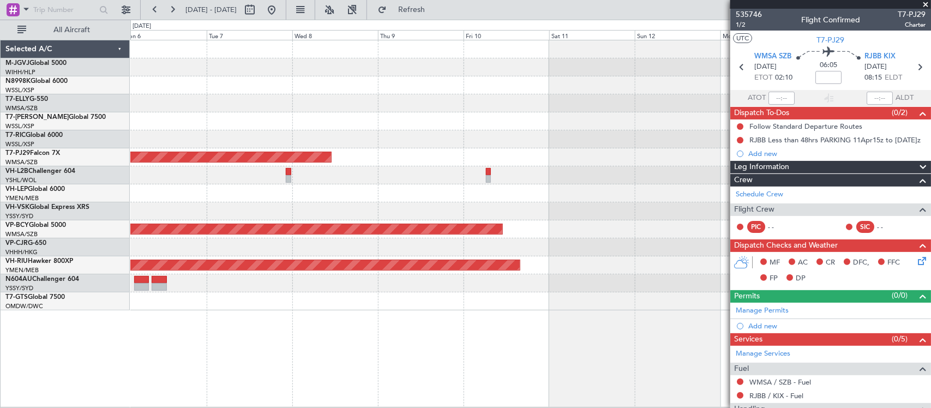
click at [434, 216] on div at bounding box center [530, 211] width 800 height 18
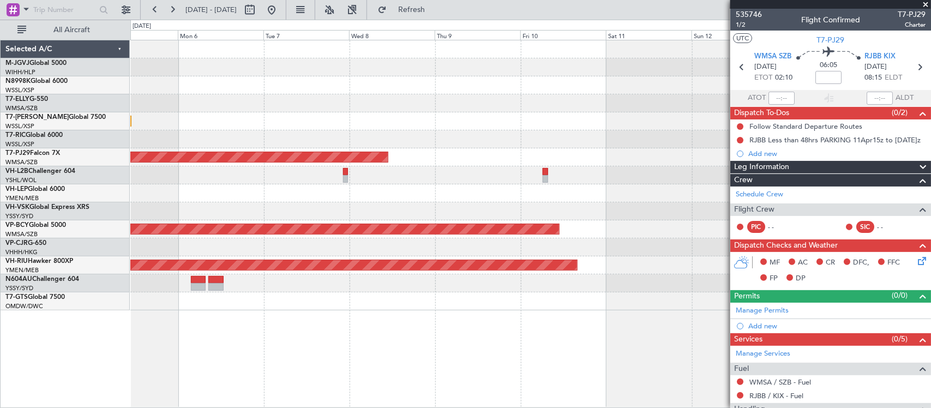
click at [517, 213] on div at bounding box center [530, 211] width 800 height 18
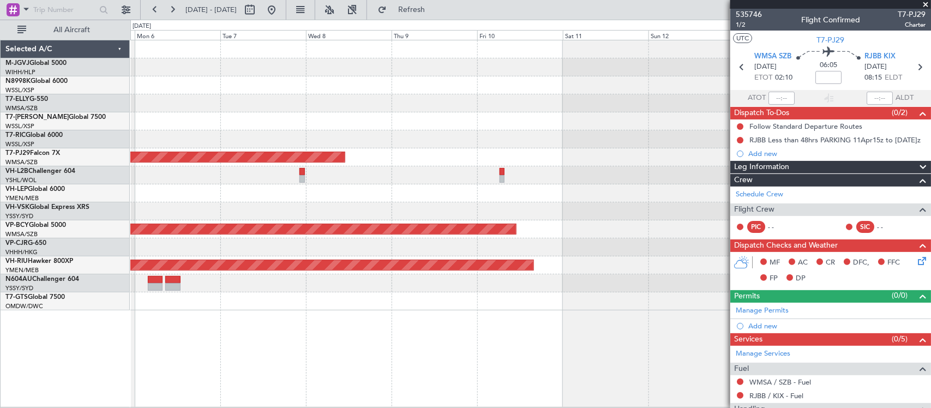
click at [477, 213] on div at bounding box center [530, 211] width 800 height 18
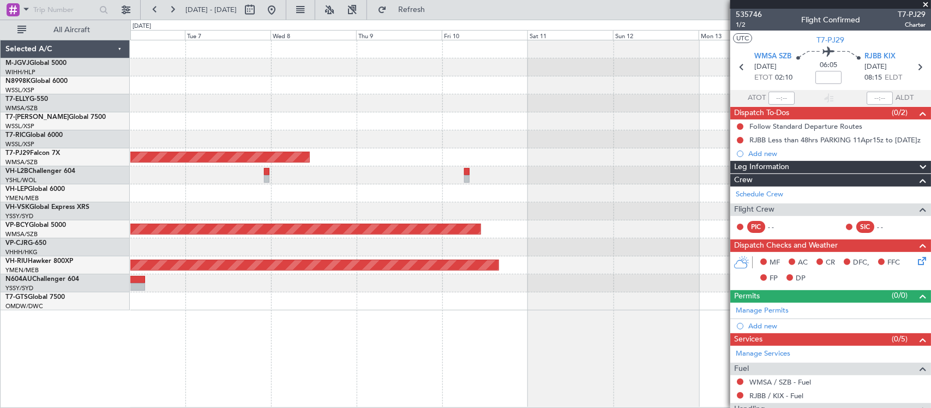
click at [922, 1] on span at bounding box center [925, 5] width 11 height 10
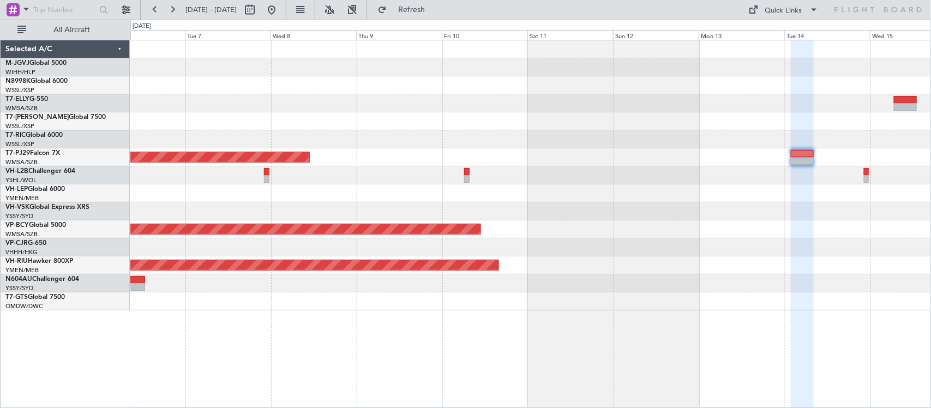
type input "0"
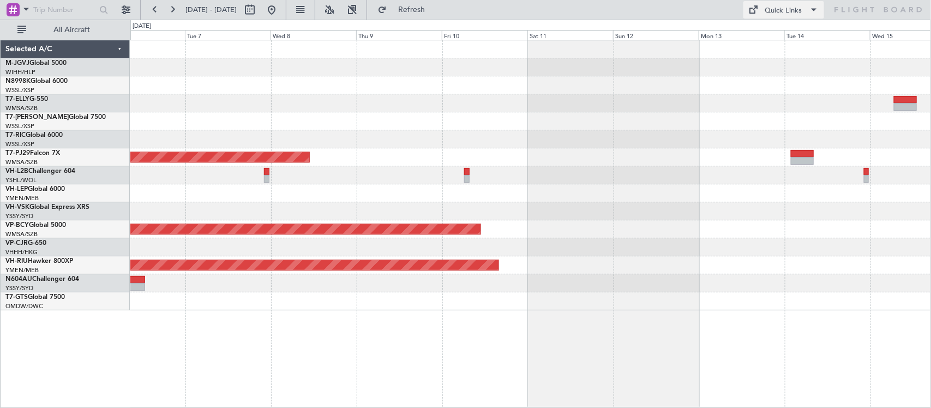
click at [796, 13] on div "Quick Links" at bounding box center [783, 10] width 37 height 11
click at [787, 38] on button "Trip Builder" at bounding box center [785, 36] width 82 height 26
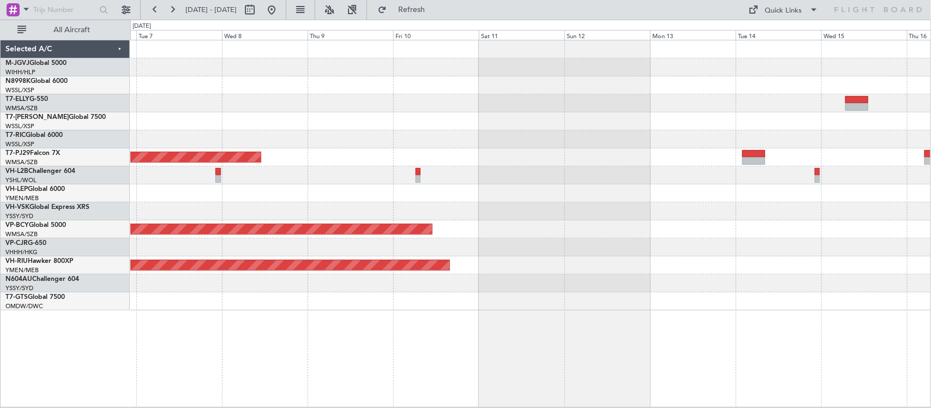
click at [541, 181] on div "Planned Maint Singapore (Seletar) Planned Maint Kuala Lumpur (Sultan Abdul Aziz…" at bounding box center [530, 175] width 800 height 270
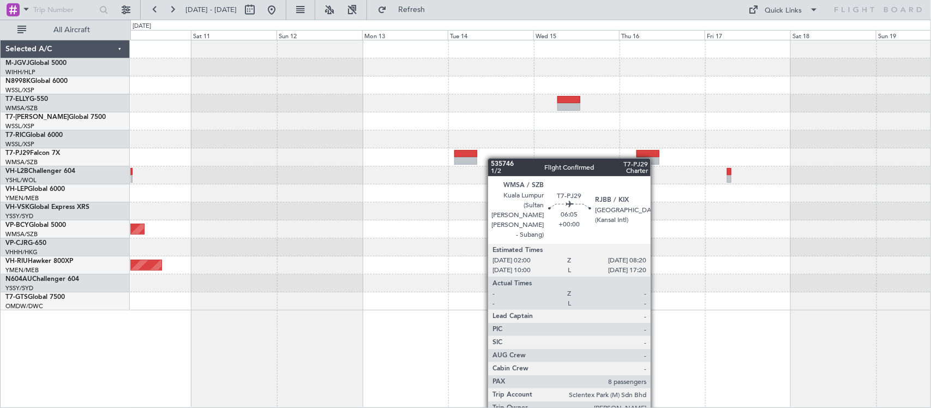
click at [468, 159] on div "Planned Maint [GEOGRAPHIC_DATA] (Sultan [PERSON_NAME] [PERSON_NAME] - Subang)" at bounding box center [530, 157] width 800 height 18
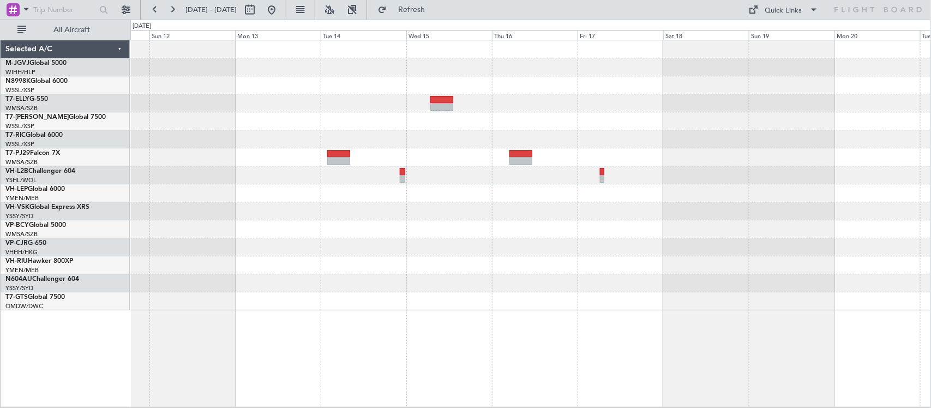
click at [440, 146] on div at bounding box center [530, 139] width 800 height 18
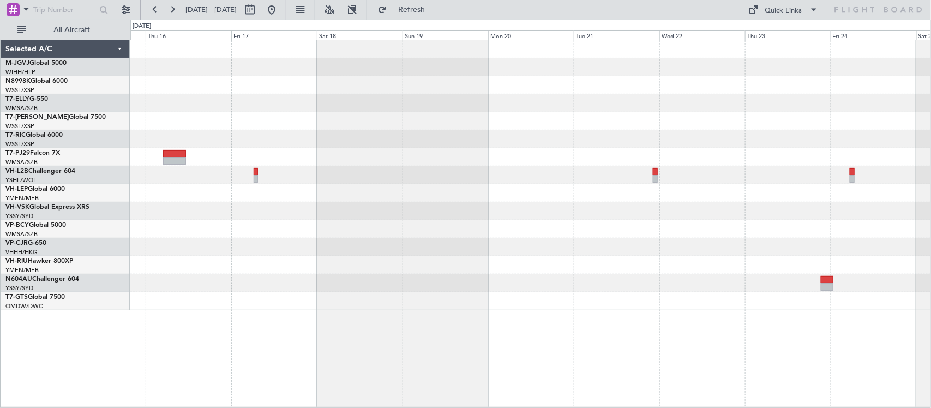
click at [435, 195] on div at bounding box center [530, 193] width 800 height 18
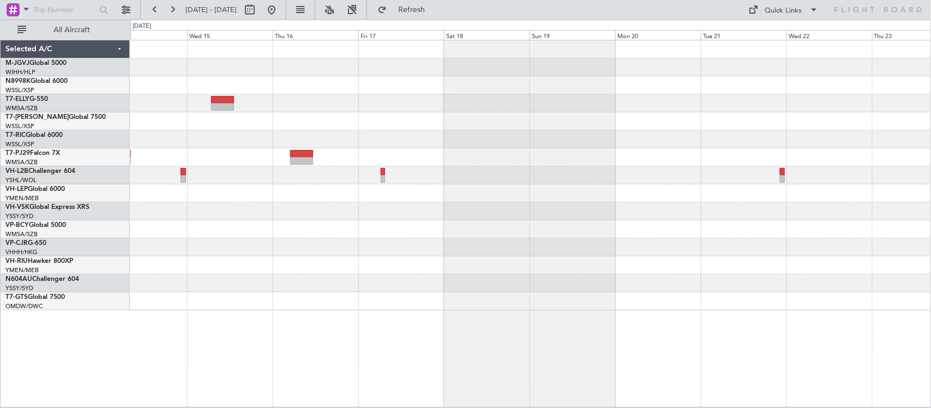
click at [543, 215] on div at bounding box center [530, 175] width 800 height 270
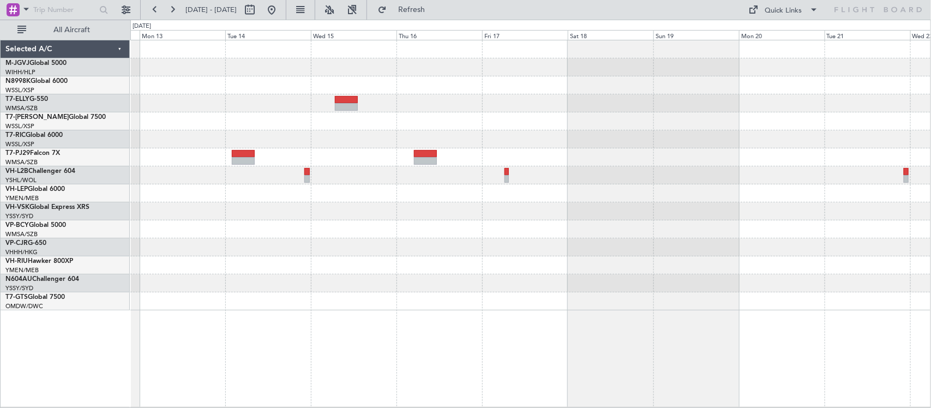
click at [514, 262] on div "Planned Maint [GEOGRAPHIC_DATA] ([GEOGRAPHIC_DATA])" at bounding box center [530, 265] width 800 height 18
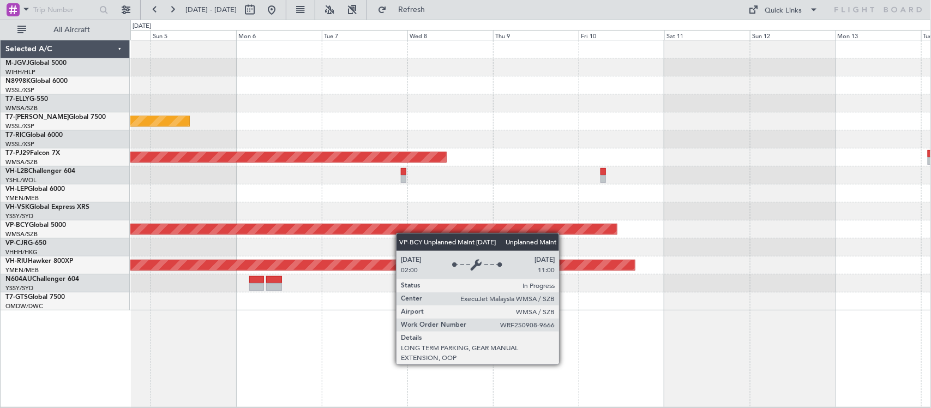
click at [740, 262] on div "Planned Maint Singapore (Seletar) Planned Maint Kuala Lumpur (Sultan Abdul Aziz…" at bounding box center [530, 175] width 800 height 270
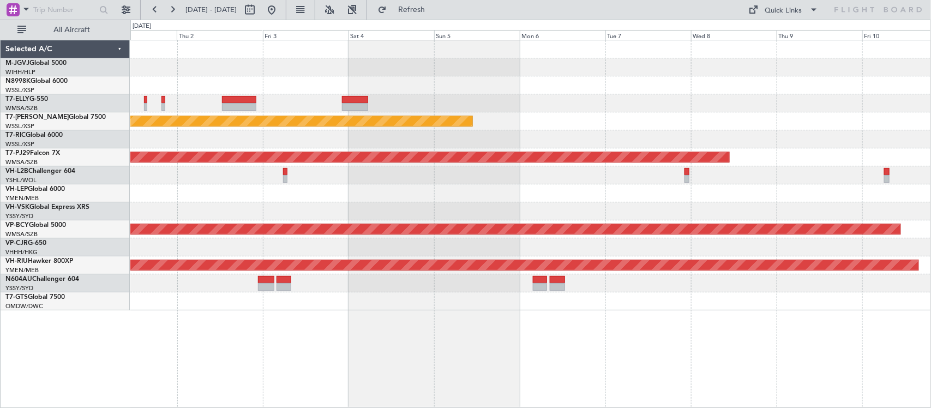
click at [663, 205] on div "MEL Planned Maint Singapore (Seletar) Planned Maint Kuala Lumpur (Sultan Abdul …" at bounding box center [530, 175] width 800 height 270
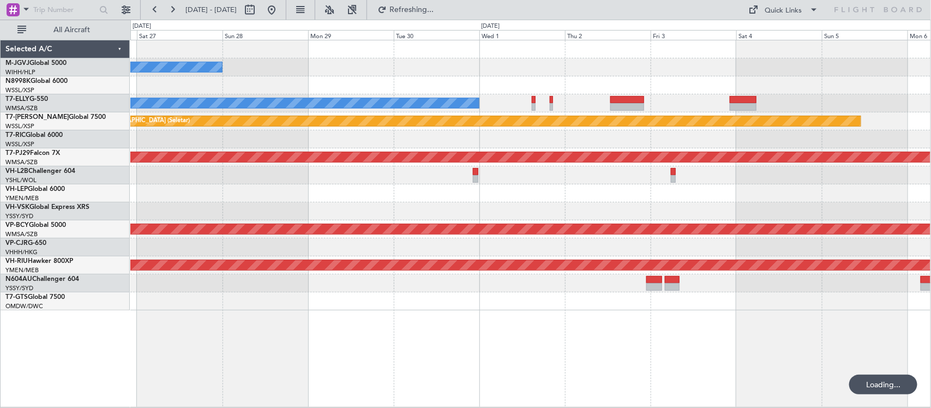
click at [554, 211] on div "MEL Jakarta (Halim Intl) MEL Jakarta (Halim Intl) MEL Planned Maint Singapore (…" at bounding box center [530, 175] width 800 height 270
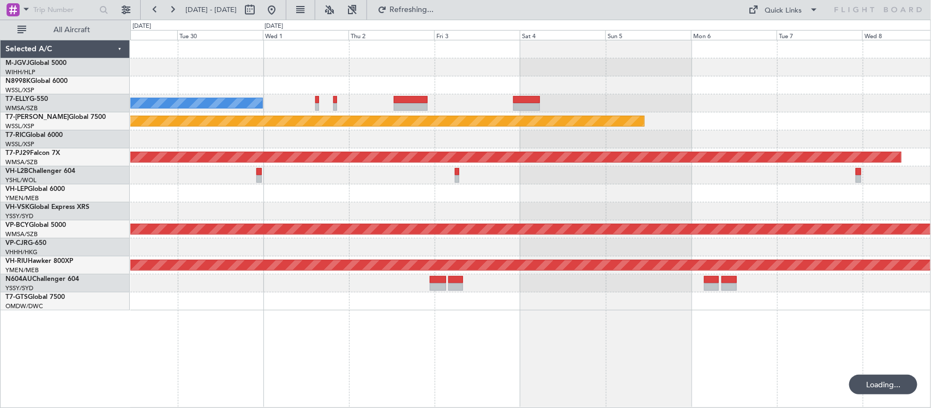
click at [389, 206] on div at bounding box center [530, 211] width 800 height 18
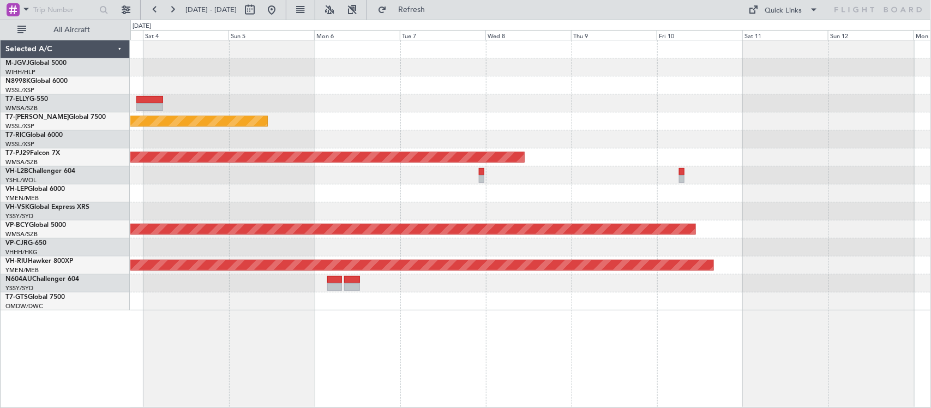
click at [695, 233] on div "Unplanned Maint [GEOGRAPHIC_DATA] (Sultan [PERSON_NAME] [PERSON_NAME] - Subang)" at bounding box center [13, 229] width 1365 height 10
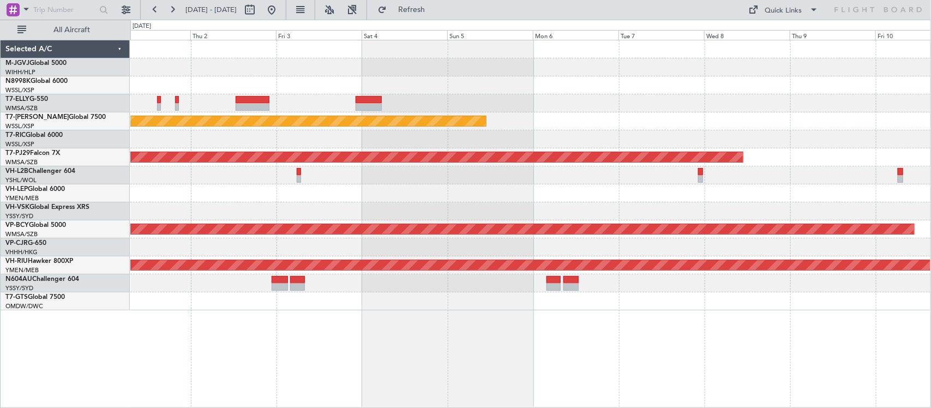
click at [705, 203] on div "MEL Planned Maint Singapore (Seletar) Planned Maint Kuala Lumpur (Sultan Abdul …" at bounding box center [530, 175] width 800 height 270
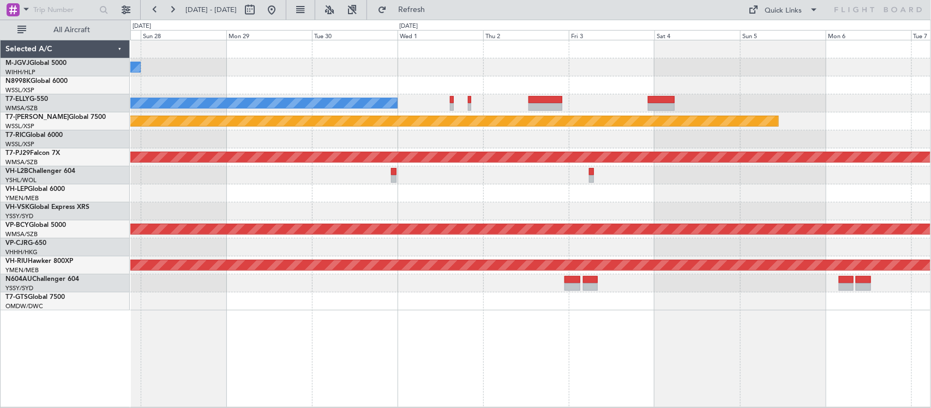
click at [723, 202] on div "MEL Jakarta (Halim Intl) MEL Jakarta (Halim Intl) MEL Planned Maint Singapore (…" at bounding box center [530, 175] width 800 height 270
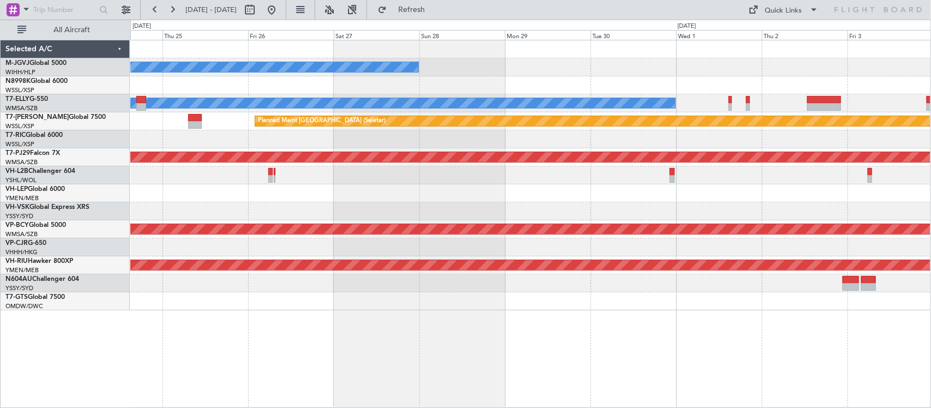
click at [605, 235] on div "[PERSON_NAME][GEOGRAPHIC_DATA] ([PERSON_NAME] Intl) [PERSON_NAME] Jakarta (Hali…" at bounding box center [530, 175] width 800 height 270
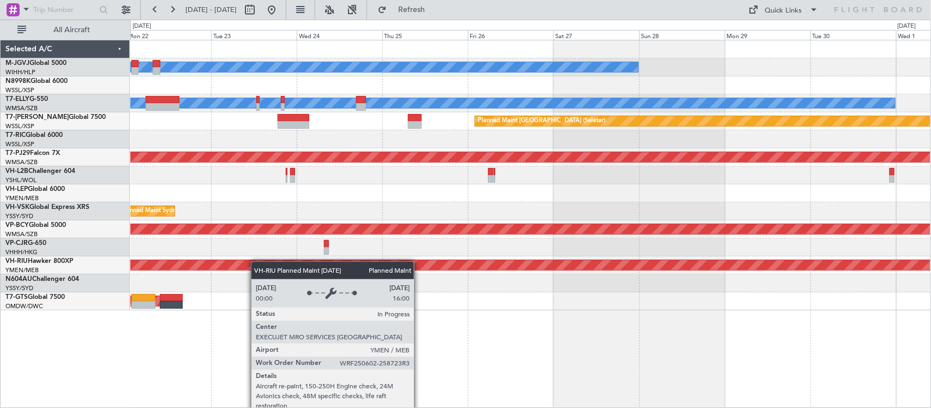
click at [392, 271] on div "MEL Jakarta (Halim Intl) MEL Jakarta (Halim Intl) MEL Jakarta (Halim Intl) MEL …" at bounding box center [530, 175] width 800 height 270
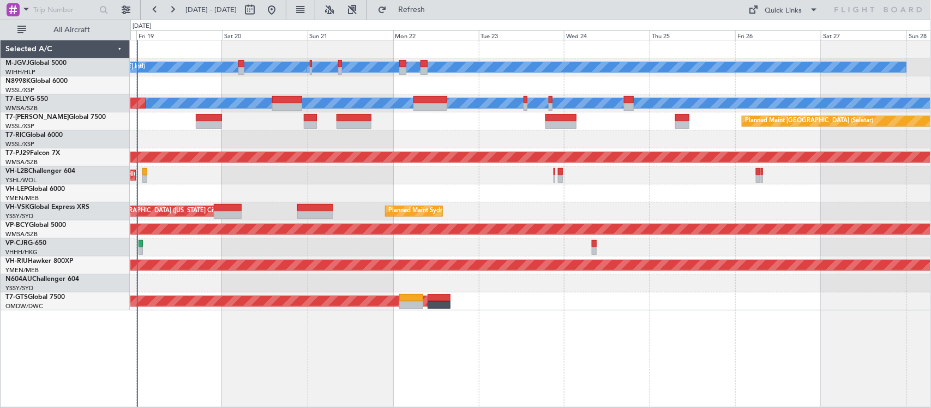
click at [530, 197] on div at bounding box center [530, 193] width 800 height 18
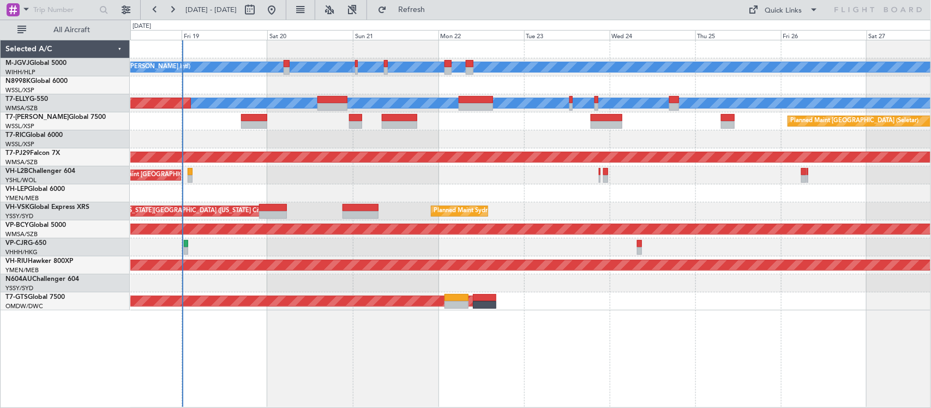
click at [491, 176] on div "Unplanned Maint [GEOGRAPHIC_DATA] ([GEOGRAPHIC_DATA])" at bounding box center [530, 175] width 800 height 18
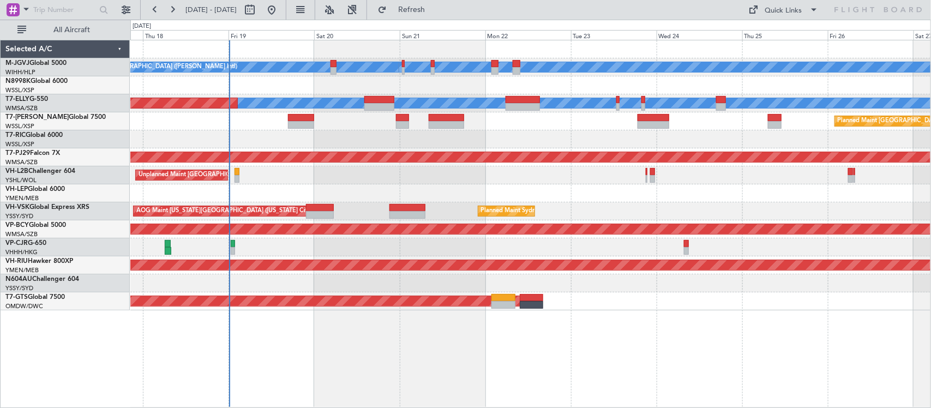
click at [617, 186] on div "[PERSON_NAME][GEOGRAPHIC_DATA] ([PERSON_NAME] Intl) [PERSON_NAME] Jakarta (Hali…" at bounding box center [530, 175] width 800 height 270
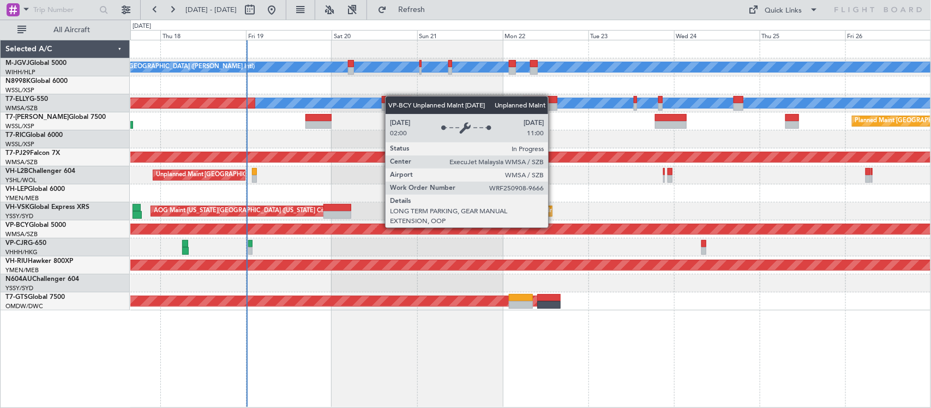
click at [676, 227] on div "Unplanned Maint [GEOGRAPHIC_DATA] (Sultan [PERSON_NAME] [PERSON_NAME] - Subang)" at bounding box center [531, 229] width 2400 height 10
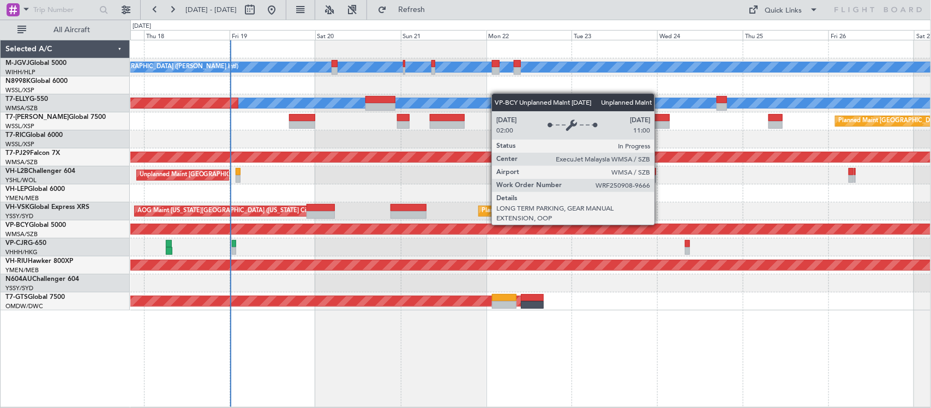
click at [644, 224] on div "Unplanned Maint [GEOGRAPHIC_DATA] (Sultan [PERSON_NAME] [PERSON_NAME] - Subang)" at bounding box center [530, 229] width 2398 height 10
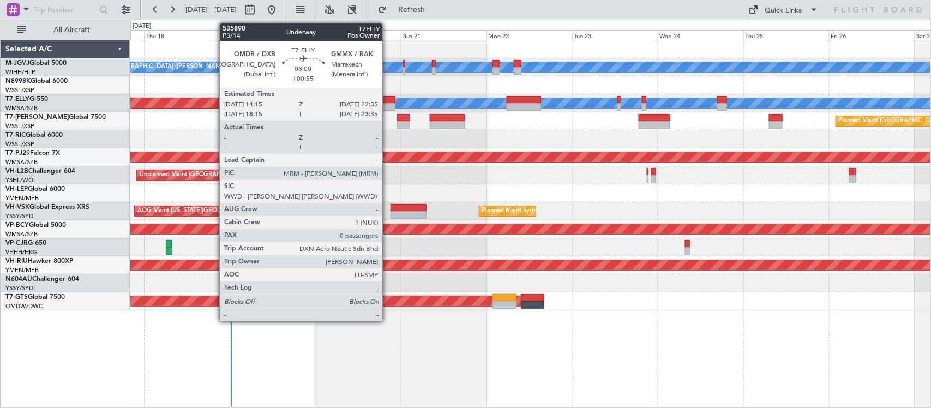
click at [388, 106] on div at bounding box center [380, 107] width 30 height 8
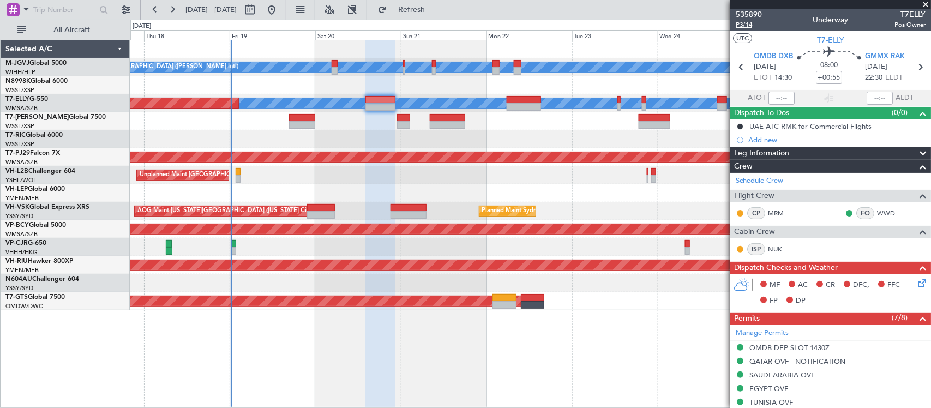
click at [746, 23] on span "P3/14" at bounding box center [749, 24] width 26 height 9
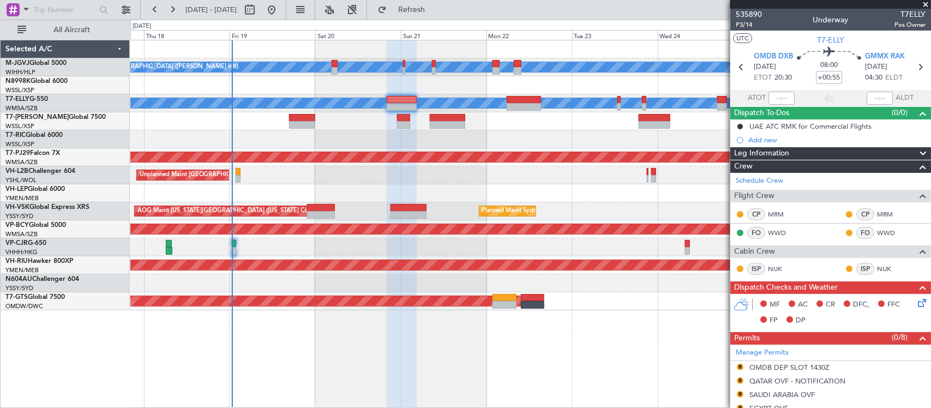
click at [577, 140] on div at bounding box center [530, 139] width 800 height 18
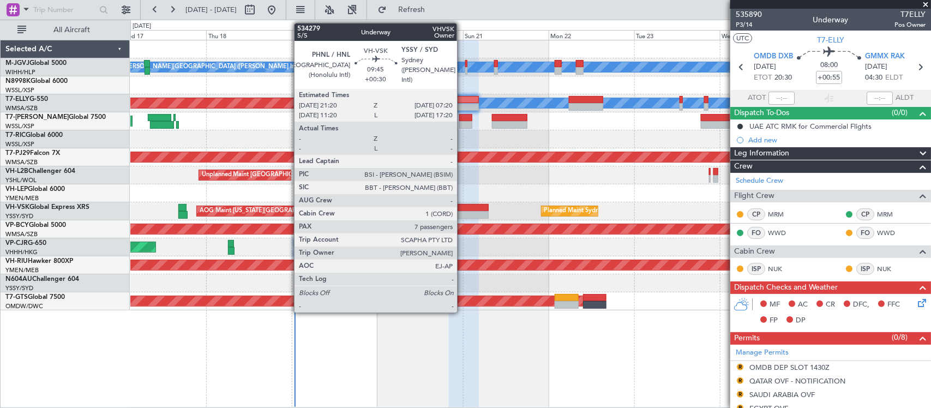
click at [463, 211] on div at bounding box center [471, 215] width 36 height 8
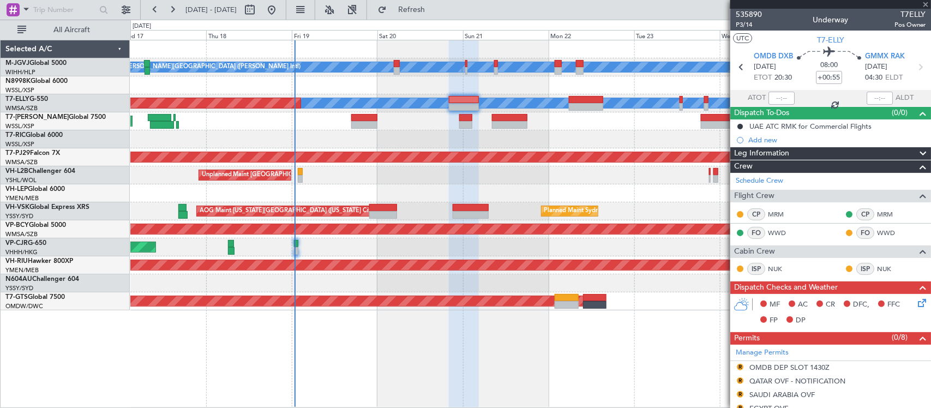
type input "+00:30"
type input "7"
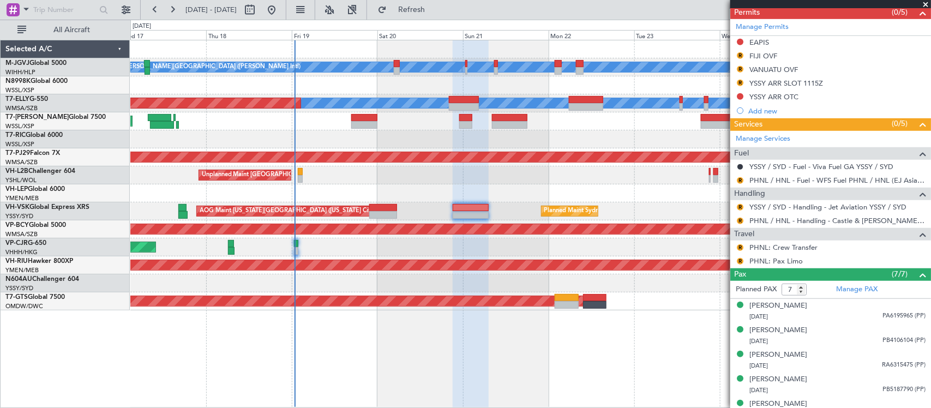
scroll to position [353, 0]
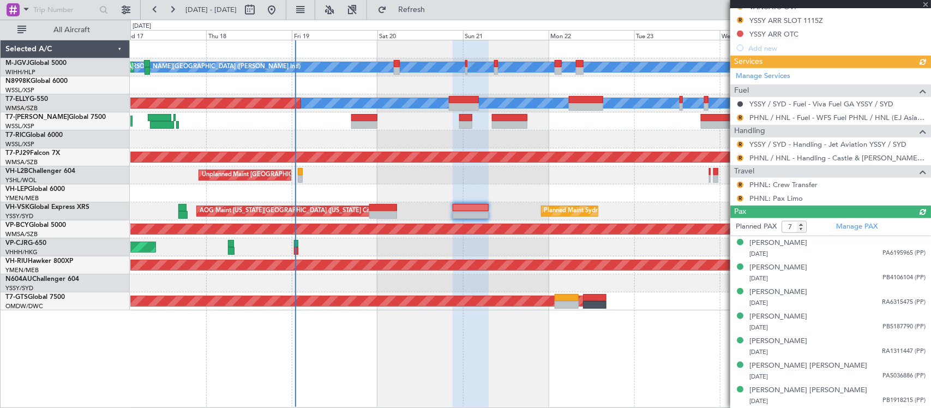
type input "+00:25"
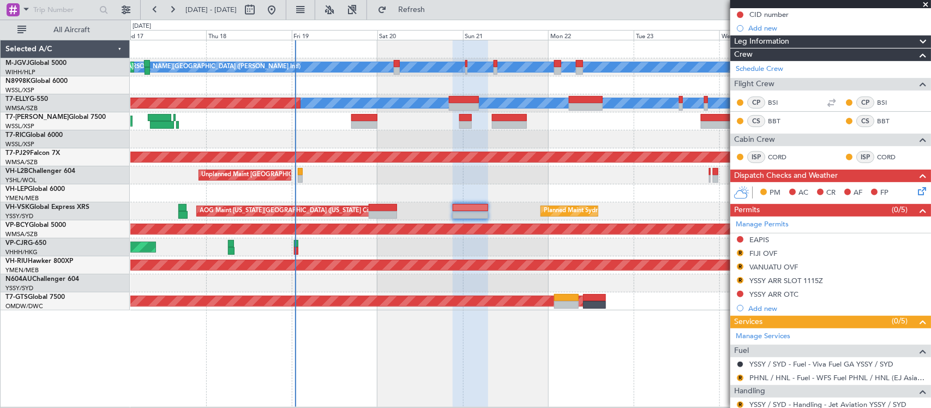
scroll to position [0, 0]
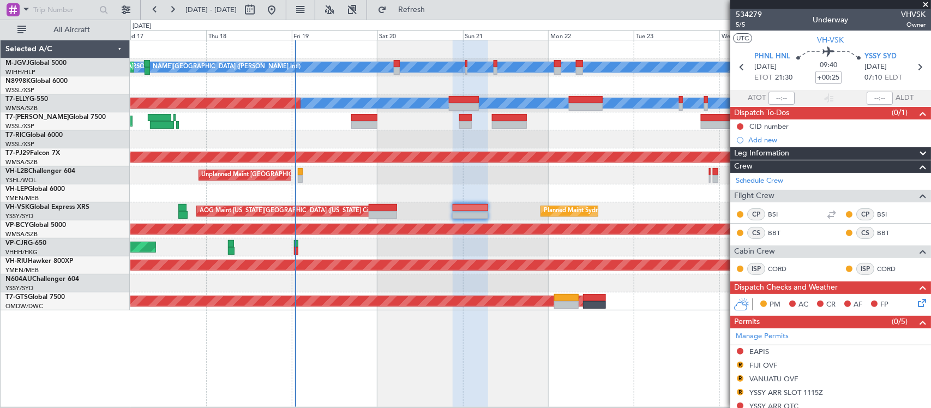
click at [922, 1] on span at bounding box center [925, 5] width 11 height 10
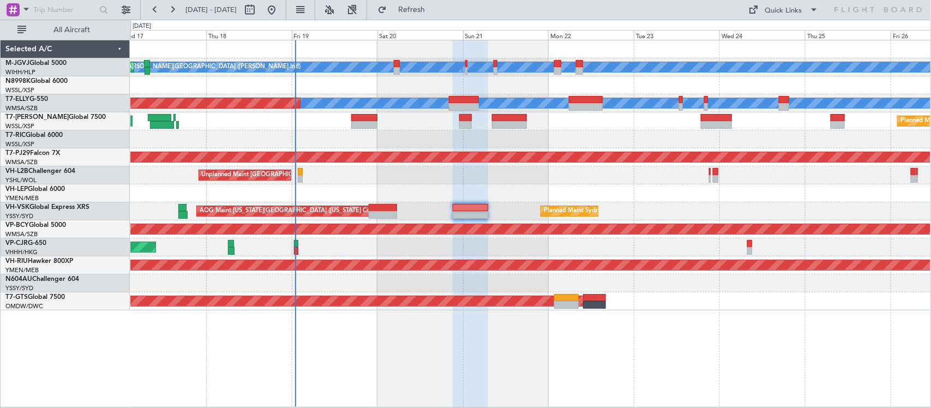
type input "0"
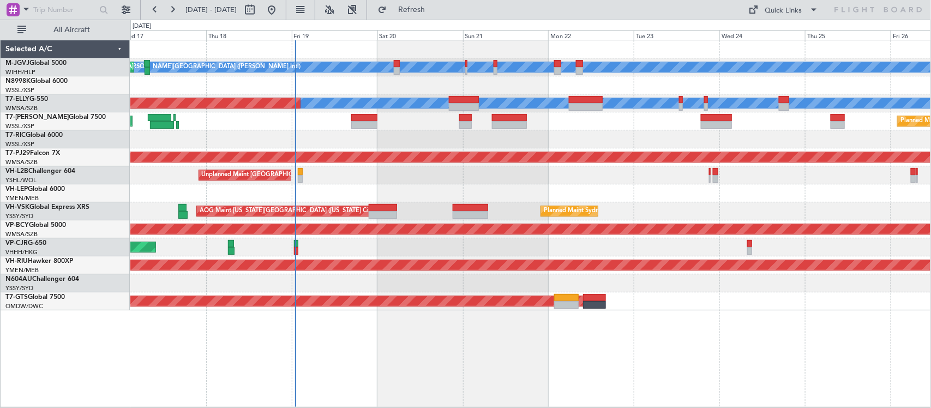
click at [469, 137] on div at bounding box center [530, 139] width 800 height 18
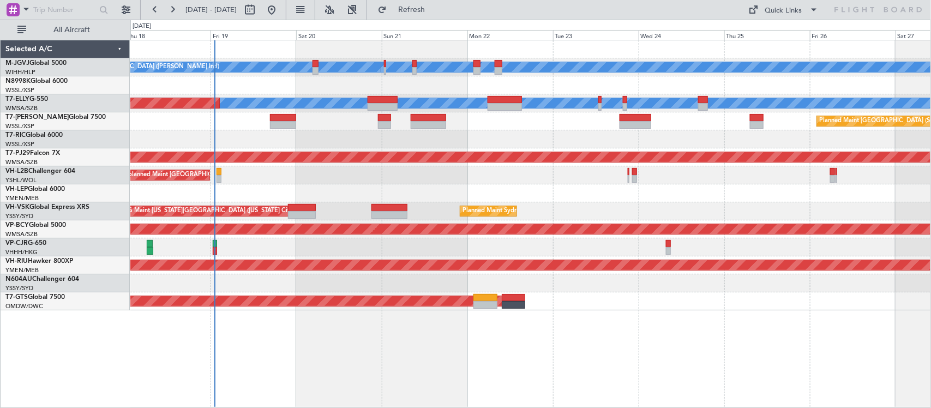
click at [503, 137] on div at bounding box center [530, 139] width 800 height 18
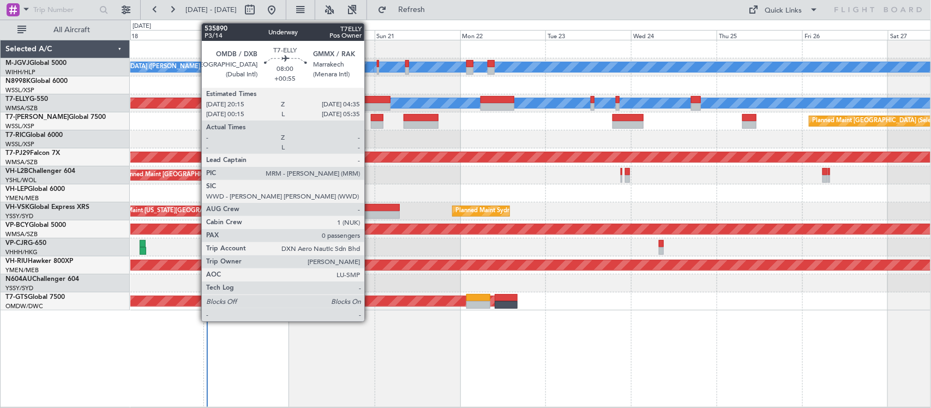
click at [370, 104] on div at bounding box center [376, 107] width 30 height 8
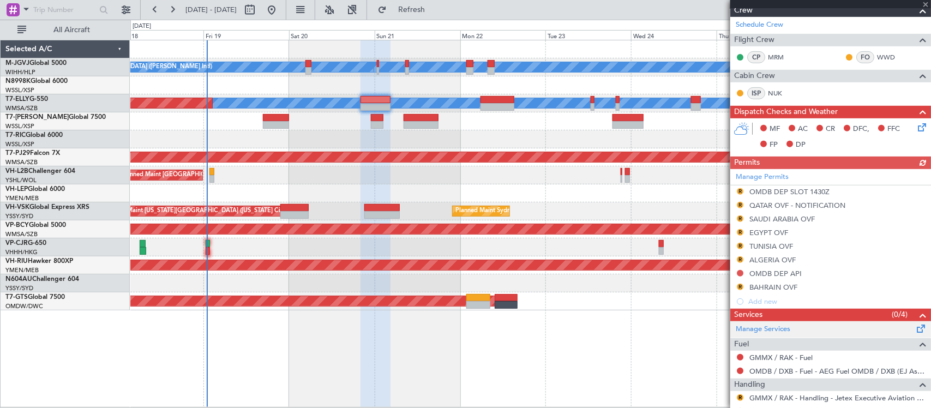
scroll to position [197, 0]
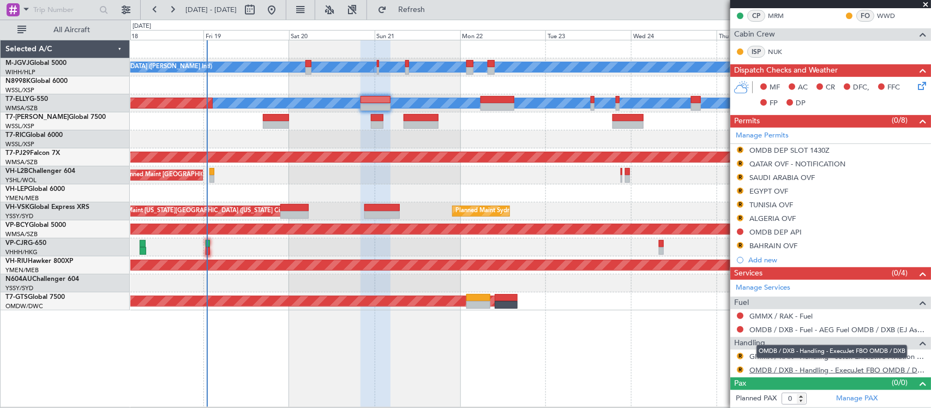
click at [785, 374] on link "OMDB / DXB - Handling - ExecuJet FBO OMDB / DXB" at bounding box center [837, 369] width 176 height 9
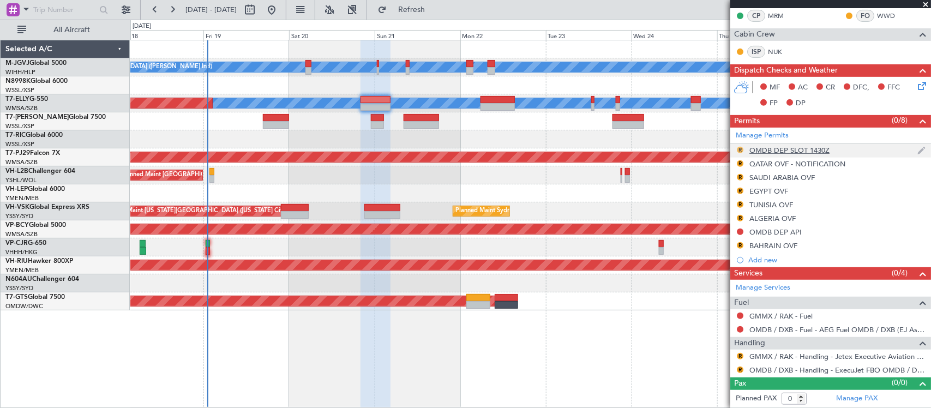
click at [740, 151] on button "R" at bounding box center [740, 150] width 7 height 7
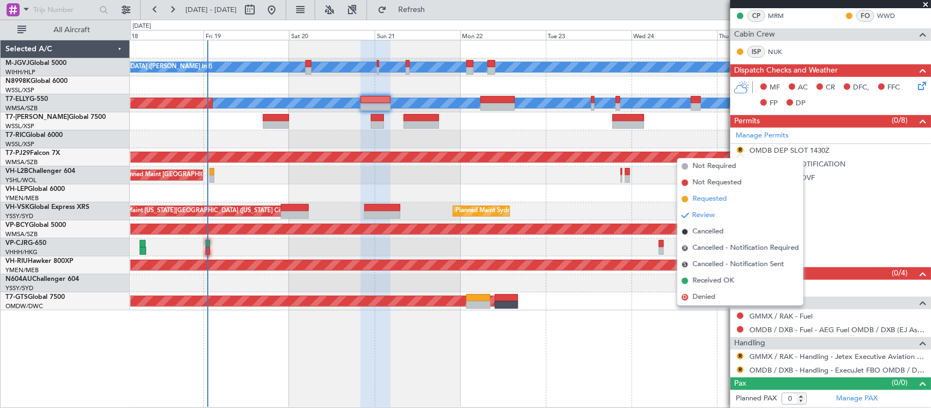
click at [707, 199] on span "Requested" at bounding box center [710, 199] width 34 height 11
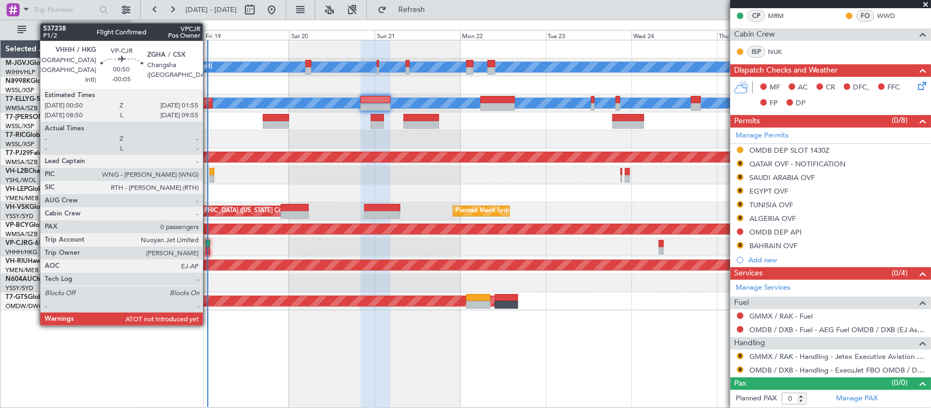
click at [208, 249] on div at bounding box center [208, 251] width 4 height 8
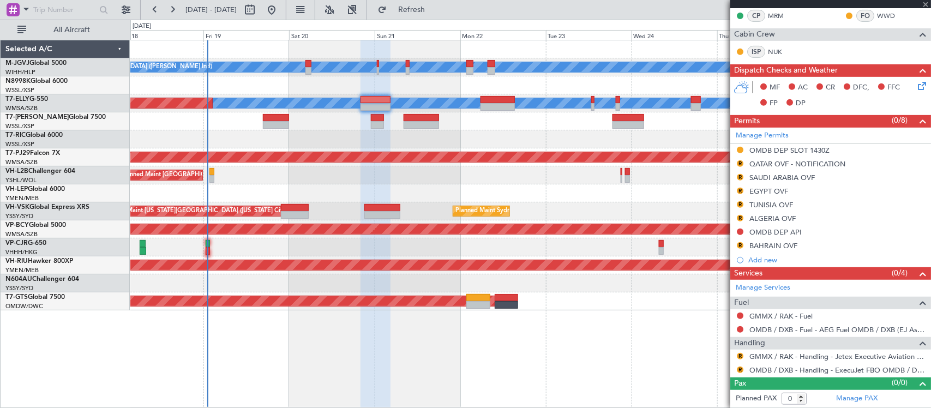
scroll to position [0, 0]
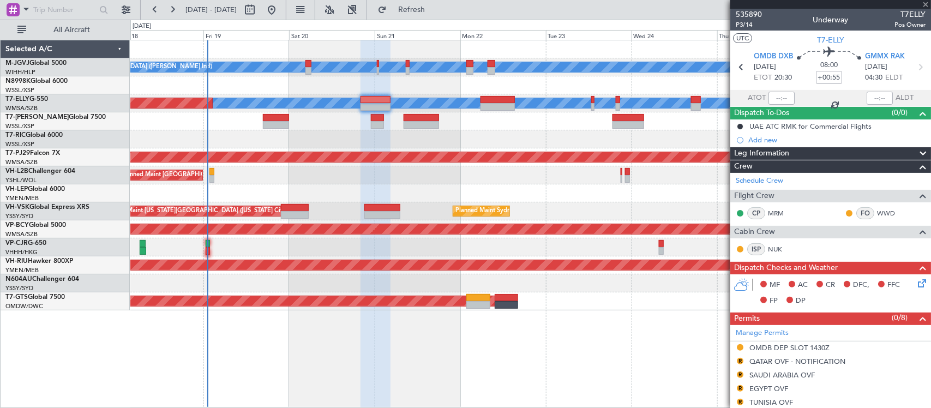
type input "-00:05"
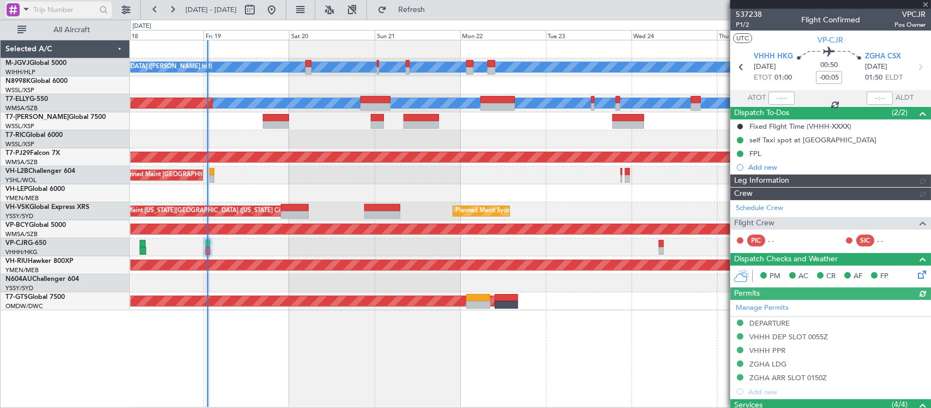
type input "Kennis Yau (KYA)"
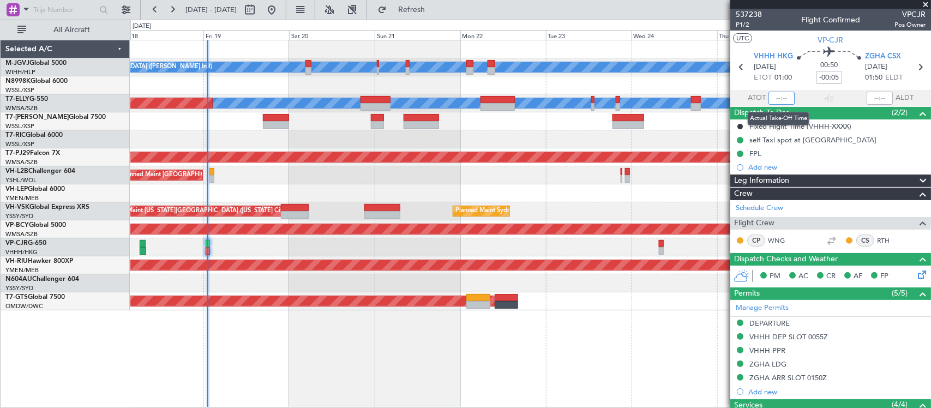
click at [782, 99] on input "text" at bounding box center [782, 98] width 26 height 13
type input "01:07"
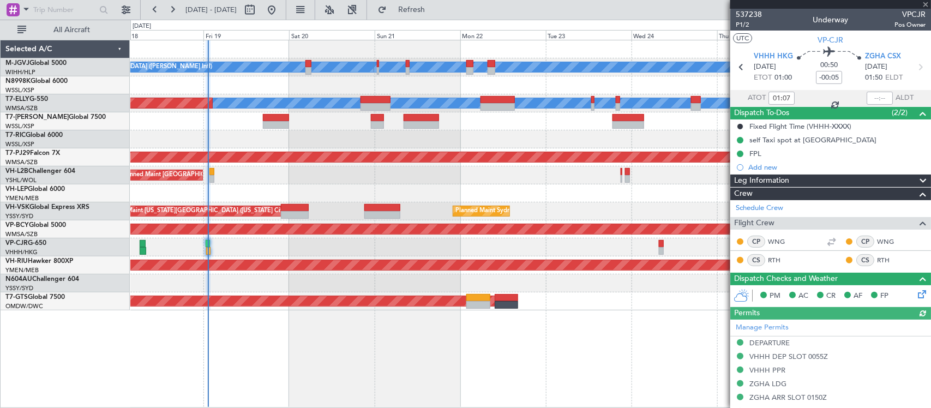
type input "Kennis Yau (KYA)"
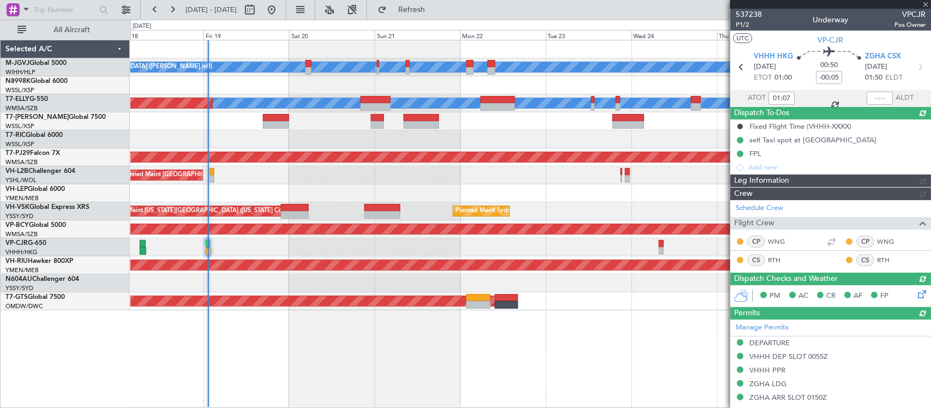
type input "Kennis Yau (KYA)"
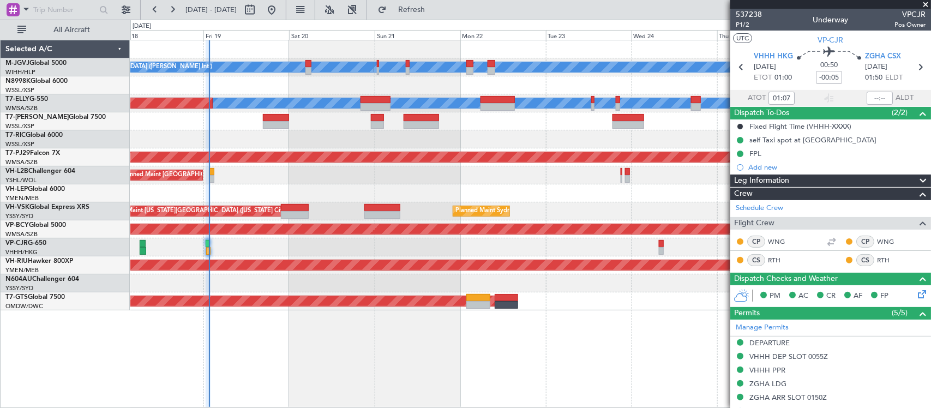
type input "Kennis Yau (KYA)"
